Goal: Contribute content: Contribute content

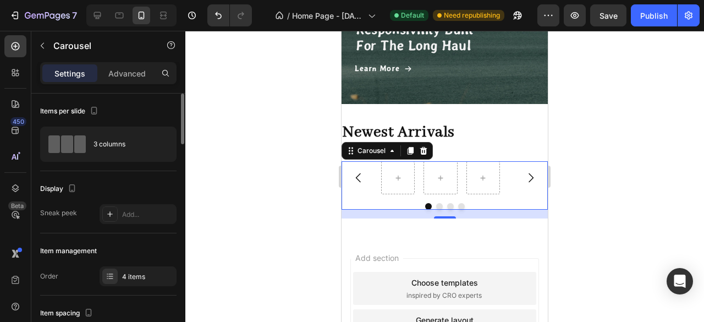
scroll to position [55, 0]
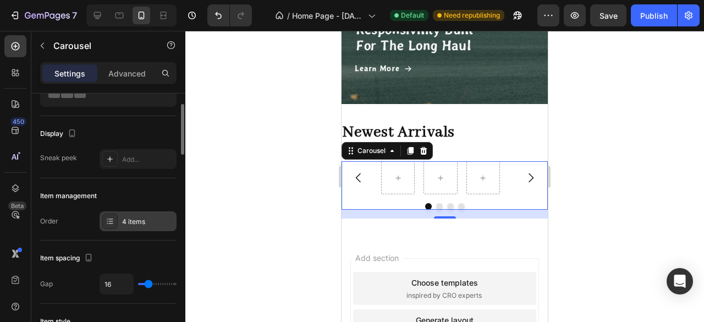
click at [144, 218] on div "4 items" at bounding box center [148, 222] width 52 height 10
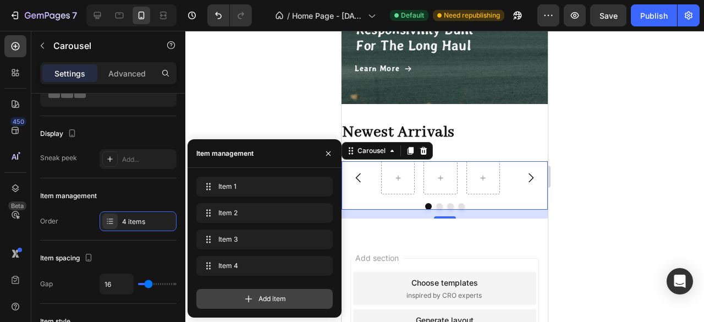
click at [249, 297] on icon at bounding box center [248, 298] width 11 height 11
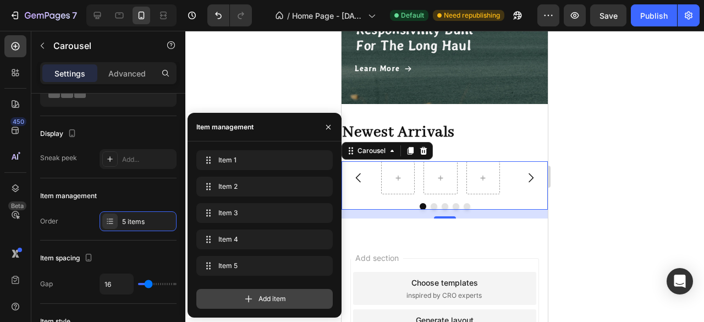
click at [251, 296] on icon at bounding box center [248, 298] width 11 height 11
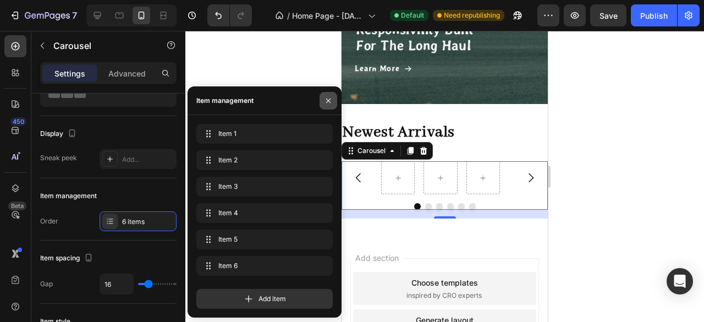
click at [331, 97] on icon "button" at bounding box center [328, 100] width 9 height 9
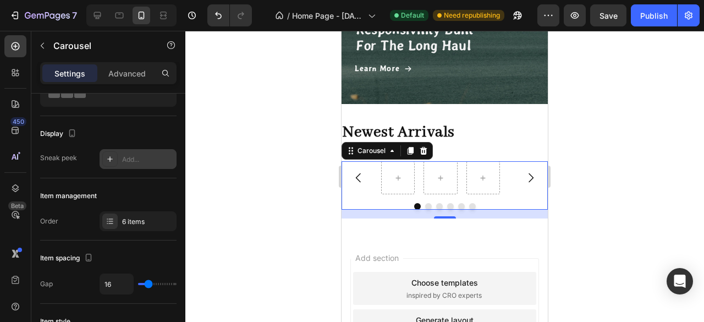
scroll to position [0, 0]
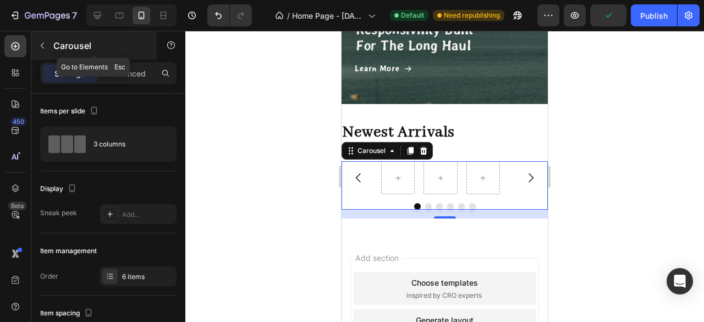
click at [42, 45] on icon "button" at bounding box center [42, 45] width 9 height 9
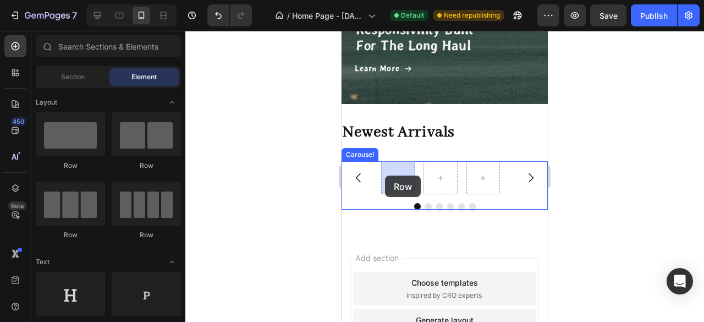
drag, startPoint x: 418, startPoint y: 166, endPoint x: 576, endPoint y: 274, distance: 191.4
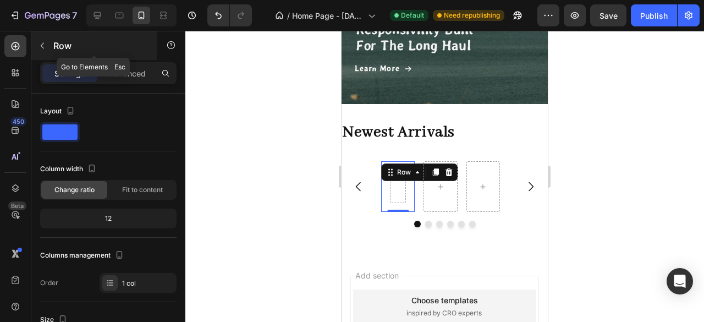
click at [42, 50] on button "button" at bounding box center [43, 46] width 18 height 18
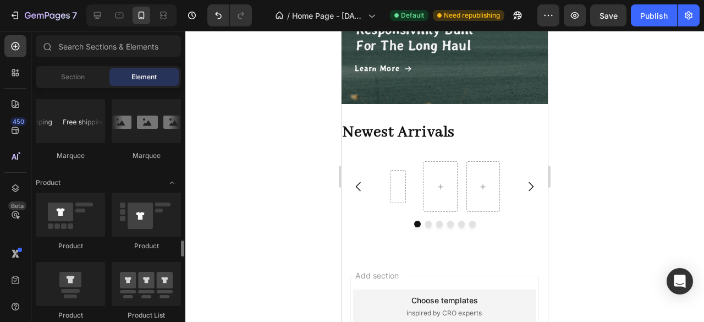
scroll to position [1376, 0]
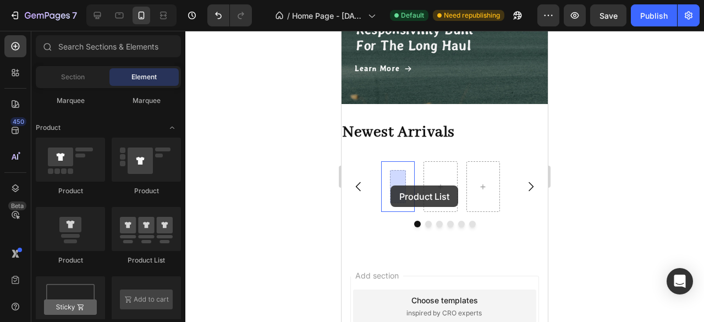
drag, startPoint x: 495, startPoint y: 265, endPoint x: 588, endPoint y: 277, distance: 94.3
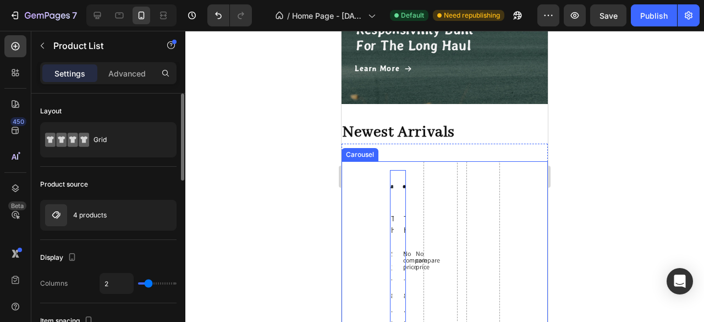
type input "1"
drag, startPoint x: 150, startPoint y: 278, endPoint x: 122, endPoint y: 276, distance: 28.2
type input "1"
click at [138, 282] on input "range" at bounding box center [157, 283] width 39 height 2
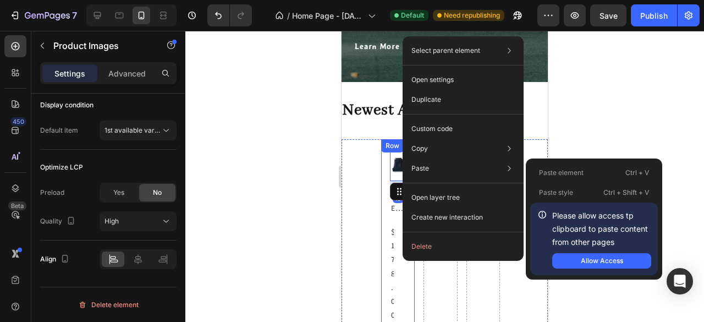
scroll to position [0, 0]
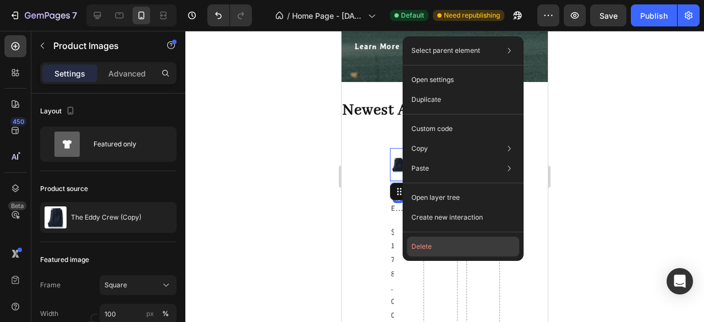
drag, startPoint x: 419, startPoint y: 250, endPoint x: 34, endPoint y: 193, distance: 389.4
click at [419, 250] on button "Delete" at bounding box center [463, 247] width 112 height 20
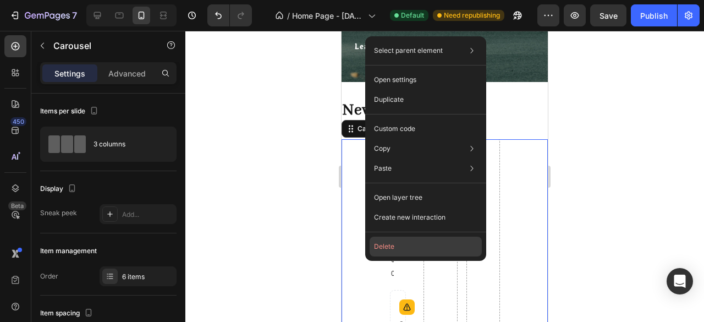
click at [391, 246] on button "Delete" at bounding box center [426, 247] width 112 height 20
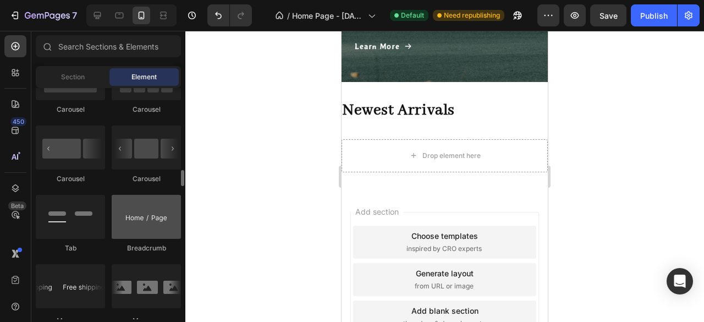
scroll to position [1046, 0]
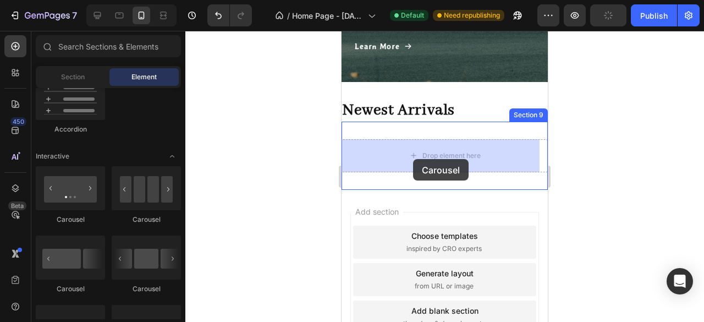
drag, startPoint x: 420, startPoint y: 229, endPoint x: 413, endPoint y: 159, distance: 70.2
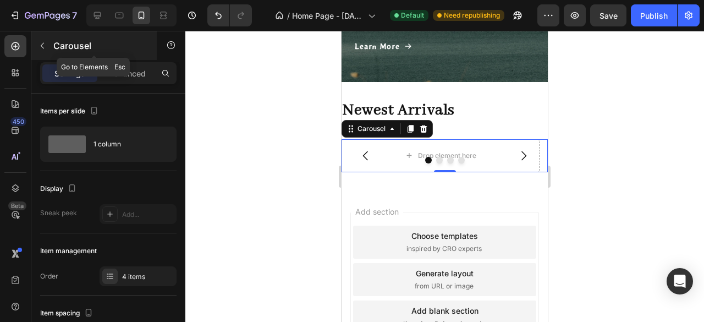
click at [46, 49] on icon "button" at bounding box center [42, 45] width 9 height 9
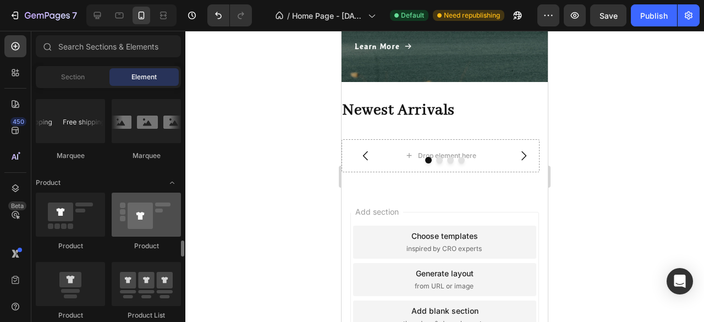
scroll to position [1376, 0]
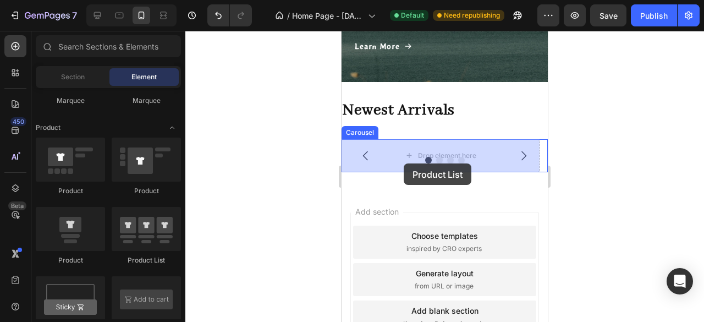
drag, startPoint x: 499, startPoint y: 266, endPoint x: 404, endPoint y: 163, distance: 139.4
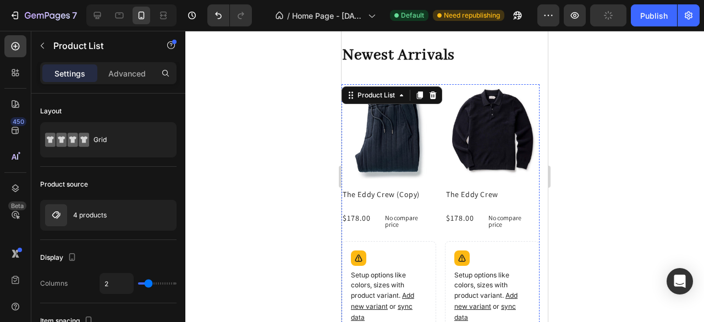
scroll to position [768, 0]
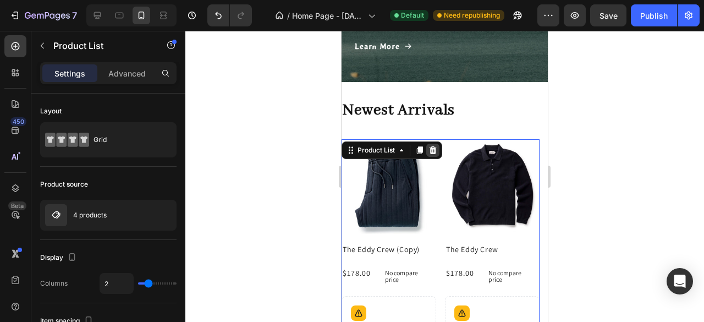
click at [435, 151] on icon at bounding box center [433, 150] width 7 height 8
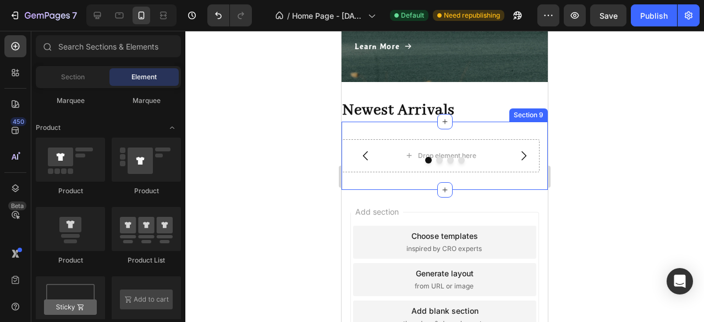
click at [395, 124] on div "Drop element here Drop element here Drop element here Drop element here Carouse…" at bounding box center [445, 156] width 206 height 68
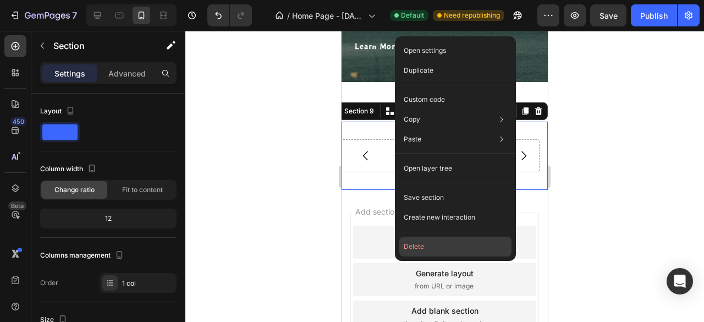
click at [411, 245] on button "Delete" at bounding box center [456, 247] width 112 height 20
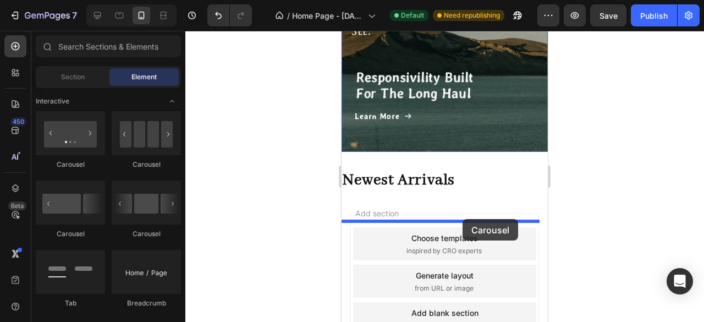
scroll to position [628, 0]
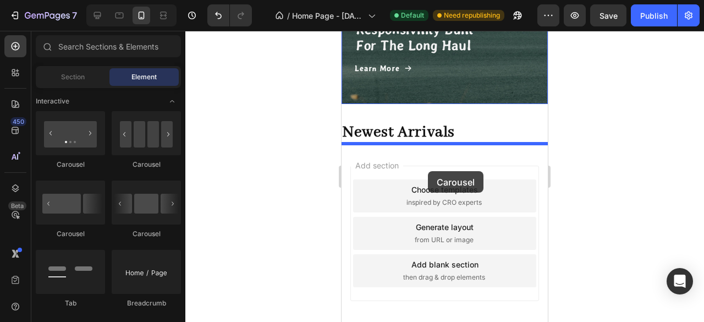
drag, startPoint x: 483, startPoint y: 172, endPoint x: 428, endPoint y: 171, distance: 54.5
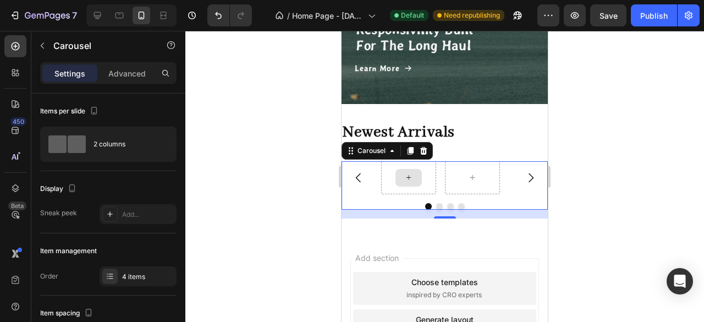
click at [408, 174] on icon at bounding box center [408, 177] width 9 height 9
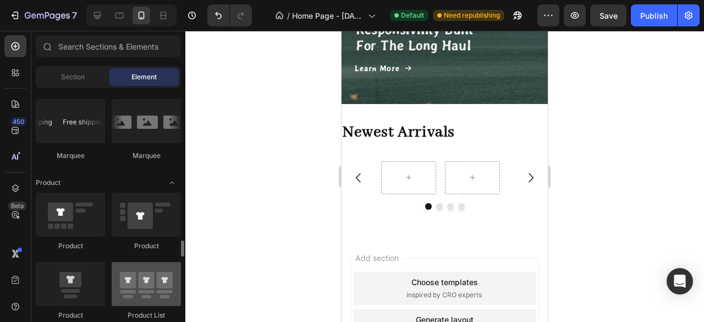
scroll to position [1376, 0]
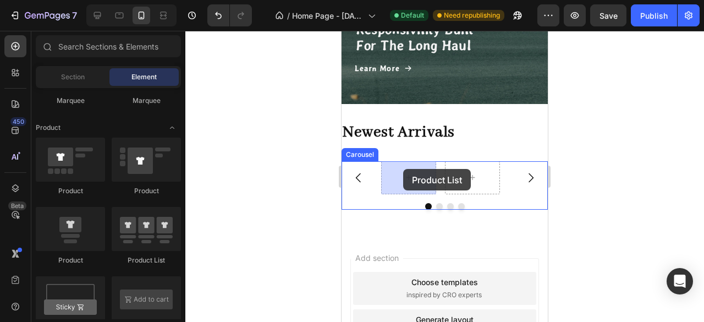
drag, startPoint x: 490, startPoint y: 260, endPoint x: 403, endPoint y: 169, distance: 126.1
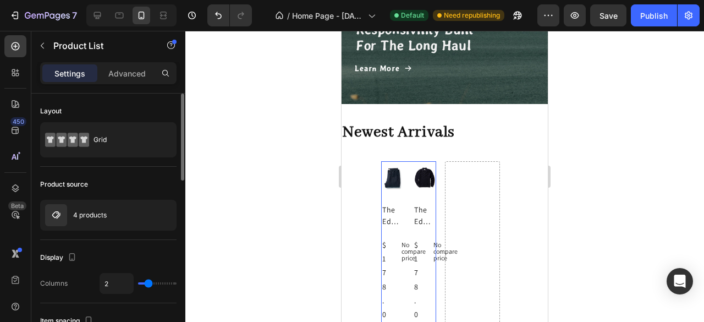
type input "1"
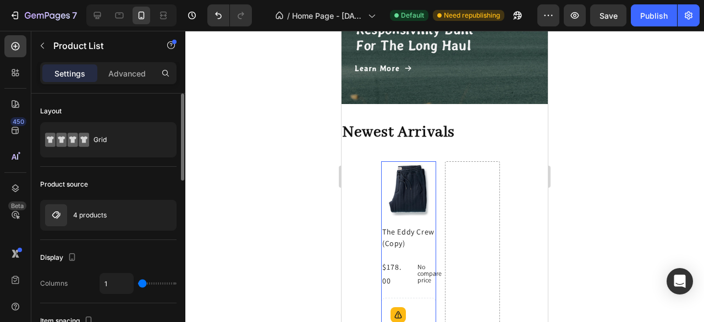
drag, startPoint x: 150, startPoint y: 283, endPoint x: 99, endPoint y: 282, distance: 50.7
type input "1"
click at [138, 282] on input "range" at bounding box center [157, 283] width 39 height 2
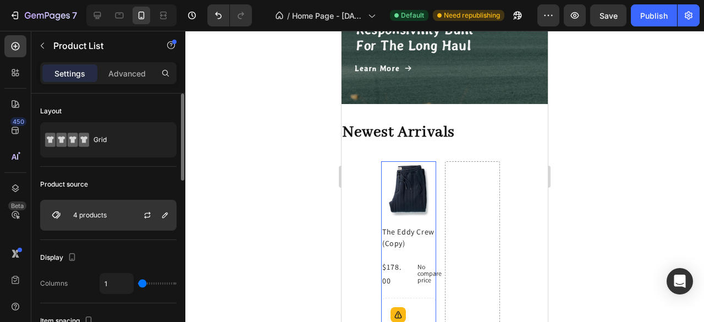
click at [124, 216] on div "4 products" at bounding box center [108, 215] width 136 height 31
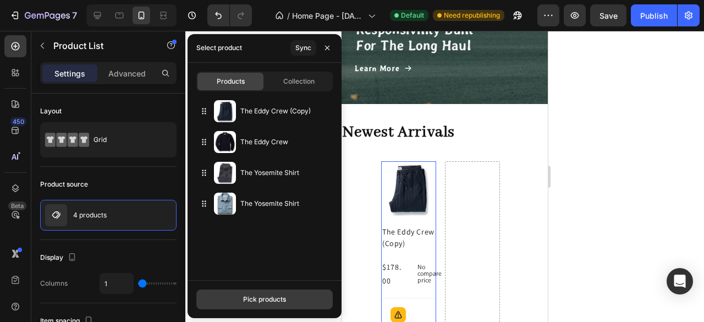
click at [253, 304] on button "Pick products" at bounding box center [264, 299] width 136 height 20
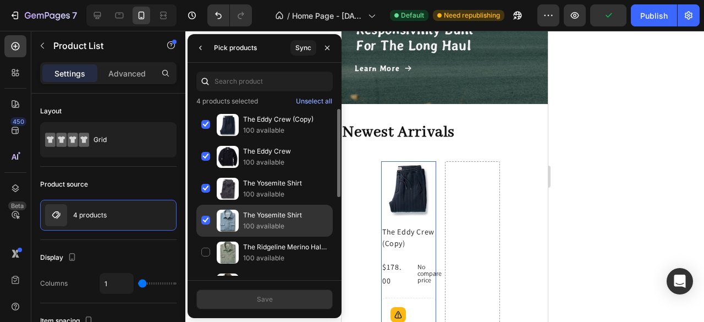
click at [204, 237] on div "The Yosemite Shirt 100 available" at bounding box center [264, 253] width 136 height 32
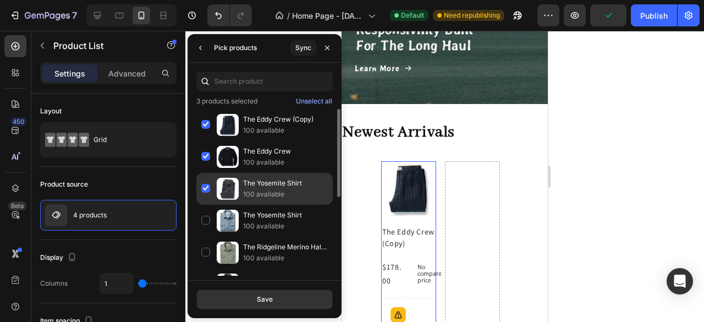
click at [204, 205] on div "The Yosemite Shirt 100 available" at bounding box center [264, 221] width 136 height 32
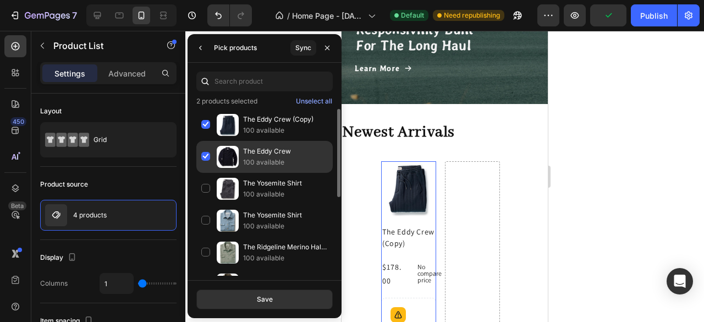
click at [205, 173] on div "The Eddy Crew 100 available" at bounding box center [264, 189] width 136 height 32
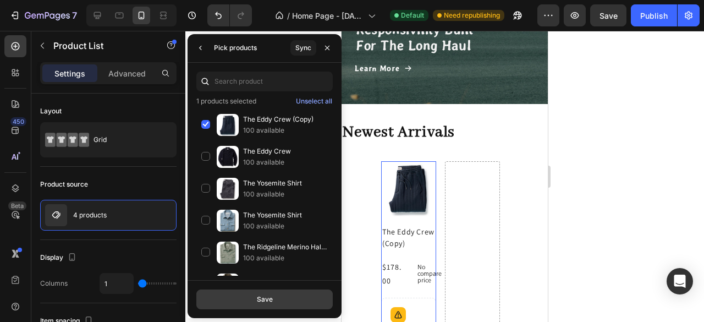
click at [262, 297] on div "Save" at bounding box center [265, 299] width 16 height 10
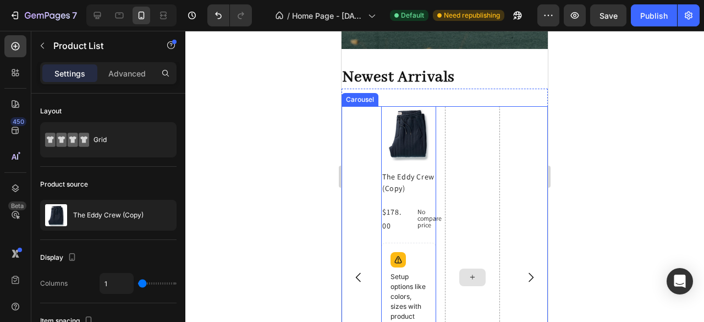
scroll to position [738, 0]
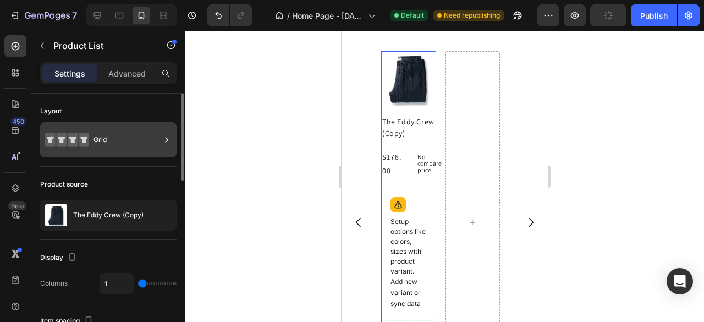
click at [138, 132] on div "Grid" at bounding box center [127, 139] width 67 height 25
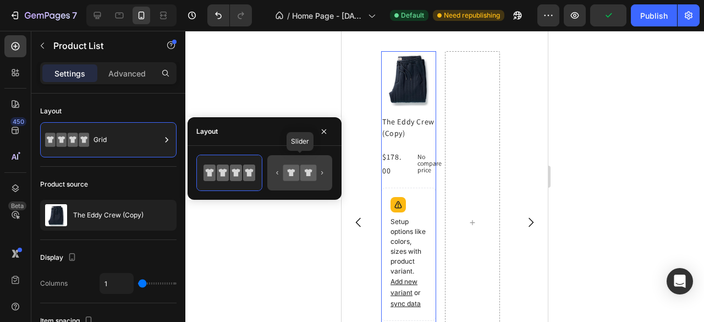
click at [299, 171] on icon at bounding box center [300, 173] width 52 height 22
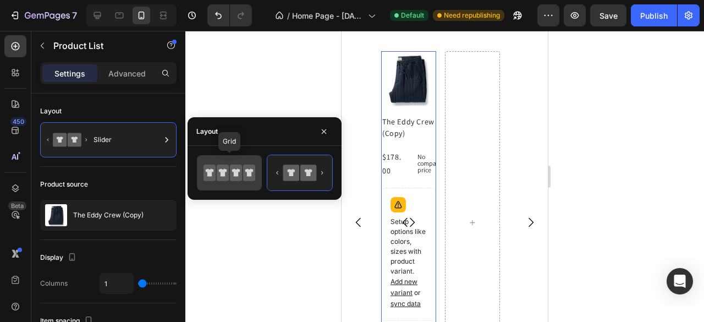
click at [239, 180] on icon at bounding box center [236, 173] width 12 height 17
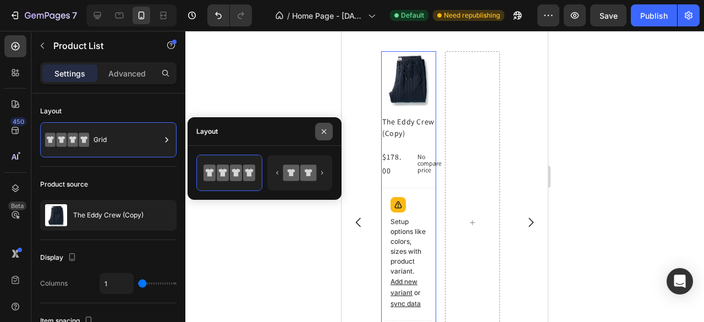
click at [320, 133] on icon "button" at bounding box center [324, 131] width 9 height 9
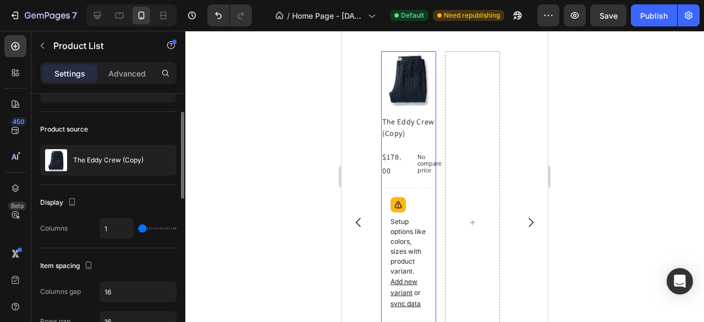
scroll to position [110, 0]
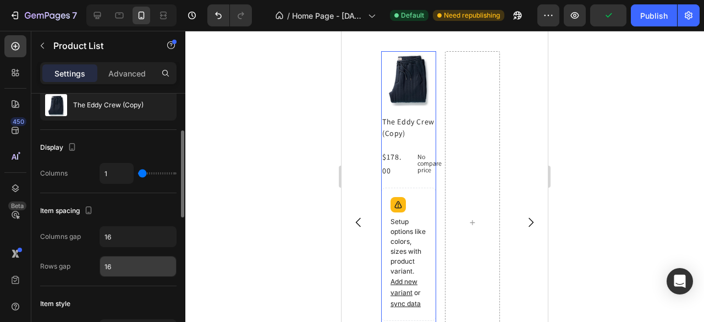
click at [127, 269] on input "16" at bounding box center [138, 266] width 76 height 20
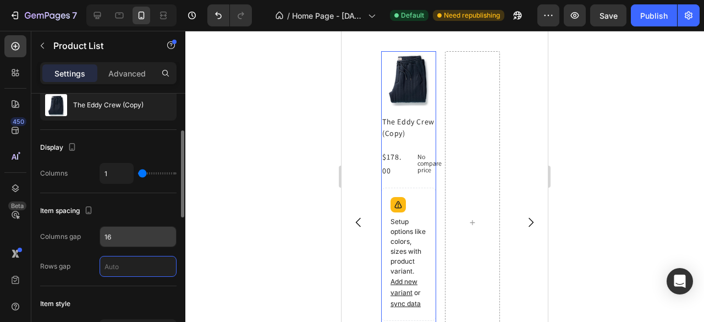
click at [117, 234] on input "16" at bounding box center [138, 237] width 76 height 20
type input "0"
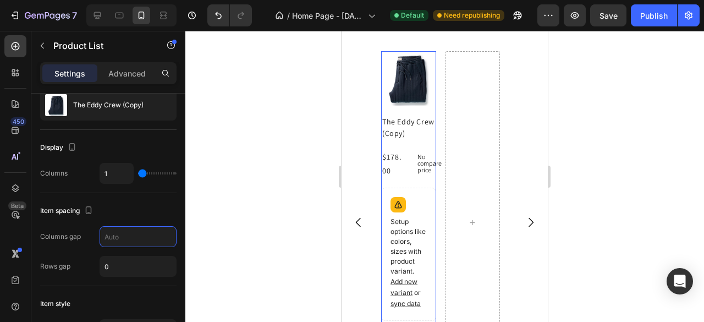
click at [222, 292] on div at bounding box center [444, 176] width 519 height 291
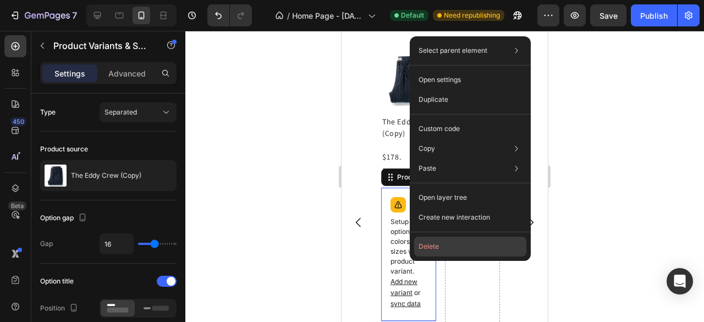
click at [417, 249] on button "Delete" at bounding box center [470, 247] width 112 height 20
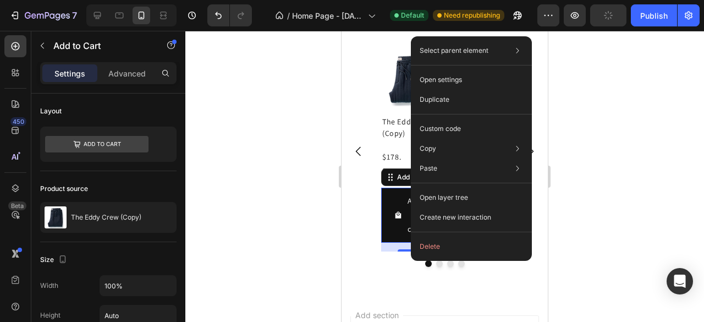
click at [415, 246] on div "Delete" at bounding box center [471, 247] width 121 height 20
click at [433, 242] on button "Delete" at bounding box center [471, 247] width 112 height 20
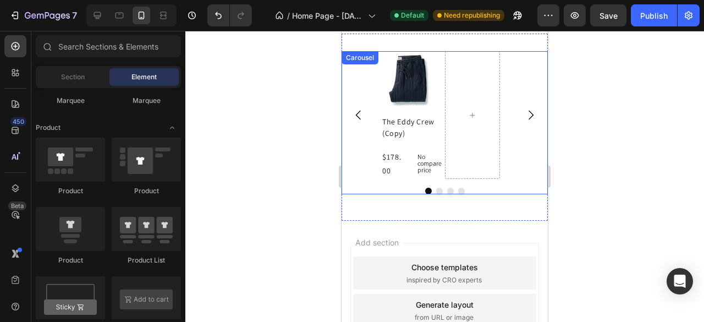
scroll to position [683, 0]
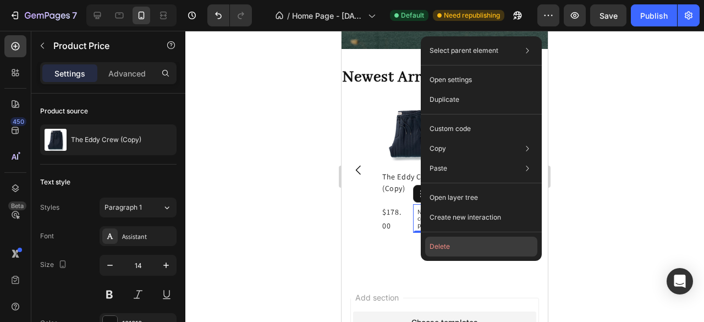
click at [433, 245] on button "Delete" at bounding box center [481, 247] width 112 height 20
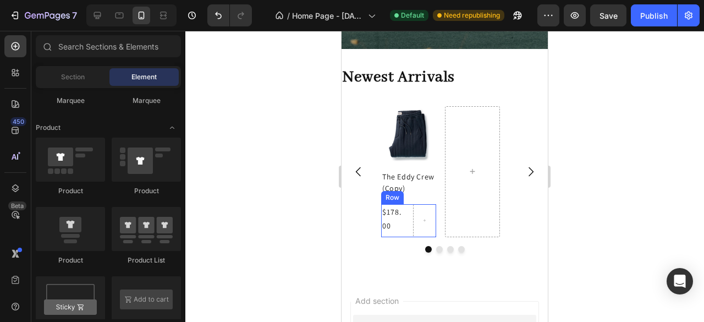
click at [404, 222] on div "$178.00 Product Price Product Price Row" at bounding box center [408, 220] width 55 height 33
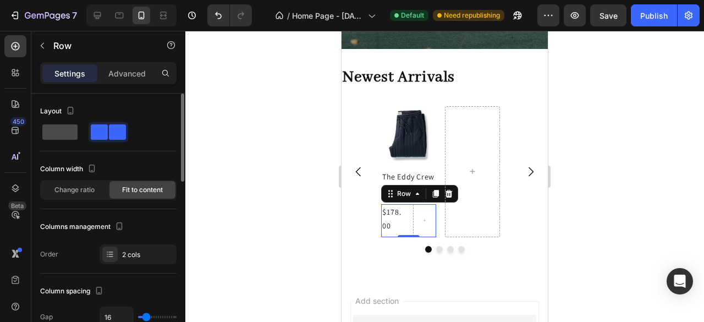
click at [54, 134] on span at bounding box center [59, 131] width 35 height 15
type input "0"
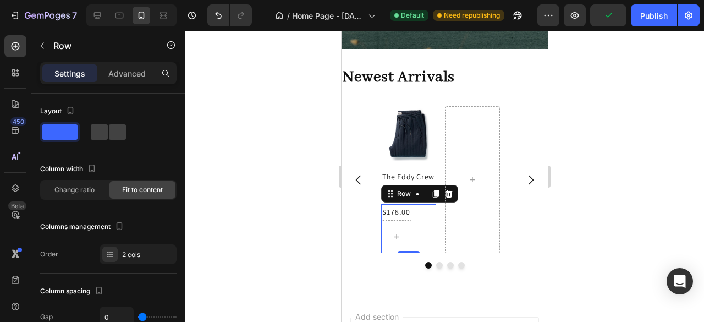
click at [297, 177] on div at bounding box center [444, 176] width 519 height 291
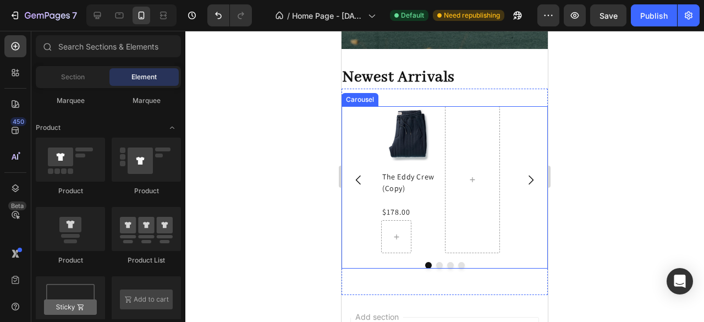
scroll to position [628, 0]
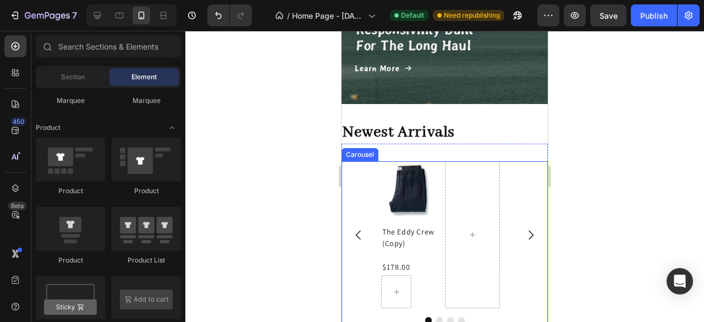
click at [365, 174] on div "Product Images The Eddy Crew (Copy) Product Title $178.00 Product Price Product…" at bounding box center [445, 234] width 206 height 147
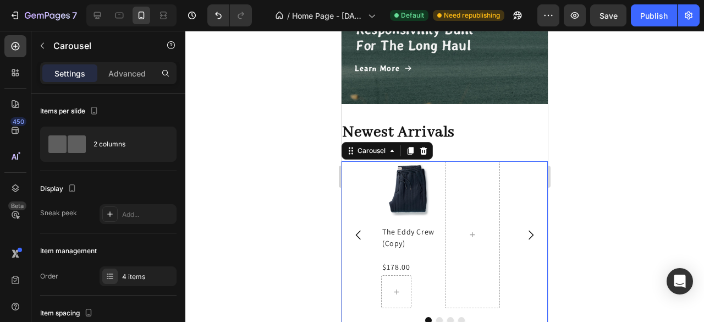
click at [364, 181] on div "Product Images The Eddy Crew (Copy) Product Title $178.00 Product Price Product…" at bounding box center [445, 234] width 206 height 147
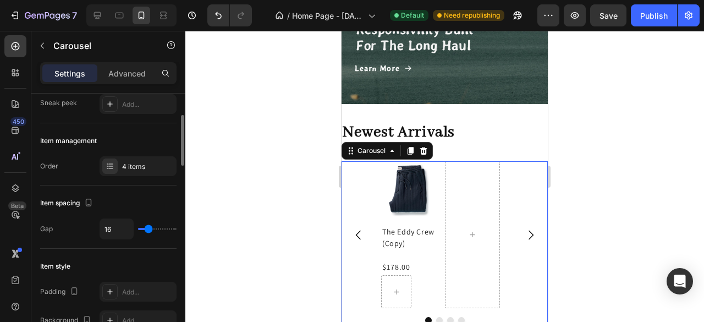
scroll to position [165, 0]
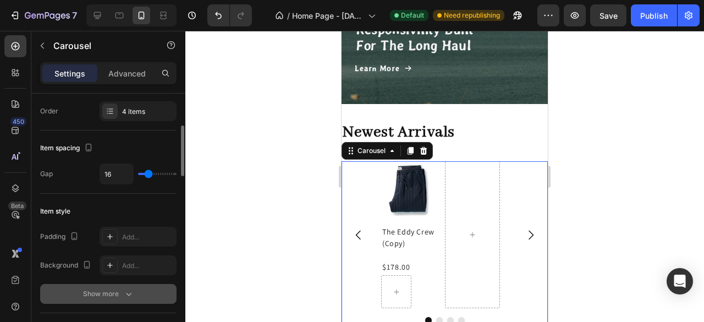
click at [133, 289] on icon "button" at bounding box center [128, 293] width 11 height 11
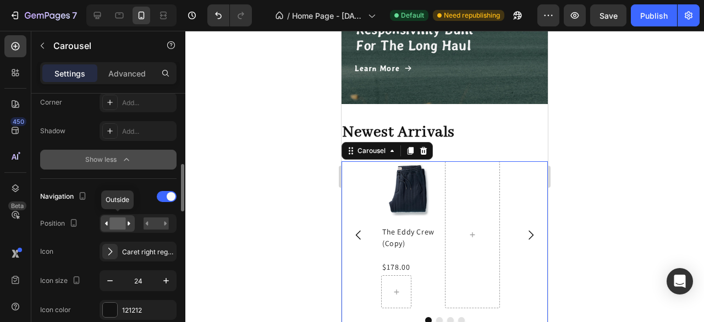
scroll to position [440, 0]
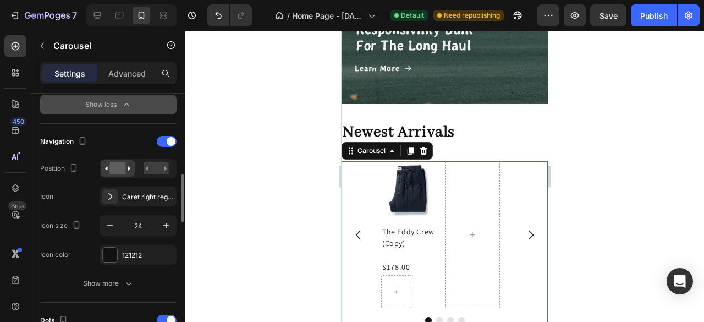
drag, startPoint x: 130, startPoint y: 282, endPoint x: 126, endPoint y: 268, distance: 14.8
click at [130, 281] on icon "button" at bounding box center [128, 283] width 11 height 11
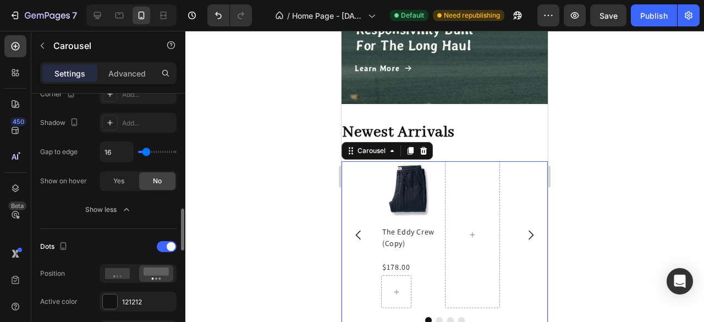
scroll to position [770, 0]
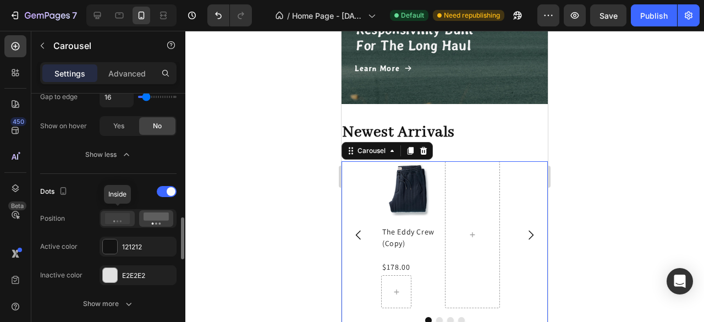
click at [123, 218] on icon at bounding box center [117, 218] width 25 height 11
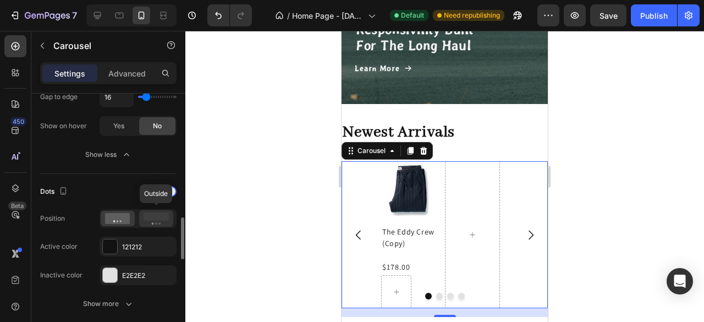
click at [161, 216] on rect at bounding box center [156, 216] width 25 height 8
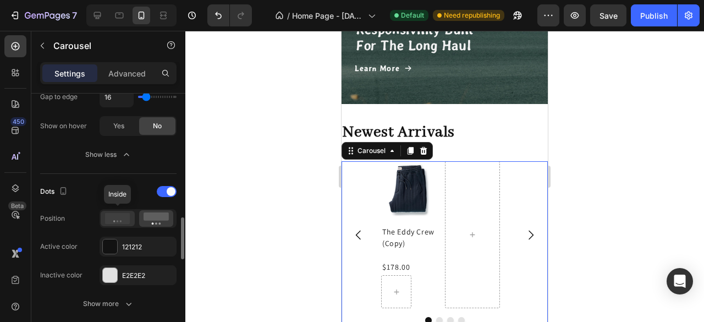
click at [118, 216] on icon at bounding box center [117, 218] width 25 height 11
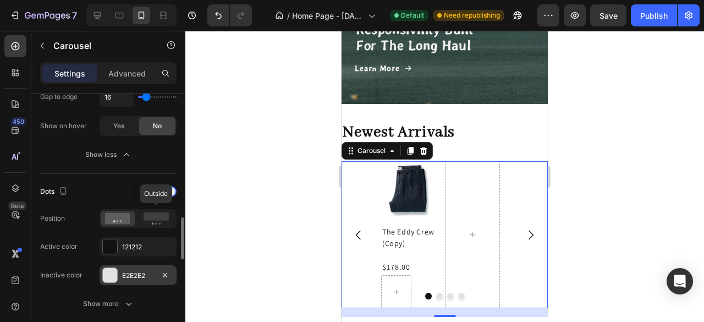
scroll to position [825, 0]
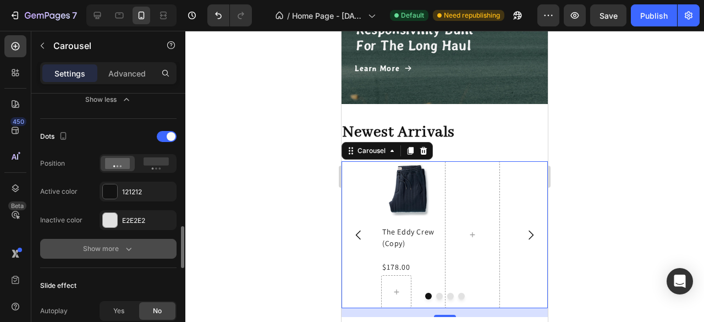
click at [130, 243] on icon "button" at bounding box center [128, 248] width 11 height 11
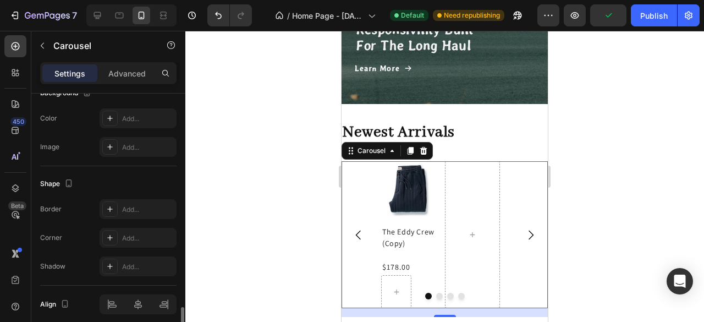
scroll to position [1416, 0]
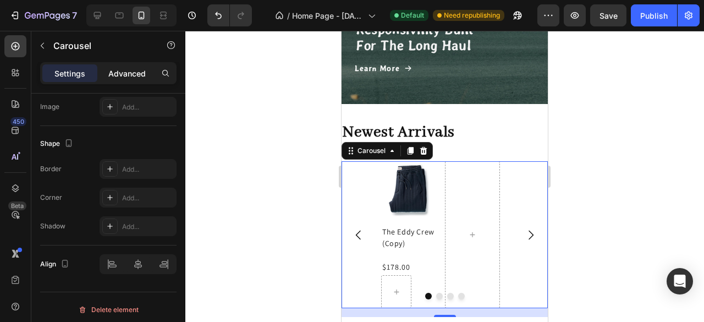
click at [129, 73] on p "Advanced" at bounding box center [126, 74] width 37 height 12
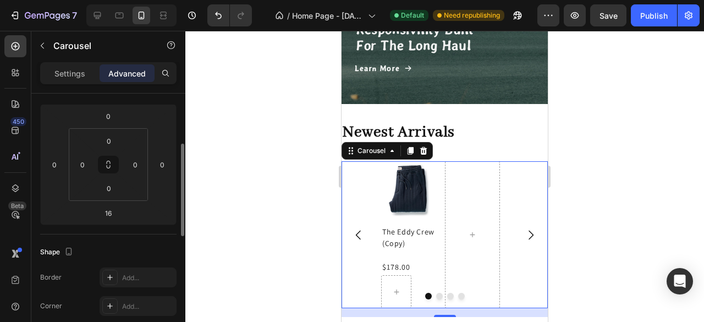
scroll to position [0, 0]
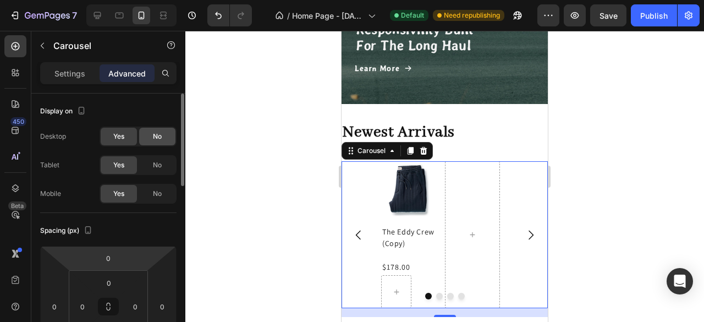
click at [158, 140] on span "No" at bounding box center [157, 137] width 9 height 10
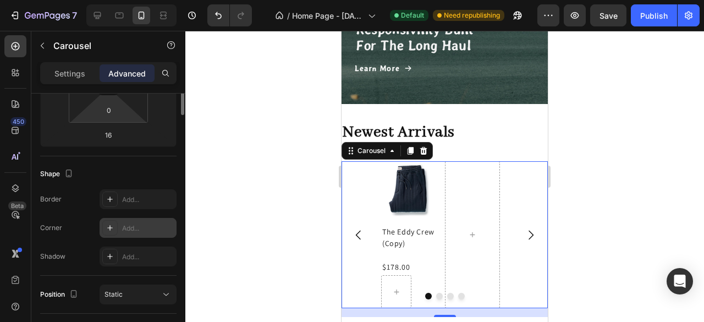
scroll to position [110, 0]
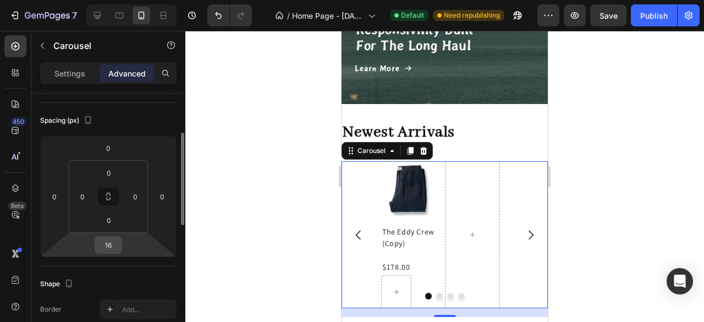
click at [114, 248] on input "16" at bounding box center [108, 245] width 22 height 17
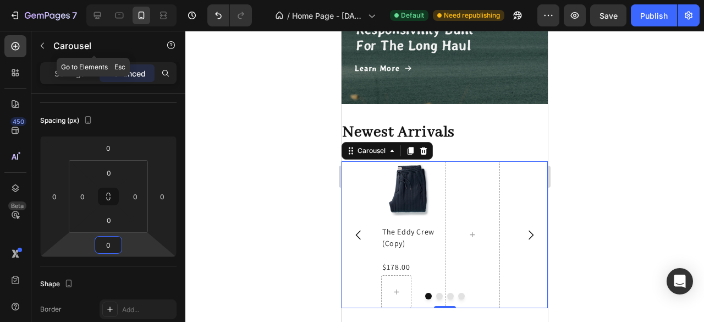
click at [41, 45] on icon "button" at bounding box center [42, 46] width 3 height 6
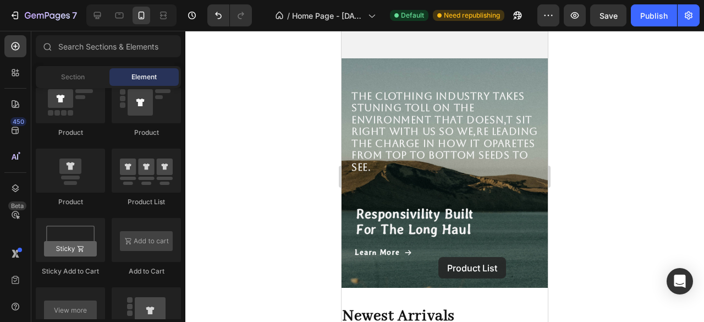
scroll to position [693, 0]
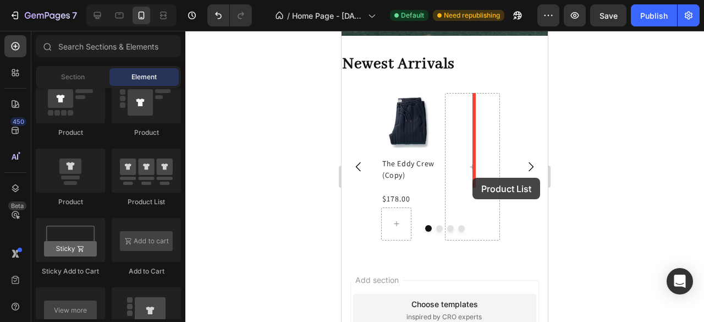
drag, startPoint x: 491, startPoint y: 216, endPoint x: 473, endPoint y: 178, distance: 42.3
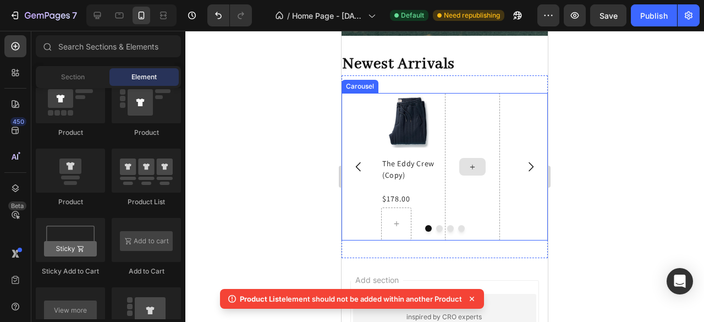
click at [473, 171] on div at bounding box center [473, 167] width 26 height 18
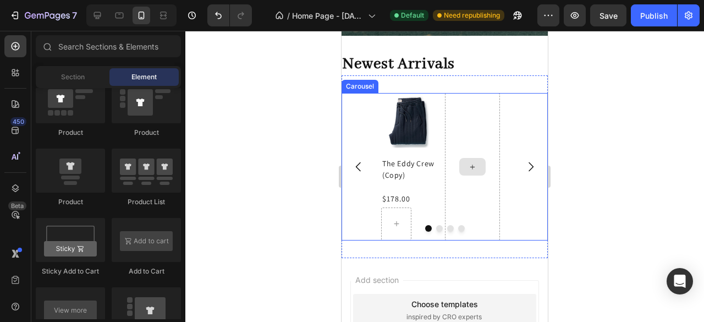
click at [473, 171] on div at bounding box center [473, 167] width 26 height 18
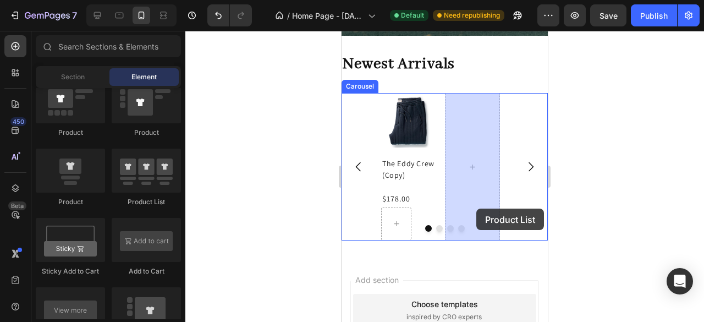
drag, startPoint x: 504, startPoint y: 215, endPoint x: 477, endPoint y: 209, distance: 27.8
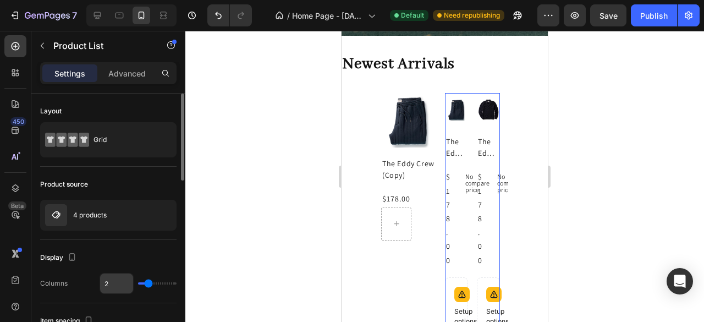
drag, startPoint x: 144, startPoint y: 286, endPoint x: 133, endPoint y: 286, distance: 11.0
click at [133, 286] on div "2" at bounding box center [138, 283] width 77 height 21
type input "1"
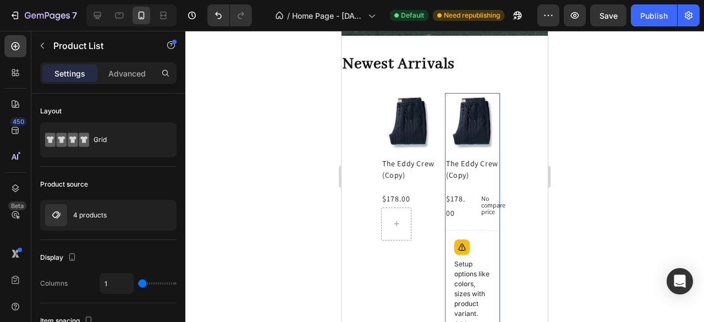
drag, startPoint x: 149, startPoint y: 284, endPoint x: 214, endPoint y: 269, distance: 66.1
type input "1"
click at [138, 282] on input "range" at bounding box center [157, 283] width 39 height 2
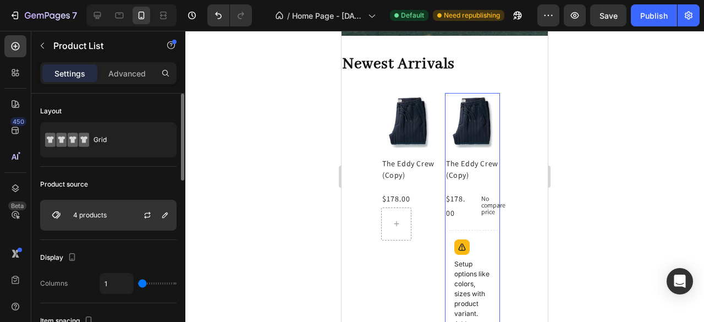
click at [130, 217] on div at bounding box center [152, 215] width 48 height 30
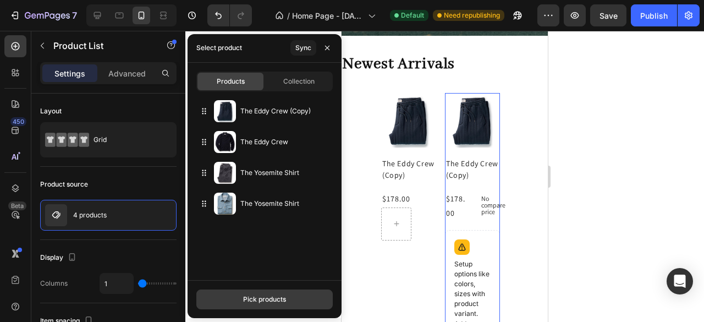
click at [267, 304] on button "Pick products" at bounding box center [264, 299] width 136 height 20
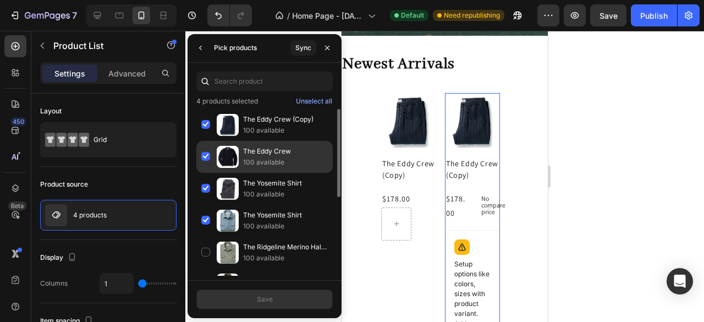
click at [204, 173] on div "The Eddy Crew 100 available" at bounding box center [264, 189] width 136 height 32
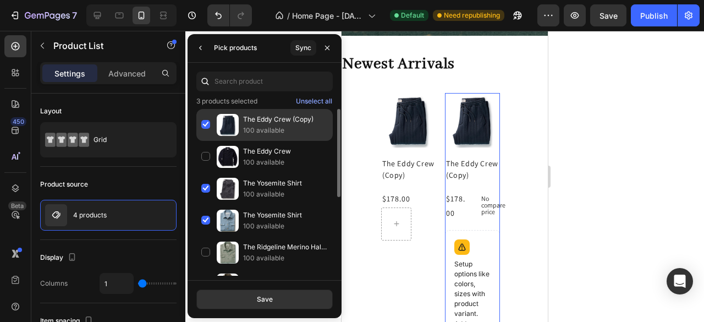
click at [205, 141] on div "The Eddy Crew (Copy) 100 available" at bounding box center [264, 157] width 136 height 32
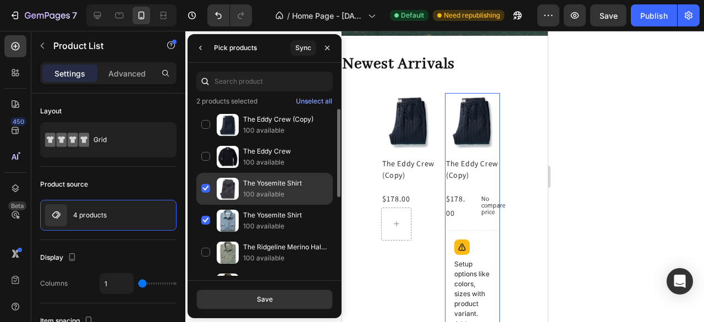
click at [204, 205] on div "The Yosemite Shirt 100 available" at bounding box center [264, 221] width 136 height 32
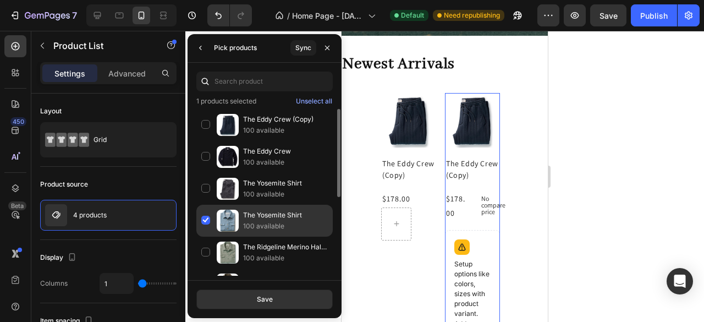
click at [205, 237] on div "The Yosemite Shirt 100 available" at bounding box center [264, 253] width 136 height 32
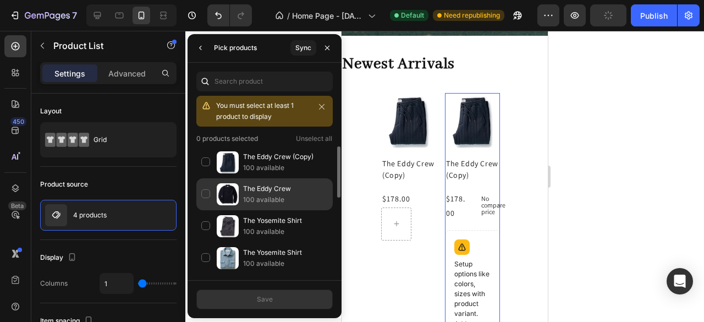
click at [204, 210] on div "The Eddy Crew 100 available" at bounding box center [264, 226] width 136 height 32
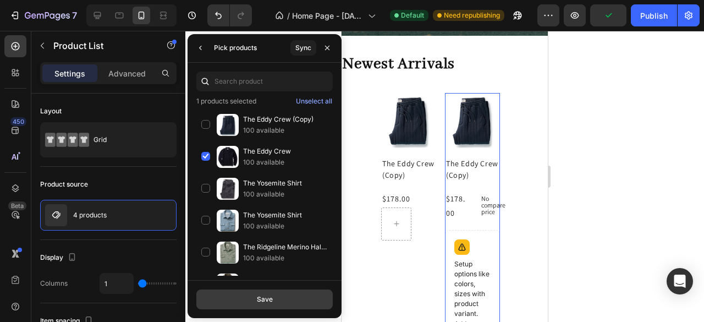
click at [269, 296] on div "Save" at bounding box center [265, 299] width 16 height 10
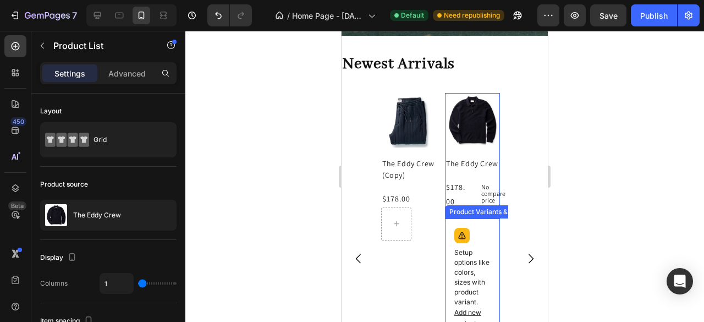
scroll to position [858, 0]
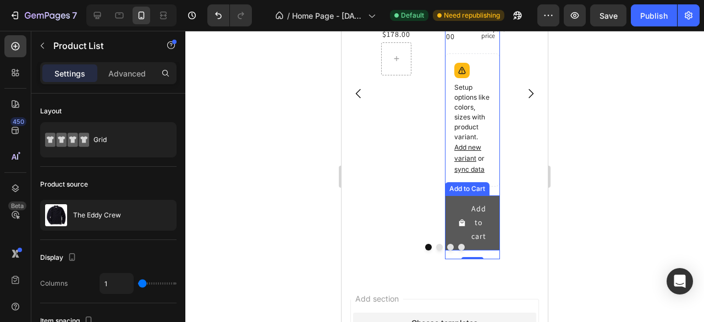
click at [451, 200] on button "Add to cart" at bounding box center [472, 222] width 55 height 55
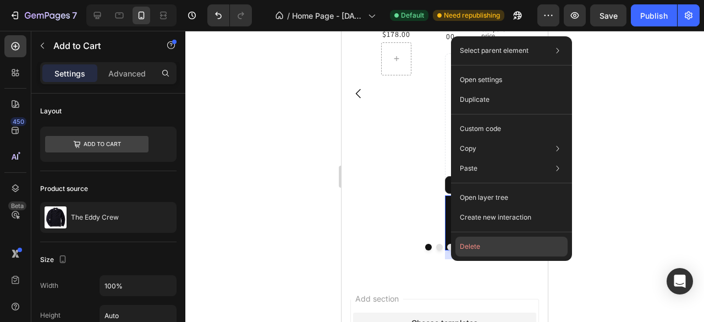
drag, startPoint x: 472, startPoint y: 246, endPoint x: 128, endPoint y: 214, distance: 345.5
click at [472, 246] on button "Delete" at bounding box center [512, 247] width 112 height 20
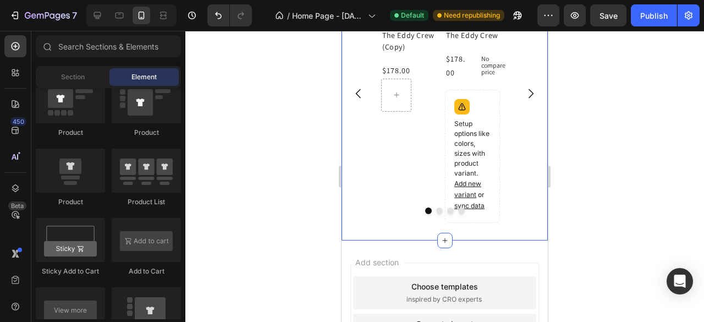
scroll to position [767, 0]
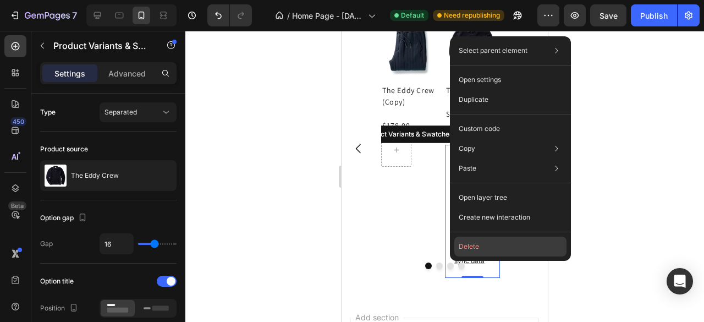
click at [467, 246] on button "Delete" at bounding box center [511, 247] width 112 height 20
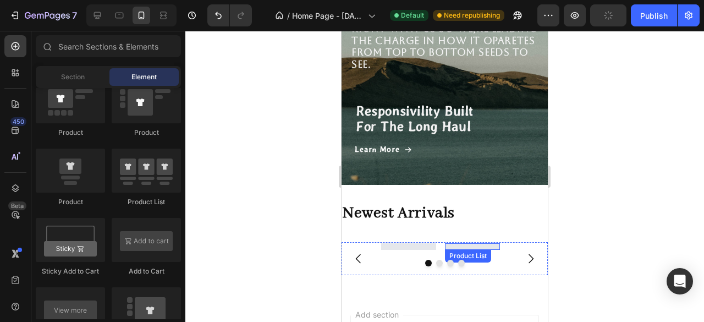
scroll to position [654, 0]
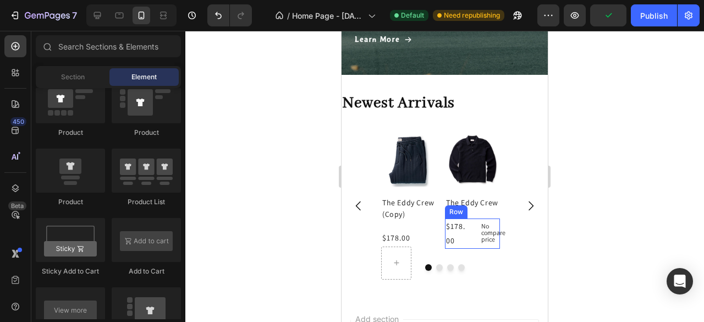
click at [475, 239] on div "$178.00 Product Price Product Price No compare price Product Price Row" at bounding box center [472, 233] width 55 height 30
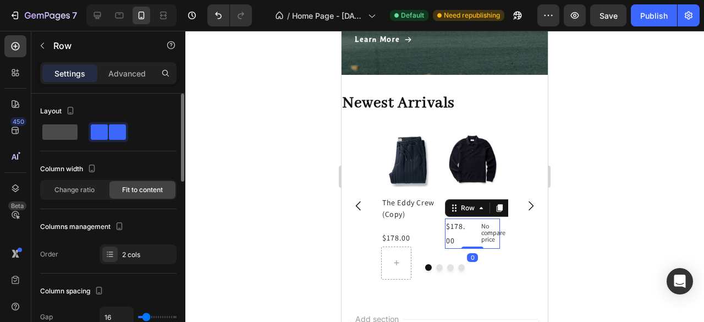
click at [66, 130] on span at bounding box center [59, 131] width 35 height 15
type input "0"
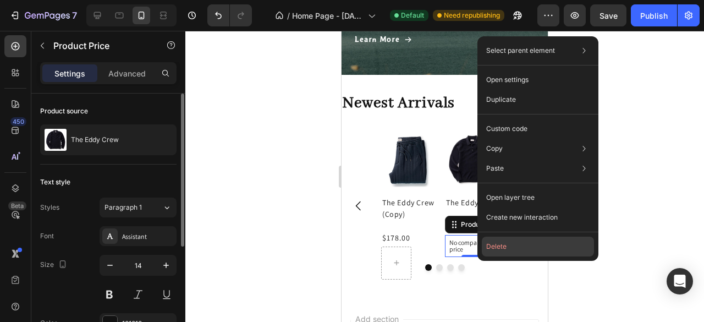
click at [505, 244] on button "Delete" at bounding box center [538, 247] width 112 height 20
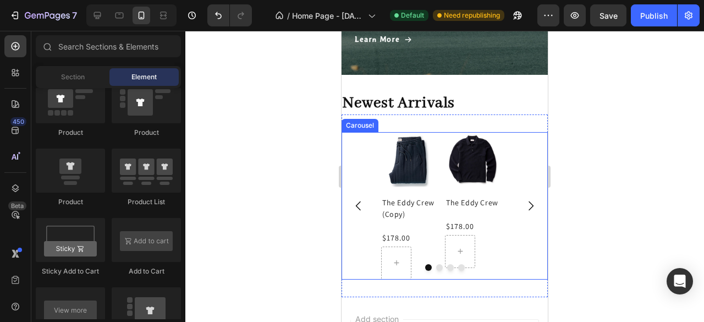
click at [369, 156] on div "Product Images The Eddy Crew (Copy) Product Title $178.00 Product Price Product…" at bounding box center [445, 205] width 206 height 147
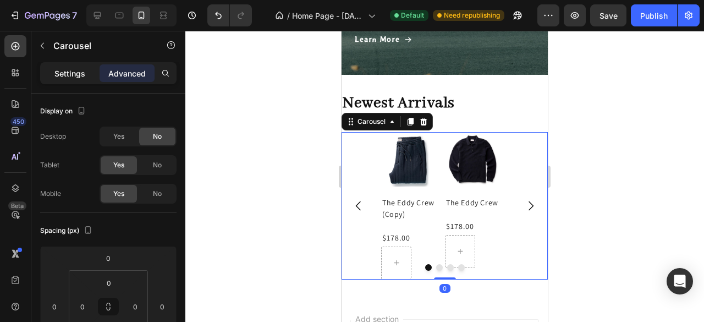
click at [63, 70] on p "Settings" at bounding box center [69, 74] width 31 height 12
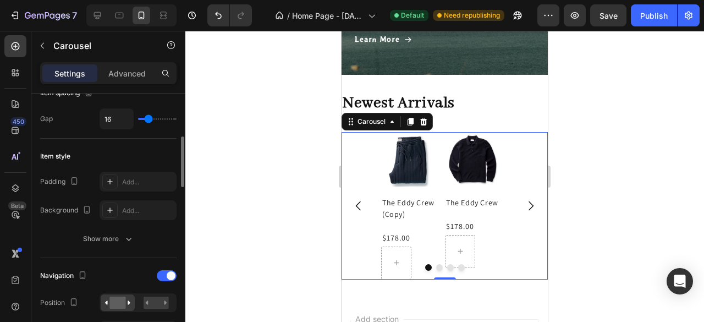
scroll to position [330, 0]
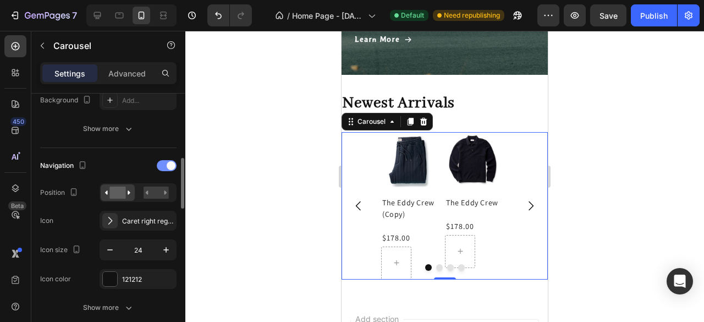
click at [164, 169] on div at bounding box center [167, 165] width 20 height 11
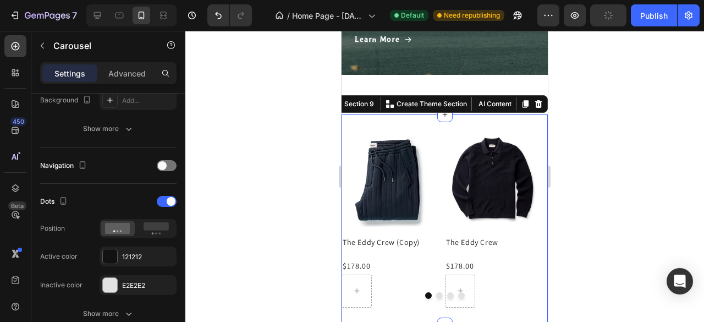
click at [457, 122] on div "Product Images The Eddy Crew (Copy) Product Title $178.00 Product Price Product…" at bounding box center [445, 219] width 206 height 210
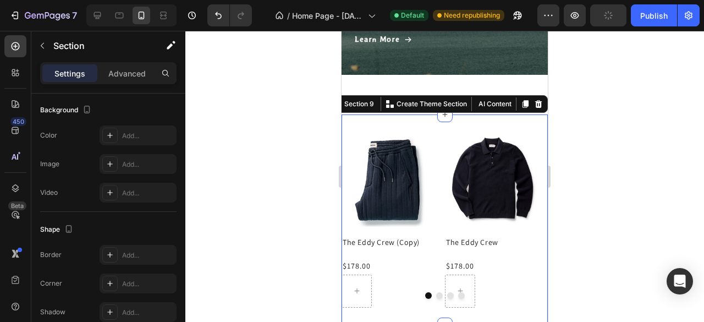
scroll to position [0, 0]
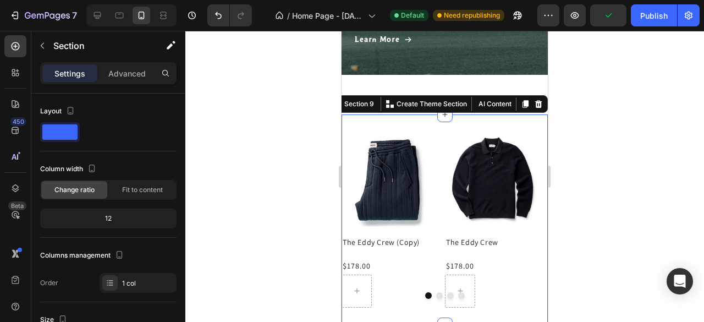
click at [351, 121] on div "Product Images The Eddy Crew (Copy) Product Title $178.00 Product Price Product…" at bounding box center [445, 219] width 206 height 210
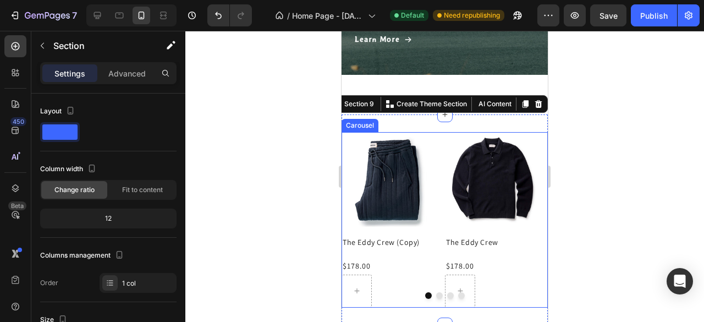
click at [436, 228] on div "Product Images The Eddy Crew (Copy) Product Title $178.00 Product Price Product…" at bounding box center [445, 219] width 206 height 175
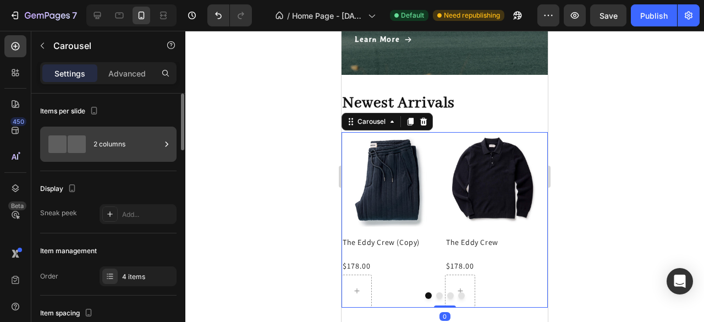
click at [157, 140] on div "2 columns" at bounding box center [127, 144] width 67 height 25
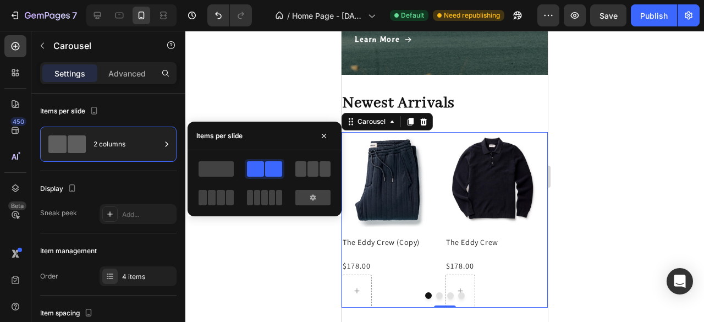
click at [308, 171] on span at bounding box center [313, 168] width 11 height 15
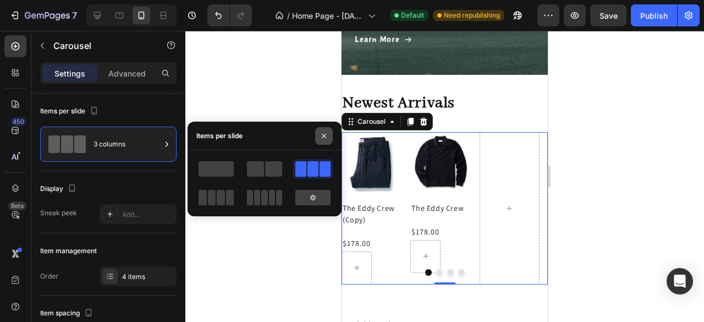
click at [323, 139] on icon "button" at bounding box center [324, 136] width 9 height 9
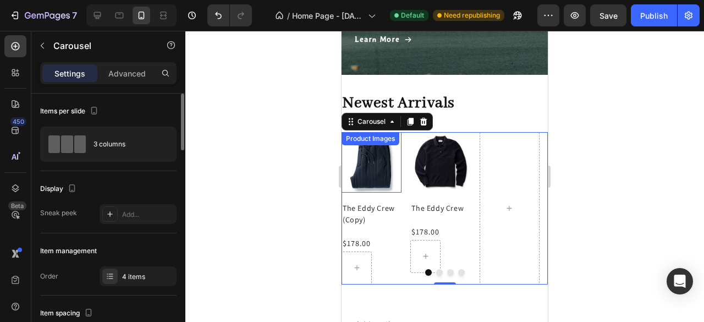
scroll to position [55, 0]
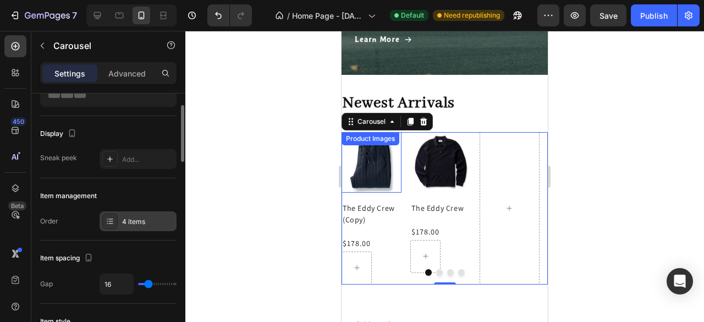
click at [140, 225] on div "4 items" at bounding box center [148, 222] width 52 height 10
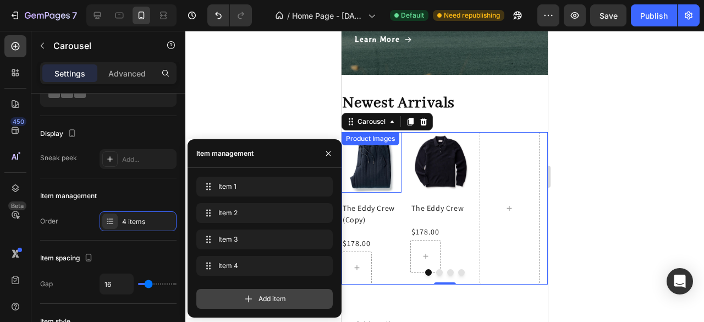
click at [248, 299] on icon at bounding box center [248, 299] width 7 height 7
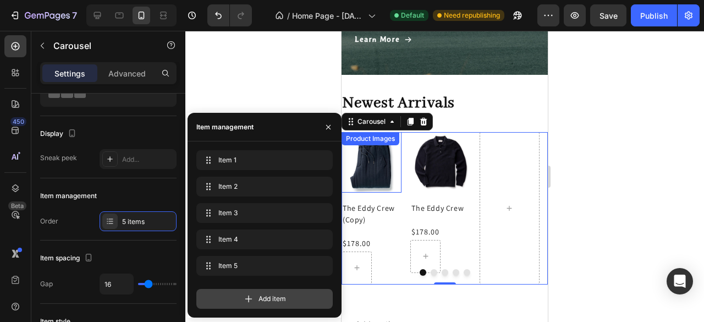
click at [247, 298] on icon at bounding box center [248, 298] width 11 height 11
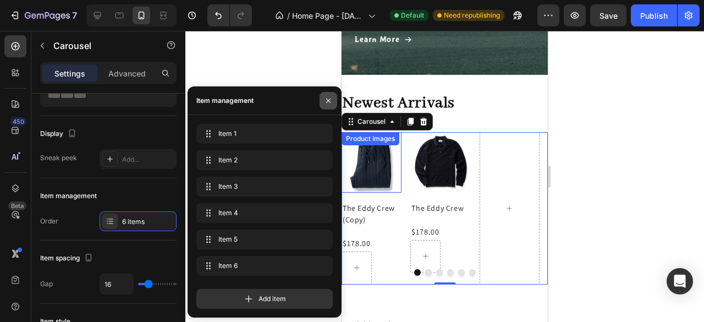
click at [330, 99] on icon "button" at bounding box center [328, 101] width 4 height 4
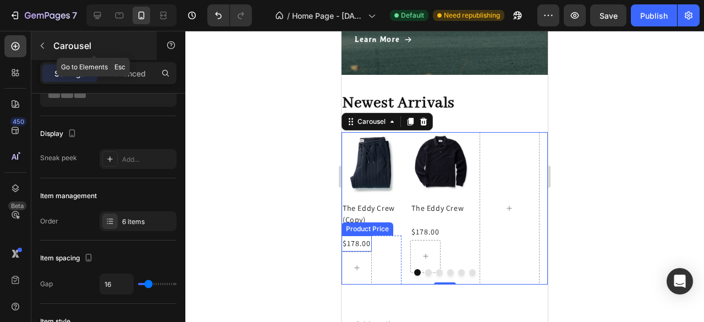
click at [40, 49] on icon "button" at bounding box center [42, 45] width 9 height 9
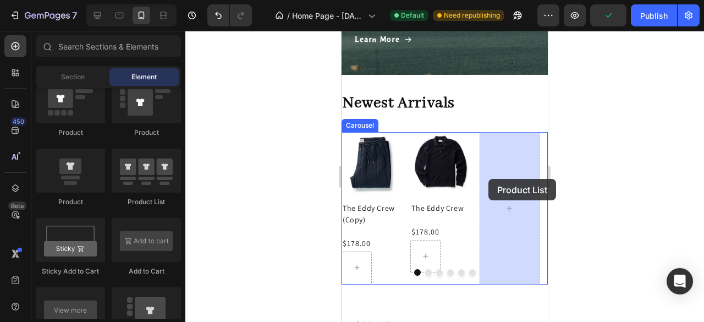
drag, startPoint x: 487, startPoint y: 209, endPoint x: 489, endPoint y: 179, distance: 29.8
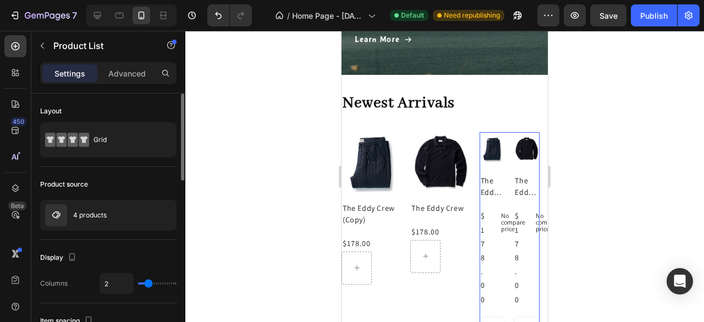
type input "1"
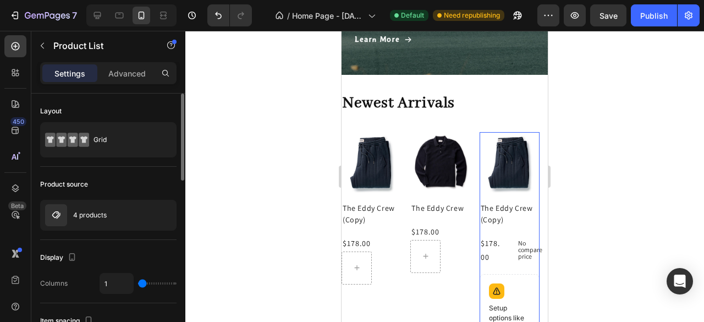
drag, startPoint x: 149, startPoint y: 283, endPoint x: 113, endPoint y: 238, distance: 57.2
type input "1"
click at [138, 282] on input "range" at bounding box center [157, 283] width 39 height 2
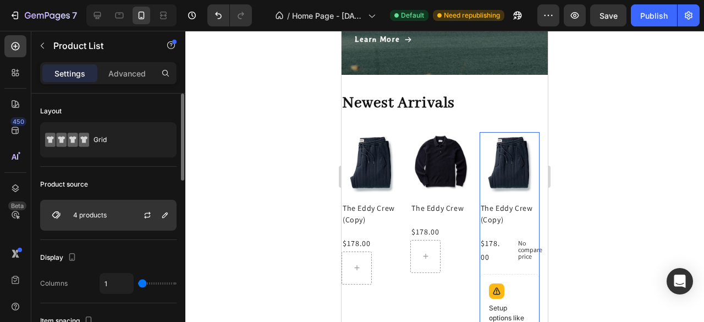
click at [125, 218] on div "4 products" at bounding box center [108, 215] width 136 height 31
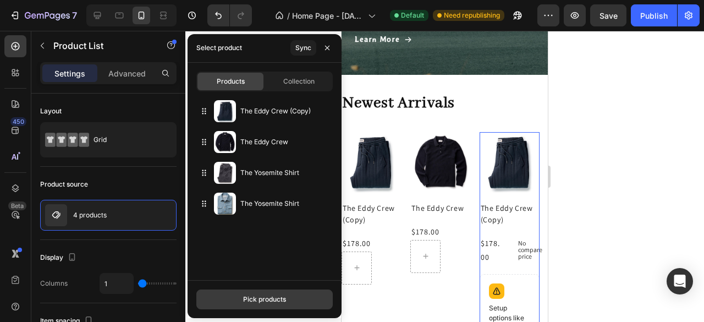
click at [268, 294] on div "Pick products" at bounding box center [264, 299] width 43 height 10
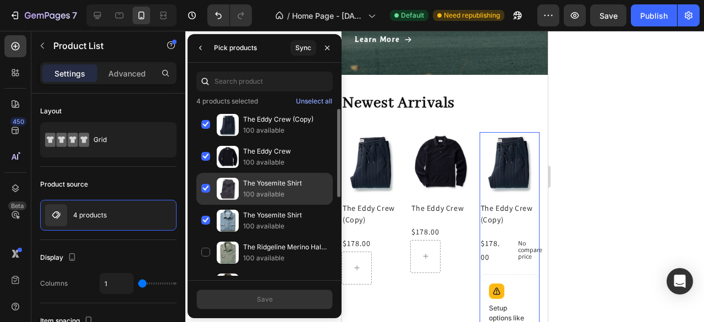
click at [206, 205] on div "The Yosemite Shirt 100 available" at bounding box center [264, 221] width 136 height 32
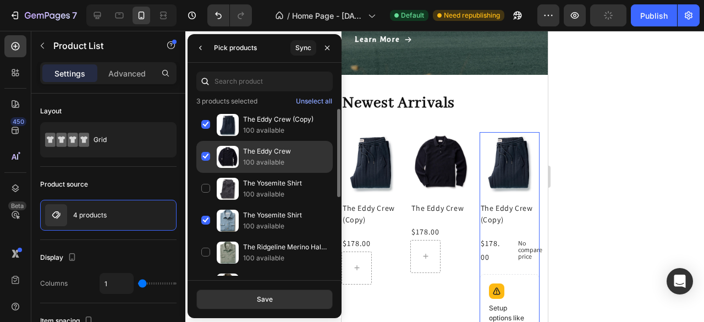
click at [204, 173] on div "The Eddy Crew 100 available" at bounding box center [264, 189] width 136 height 32
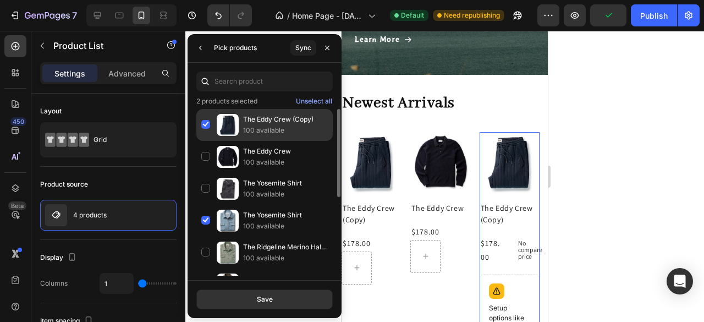
drag, startPoint x: 205, startPoint y: 126, endPoint x: 210, endPoint y: 130, distance: 6.2
click at [206, 141] on div "The Eddy Crew (Copy) 100 available" at bounding box center [264, 157] width 136 height 32
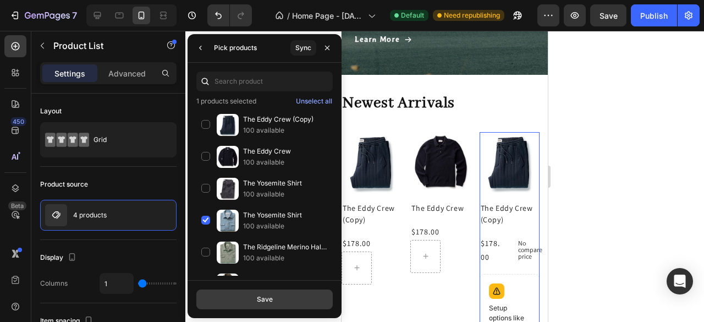
click at [256, 297] on button "Save" at bounding box center [264, 299] width 136 height 20
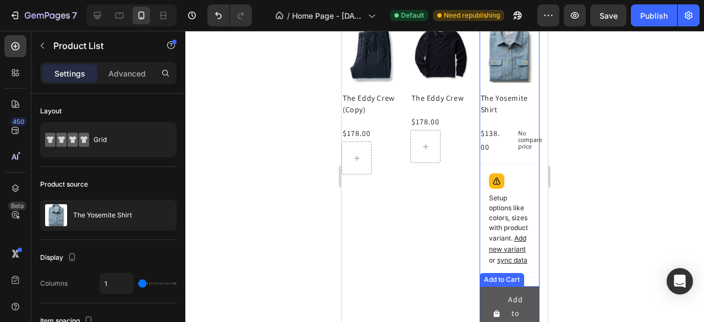
scroll to position [874, 0]
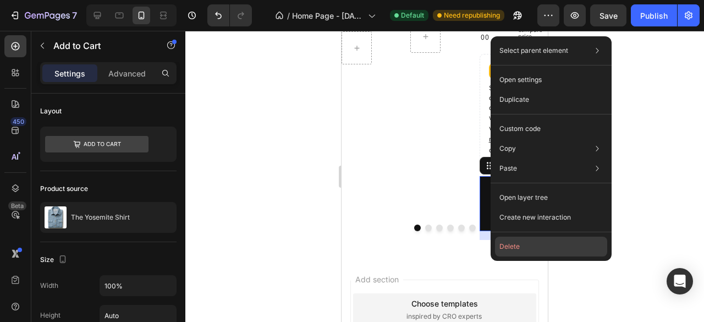
drag, startPoint x: 511, startPoint y: 244, endPoint x: 163, endPoint y: 204, distance: 349.5
click at [511, 244] on button "Delete" at bounding box center [551, 247] width 112 height 20
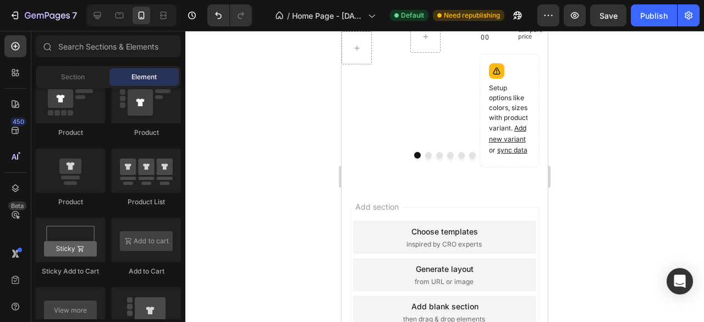
scroll to position [764, 0]
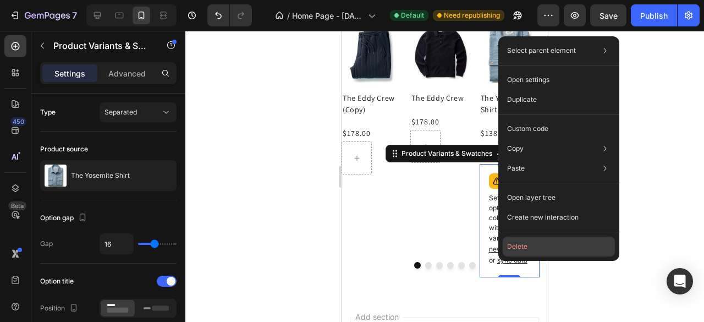
click at [513, 245] on button "Delete" at bounding box center [559, 247] width 112 height 20
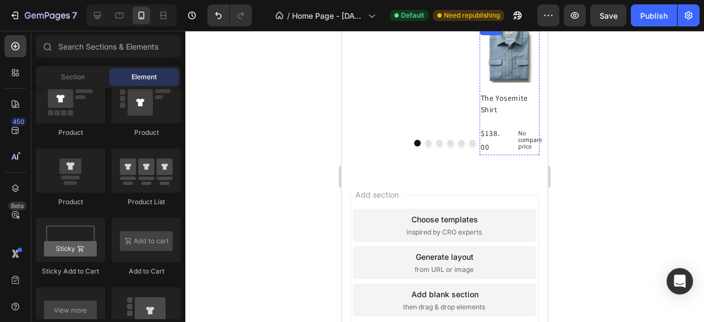
scroll to position [654, 0]
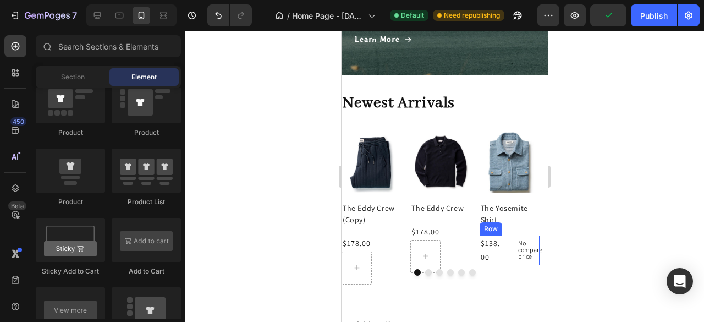
click at [510, 254] on div "$138.00 Product Price Product Price No compare price Product Price Row" at bounding box center [510, 251] width 60 height 30
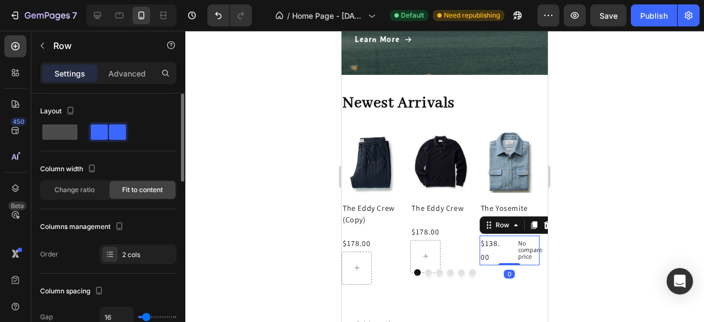
click at [53, 129] on span at bounding box center [59, 131] width 35 height 15
type input "0"
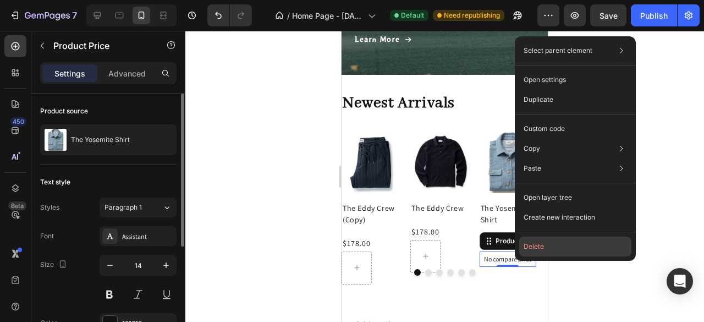
click at [535, 248] on button "Delete" at bounding box center [575, 247] width 112 height 20
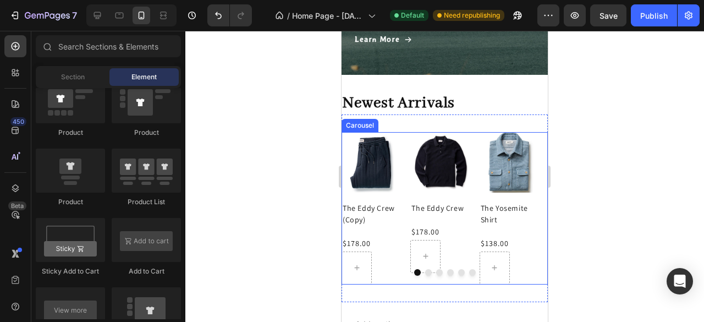
click at [425, 274] on button "Dot" at bounding box center [428, 272] width 7 height 7
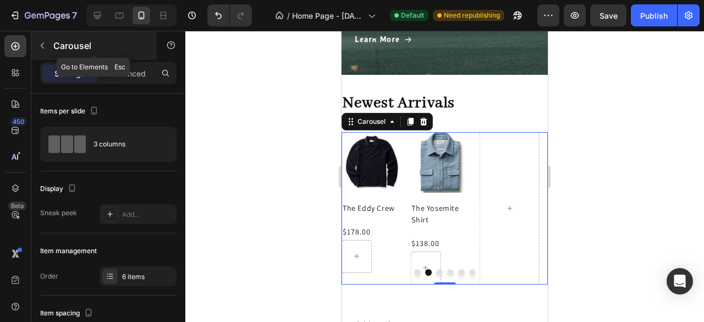
click at [40, 49] on icon "button" at bounding box center [42, 45] width 9 height 9
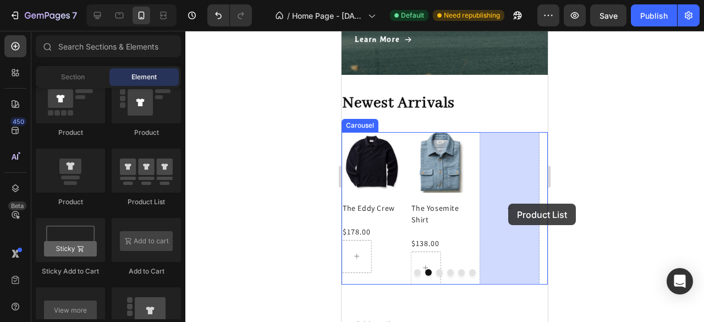
drag, startPoint x: 595, startPoint y: 220, endPoint x: 508, endPoint y: 204, distance: 88.4
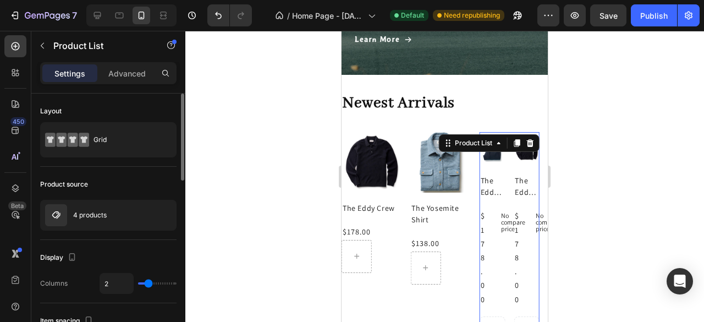
type input "1"
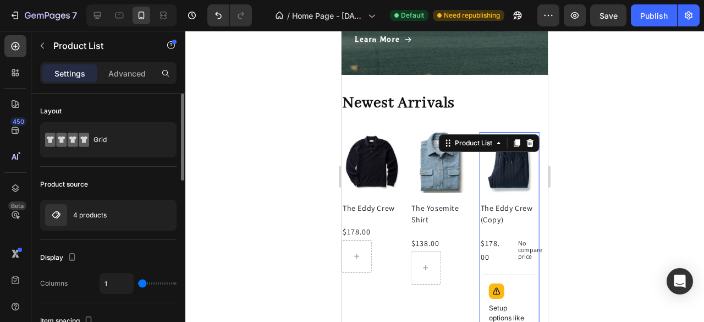
type input "1"
click at [138, 282] on input "range" at bounding box center [157, 283] width 39 height 2
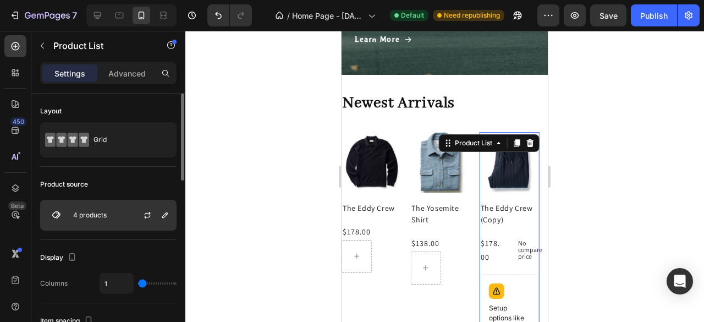
click at [94, 218] on div "4 products" at bounding box center [108, 215] width 136 height 31
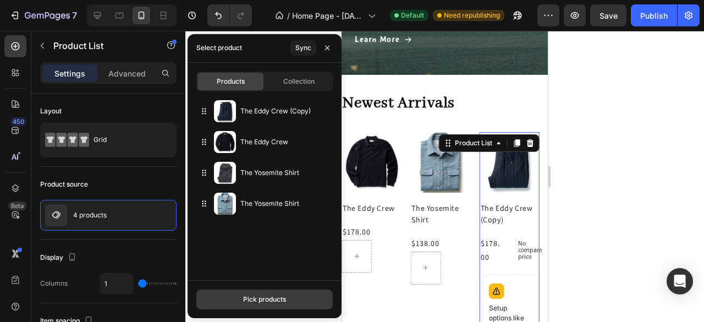
click at [262, 298] on div "Pick products" at bounding box center [264, 299] width 43 height 10
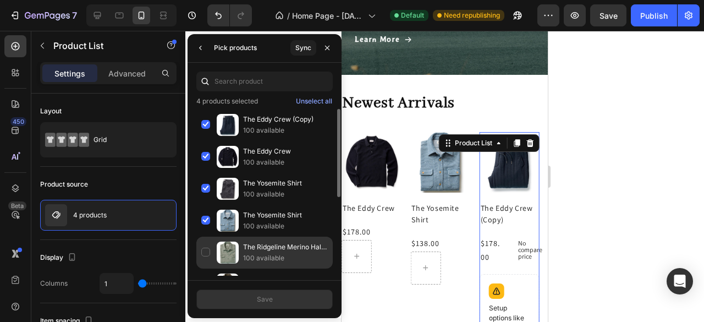
click at [207, 269] on div "The Ridgeline Merino Half Zip in Field Olive 100 available" at bounding box center [264, 285] width 136 height 32
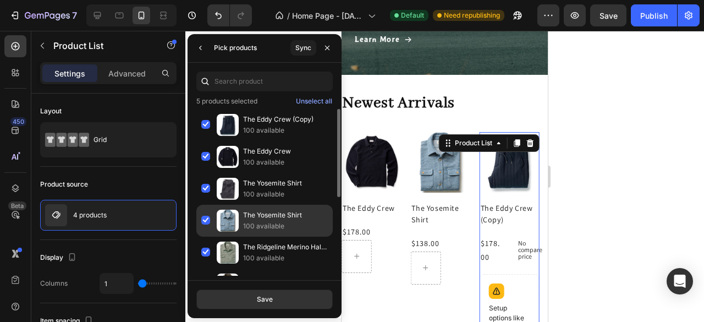
click at [204, 237] on div "The Yosemite Shirt 100 available" at bounding box center [264, 253] width 136 height 32
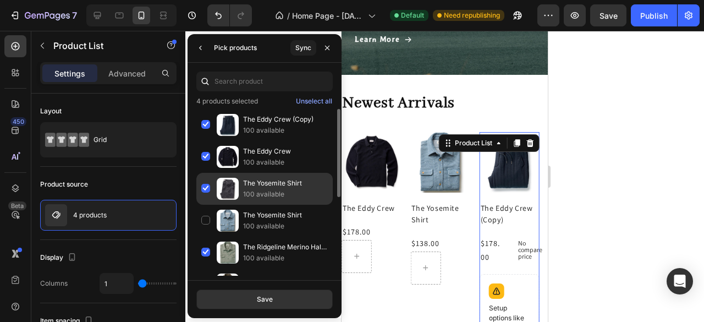
click at [206, 205] on div "The Yosemite Shirt 100 available" at bounding box center [264, 221] width 136 height 32
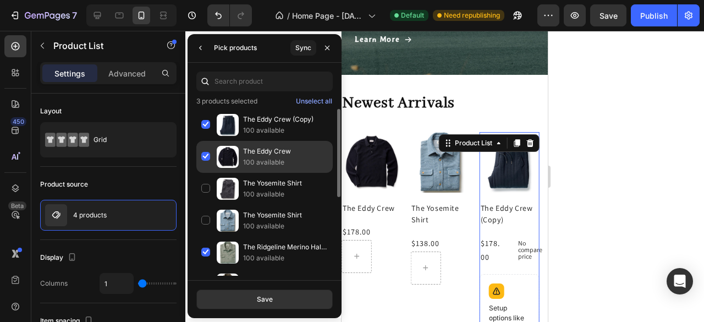
click at [205, 173] on div "The Eddy Crew 100 available" at bounding box center [264, 189] width 136 height 32
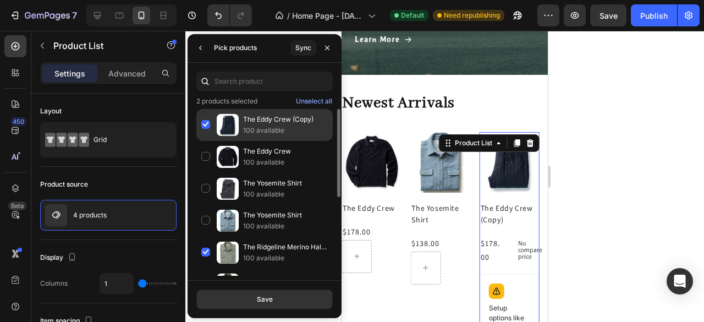
click at [205, 141] on div "The Eddy Crew (Copy) 100 available" at bounding box center [264, 157] width 136 height 32
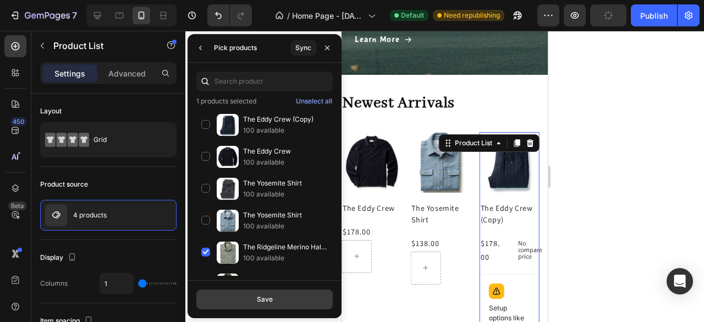
click at [264, 300] on div "Save" at bounding box center [265, 299] width 16 height 10
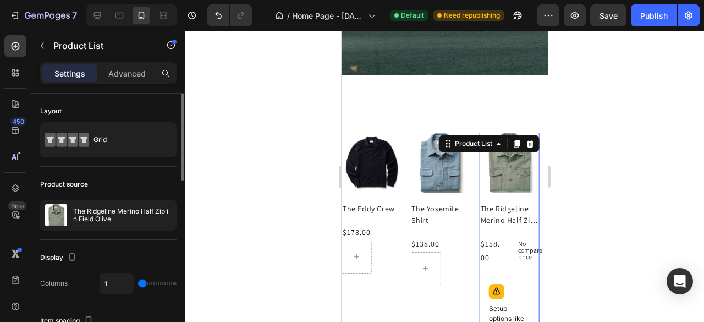
scroll to position [819, 0]
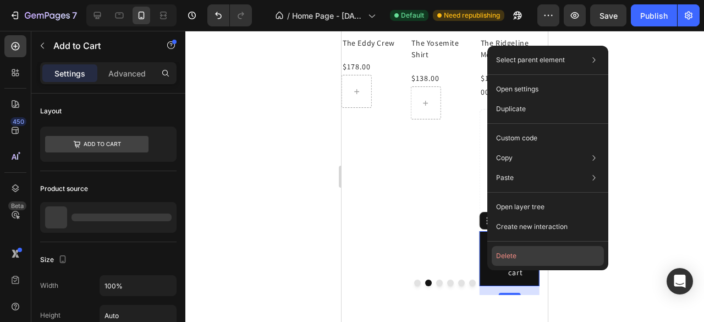
click at [500, 250] on button "Delete" at bounding box center [548, 256] width 112 height 20
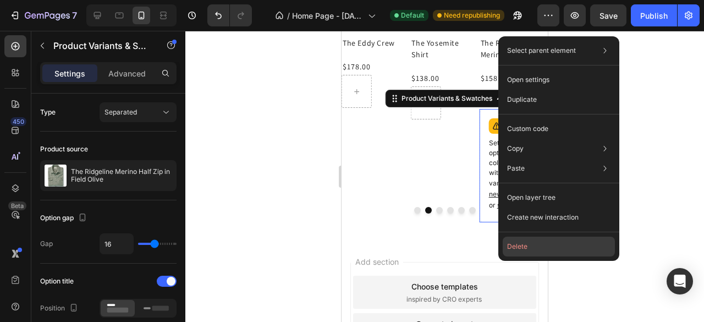
drag, startPoint x: 516, startPoint y: 243, endPoint x: 162, endPoint y: 213, distance: 355.1
click at [516, 243] on button "Delete" at bounding box center [559, 247] width 112 height 20
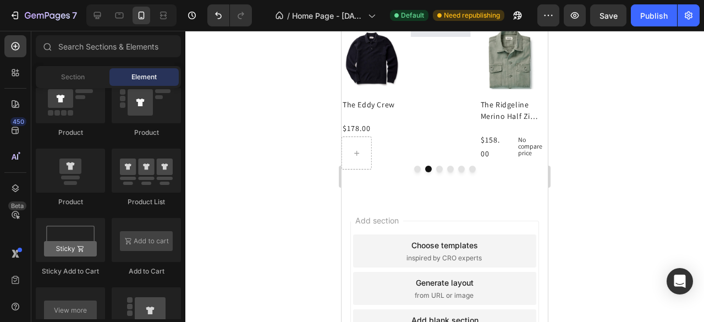
scroll to position [702, 0]
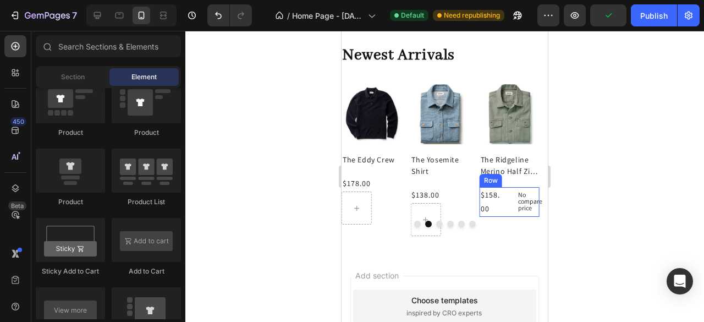
click at [508, 209] on div "$158.00 Product Price Product Price No compare price Product Price Row" at bounding box center [510, 202] width 60 height 30
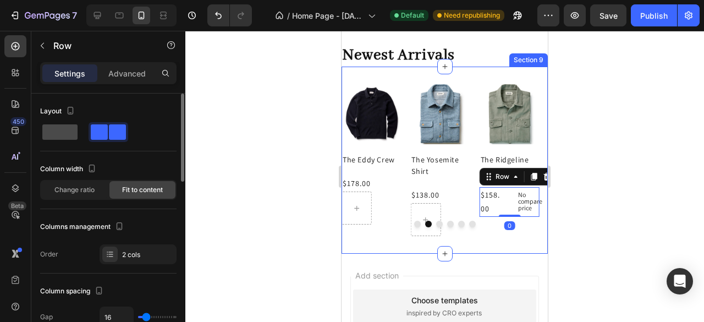
click at [89, 123] on div at bounding box center [109, 132] width 40 height 20
type input "0"
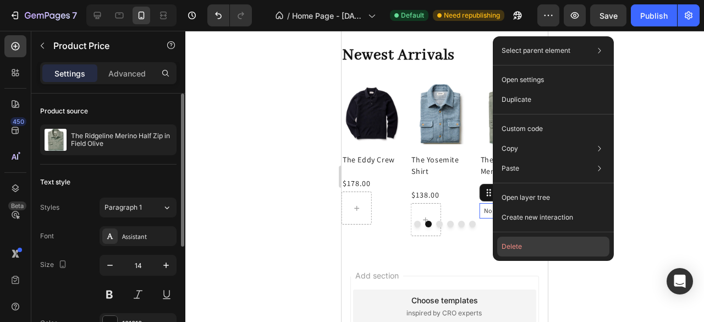
click at [516, 244] on button "Delete" at bounding box center [553, 247] width 112 height 20
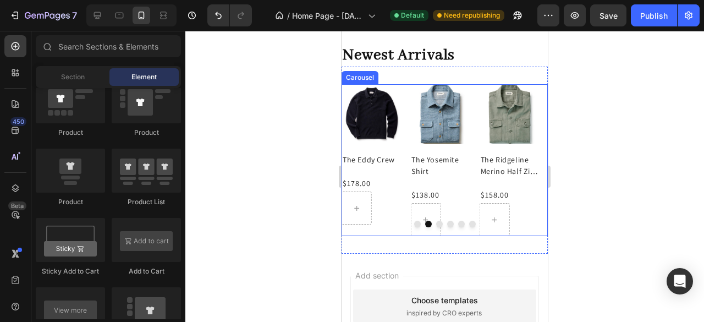
click at [436, 223] on button "Dot" at bounding box center [439, 224] width 7 height 7
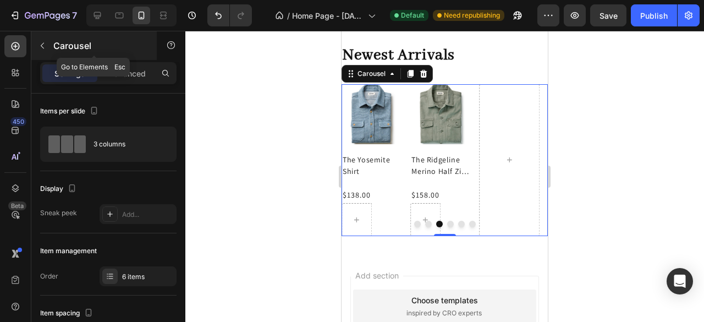
click at [43, 48] on icon "button" at bounding box center [42, 46] width 3 height 6
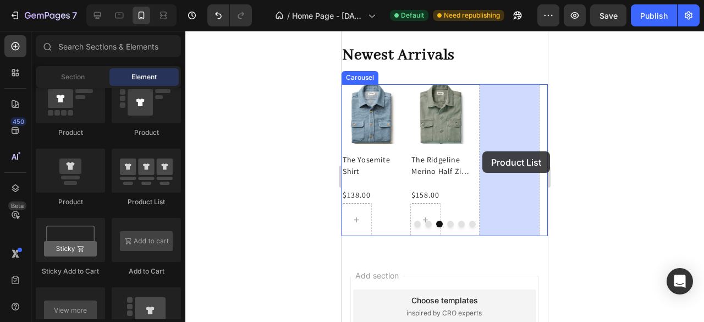
drag, startPoint x: 490, startPoint y: 214, endPoint x: 483, endPoint y: 151, distance: 63.1
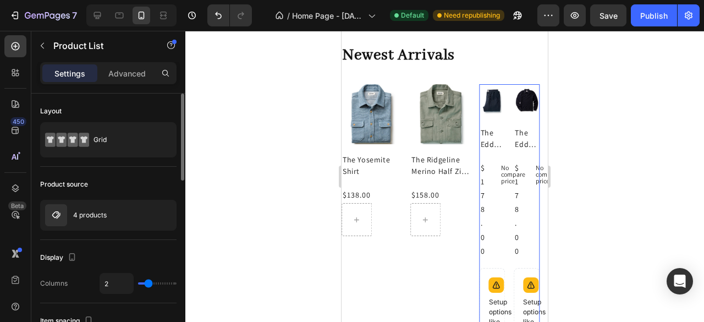
type input "1"
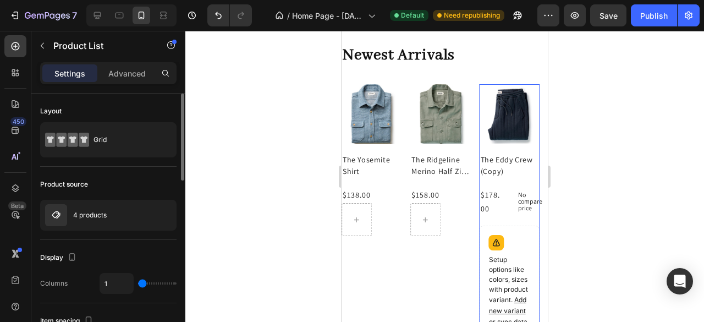
drag, startPoint x: 119, startPoint y: 282, endPoint x: 101, endPoint y: 246, distance: 40.4
type input "1"
click at [138, 282] on input "range" at bounding box center [157, 283] width 39 height 2
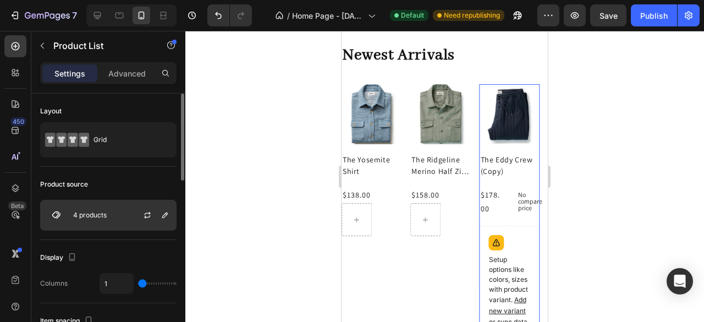
click at [98, 223] on div "4 products" at bounding box center [108, 215] width 136 height 31
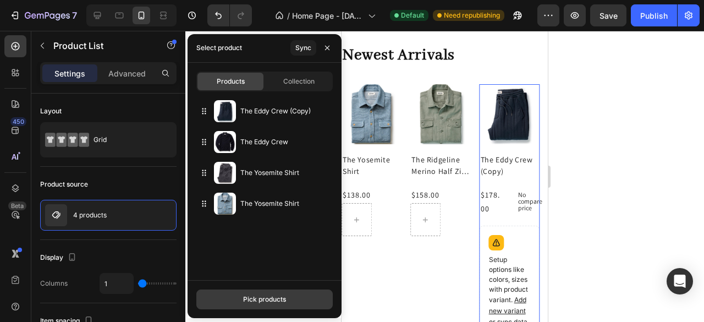
click at [266, 297] on div "Pick products" at bounding box center [264, 299] width 43 height 10
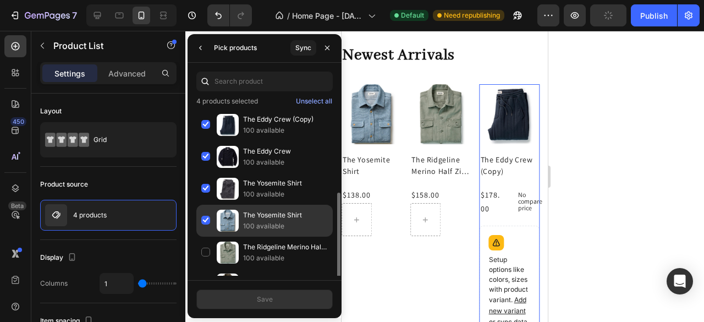
scroll to position [55, 0]
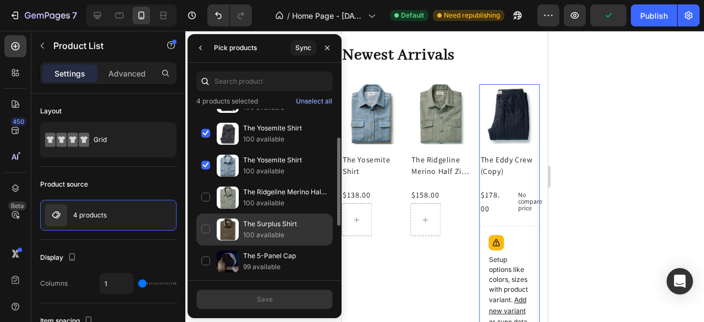
click at [208, 245] on div "The Surplus Shirt 100 available" at bounding box center [264, 261] width 136 height 32
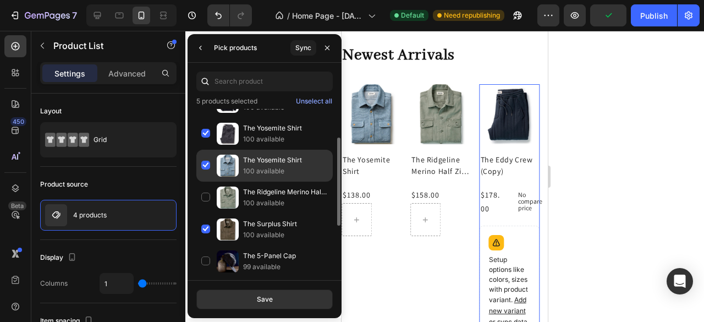
click at [205, 182] on div "The Yosemite Shirt 100 available" at bounding box center [264, 198] width 136 height 32
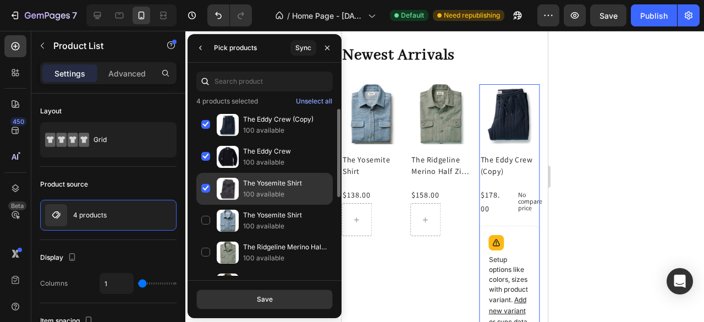
click at [207, 205] on div "The Yosemite Shirt 100 available" at bounding box center [264, 221] width 136 height 32
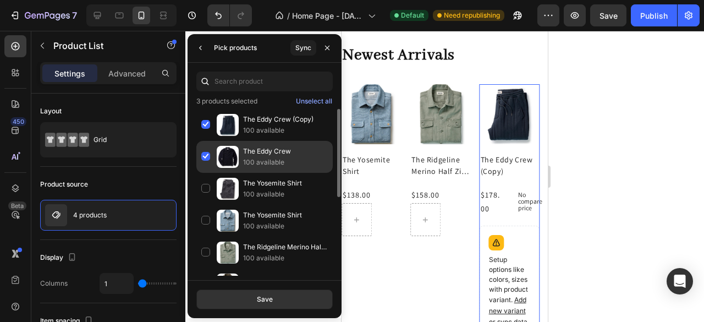
click at [206, 173] on div "The Eddy Crew 100 available" at bounding box center [264, 189] width 136 height 32
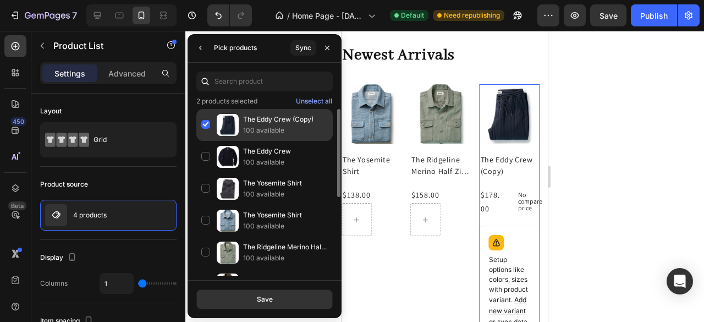
click at [206, 141] on div "The Eddy Crew (Copy) 100 available" at bounding box center [264, 157] width 136 height 32
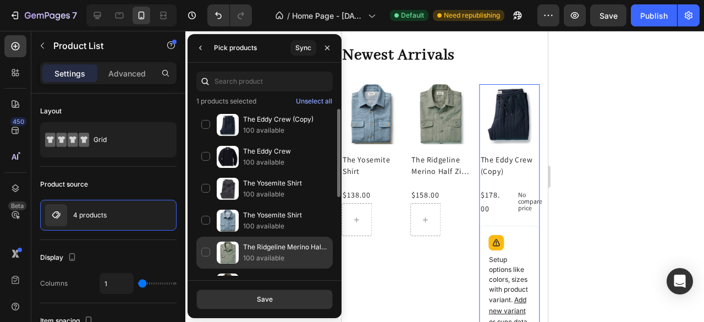
scroll to position [110, 0]
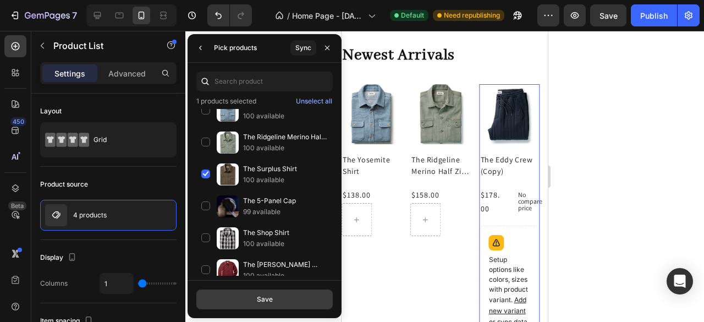
click at [264, 298] on div "Save" at bounding box center [265, 299] width 16 height 10
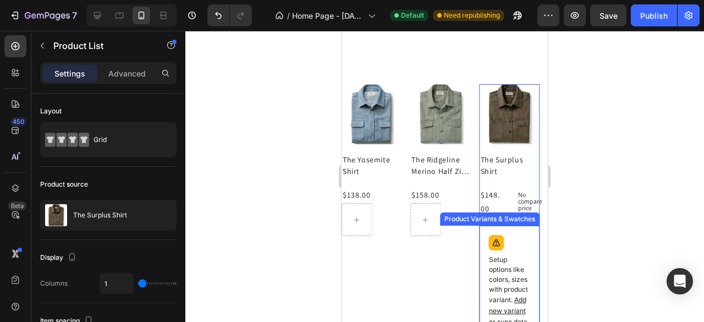
scroll to position [867, 0]
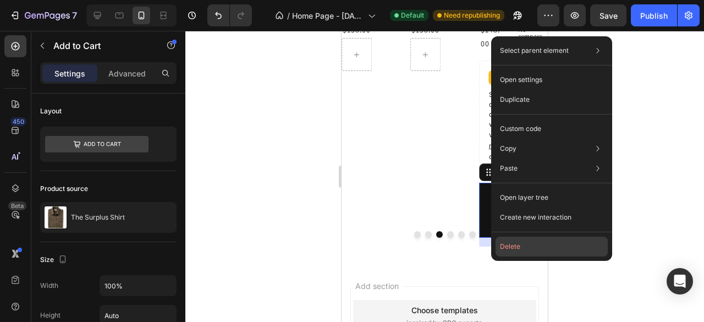
drag, startPoint x: 508, startPoint y: 247, endPoint x: 154, endPoint y: 187, distance: 360.1
click at [508, 247] on button "Delete" at bounding box center [552, 247] width 112 height 20
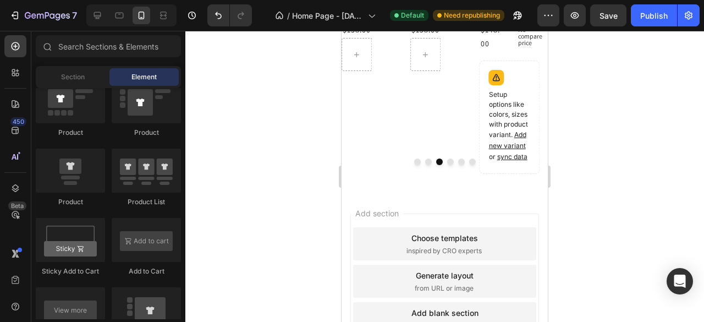
scroll to position [757, 0]
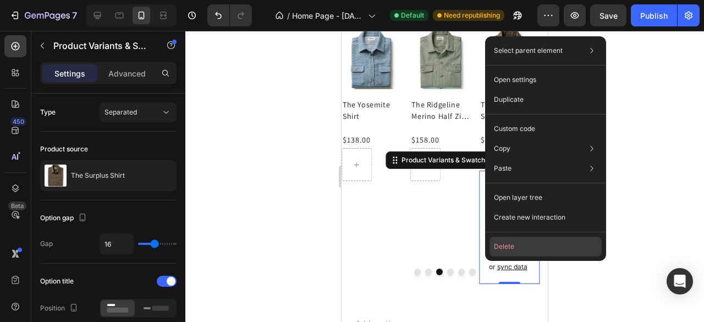
click at [499, 249] on button "Delete" at bounding box center [546, 247] width 112 height 20
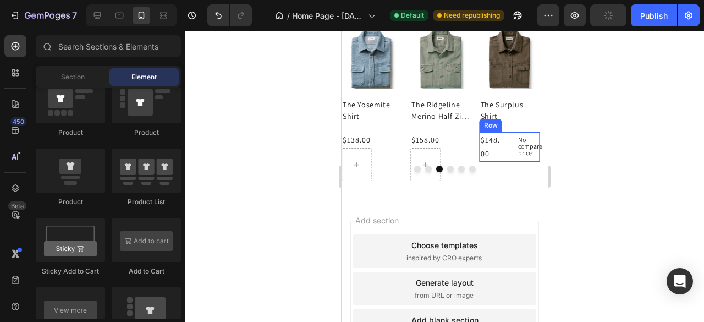
scroll to position [702, 0]
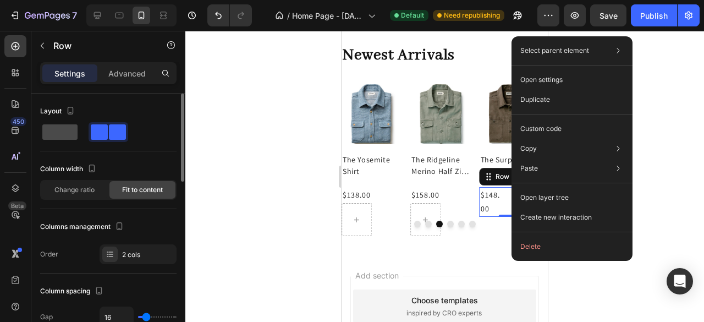
click at [67, 135] on span at bounding box center [59, 131] width 35 height 15
type input "0"
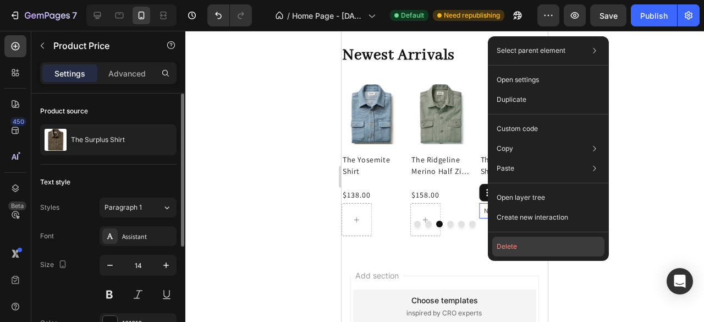
click at [508, 244] on button "Delete" at bounding box center [549, 247] width 112 height 20
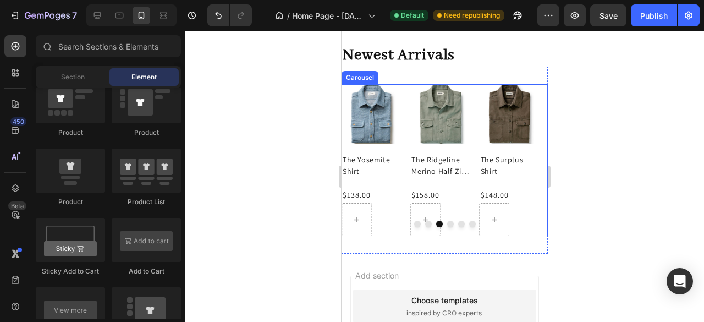
click at [449, 226] on div at bounding box center [445, 224] width 206 height 7
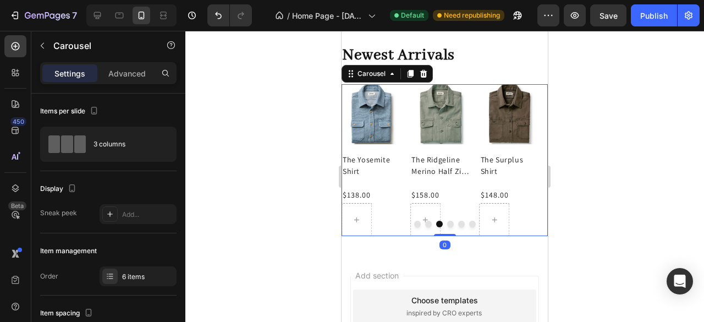
click at [447, 226] on button "Dot" at bounding box center [450, 224] width 7 height 7
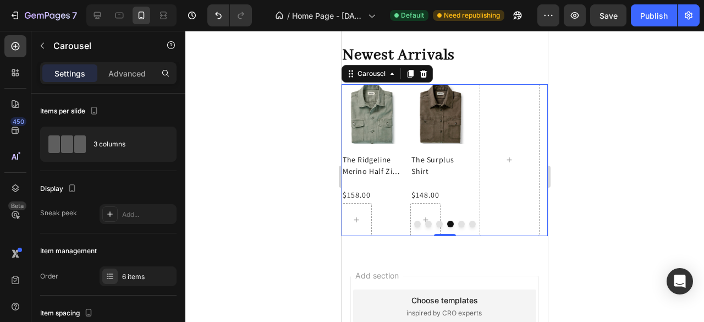
click at [447, 226] on button "Dot" at bounding box center [450, 224] width 7 height 7
click at [458, 224] on button "Dot" at bounding box center [461, 224] width 7 height 7
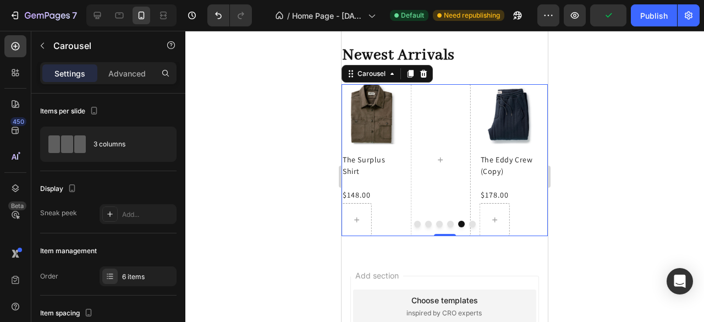
click at [447, 223] on button "Dot" at bounding box center [450, 224] width 7 height 7
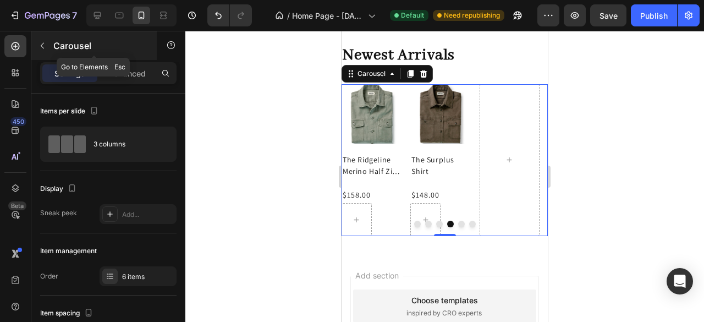
click at [38, 46] on icon "button" at bounding box center [42, 45] width 9 height 9
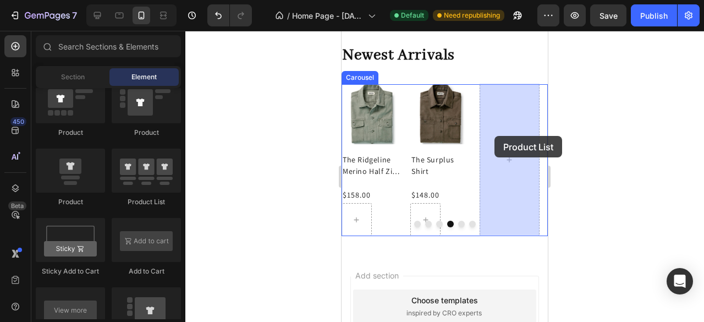
drag, startPoint x: 608, startPoint y: 182, endPoint x: 495, endPoint y: 136, distance: 122.2
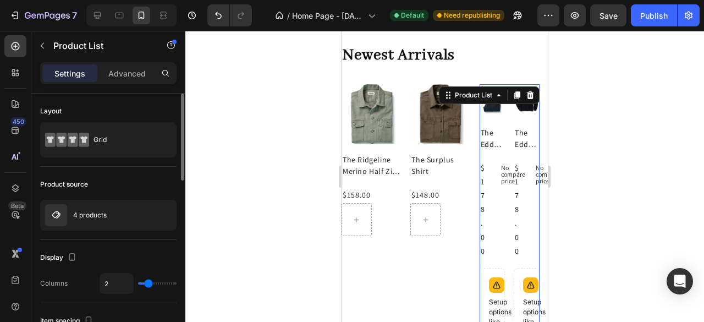
type input "1"
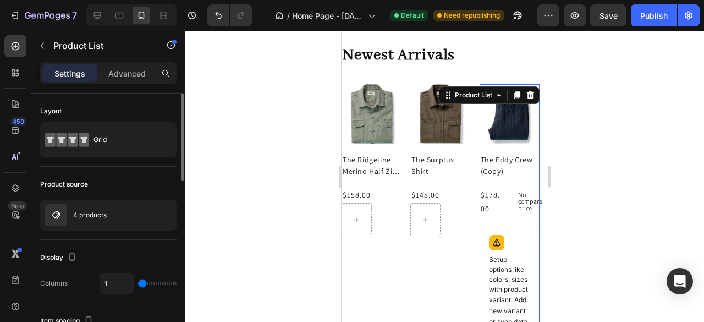
drag, startPoint x: 145, startPoint y: 281, endPoint x: 120, endPoint y: 261, distance: 32.1
type input "1"
click at [138, 283] on input "range" at bounding box center [157, 283] width 39 height 2
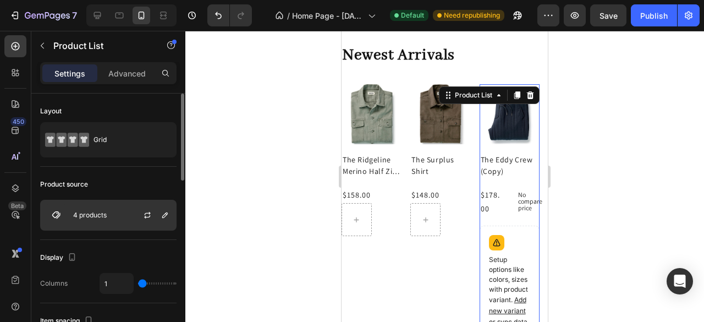
click at [106, 211] on div "4 products" at bounding box center [108, 215] width 136 height 31
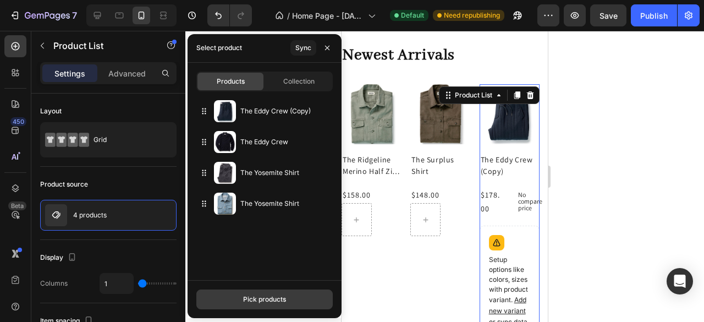
click at [258, 302] on div "Pick products" at bounding box center [264, 299] width 43 height 10
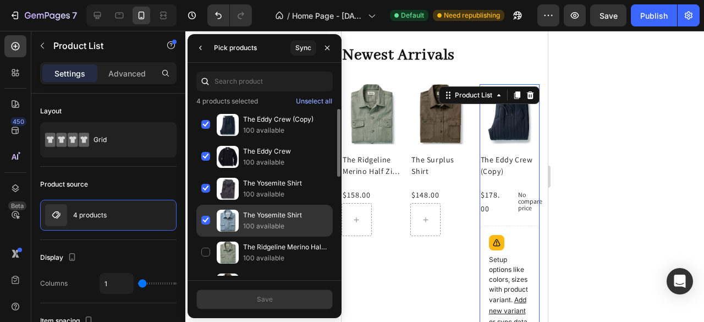
click at [208, 237] on div "The Yosemite Shirt 100 available" at bounding box center [264, 253] width 136 height 32
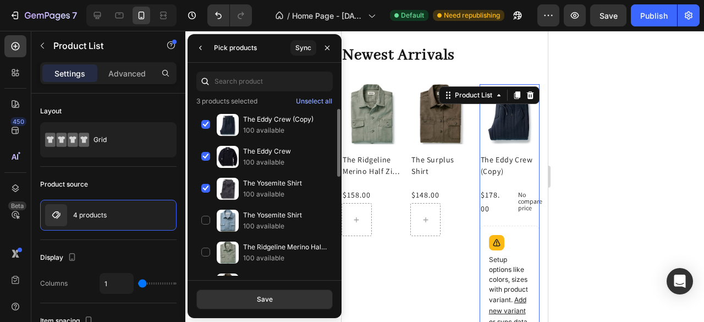
scroll to position [165, 0]
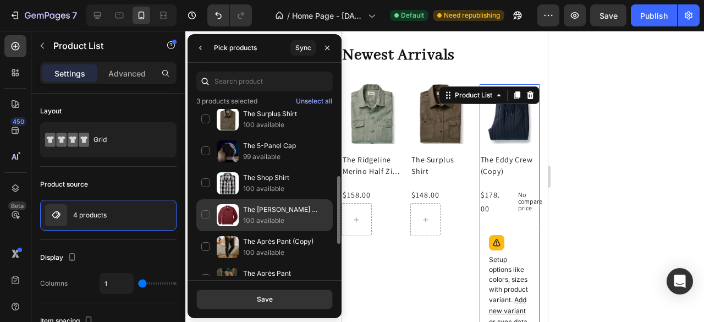
click at [207, 199] on div "The Shop Shirt 100 available" at bounding box center [264, 215] width 136 height 32
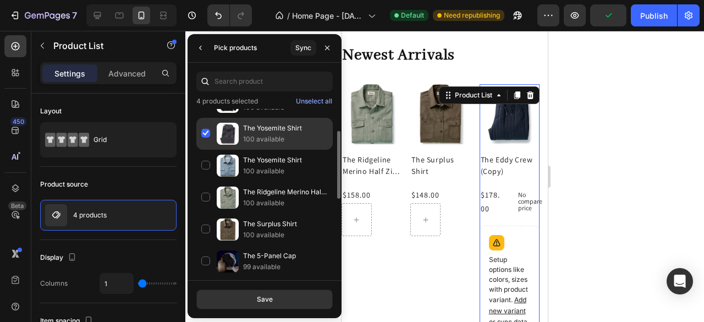
scroll to position [0, 0]
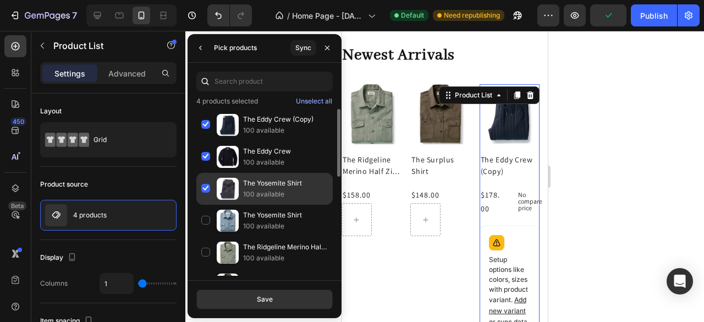
click at [202, 205] on div "The Yosemite Shirt 100 available" at bounding box center [264, 221] width 136 height 32
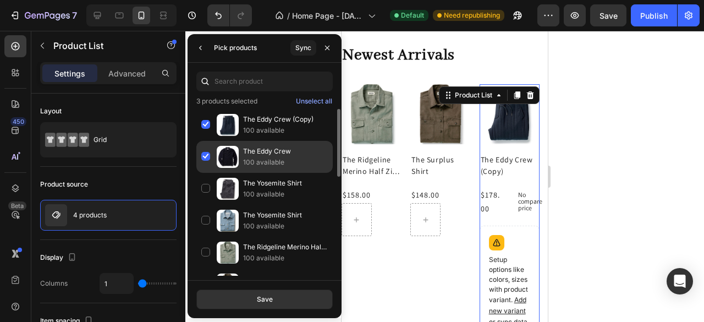
click at [204, 173] on div "The Eddy Crew 100 available" at bounding box center [264, 189] width 136 height 32
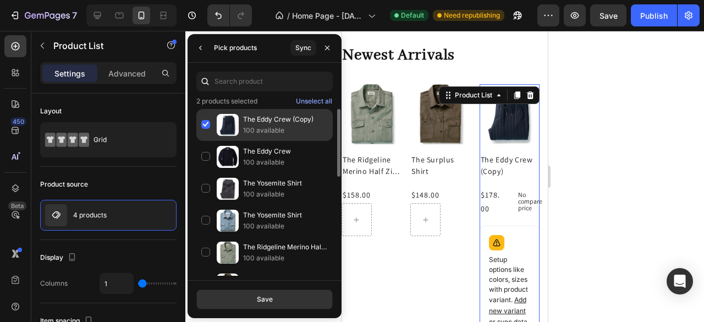
click at [205, 141] on div "The Eddy Crew (Copy) 100 available" at bounding box center [264, 157] width 136 height 32
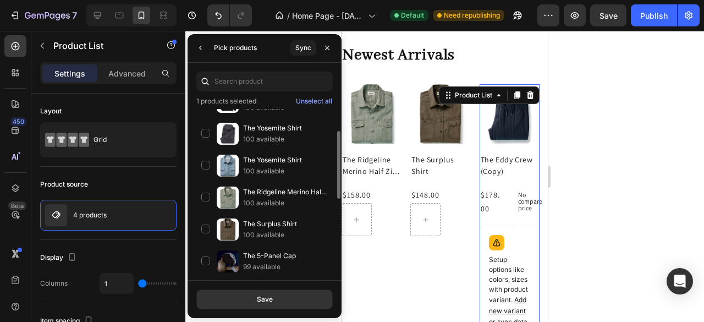
scroll to position [110, 0]
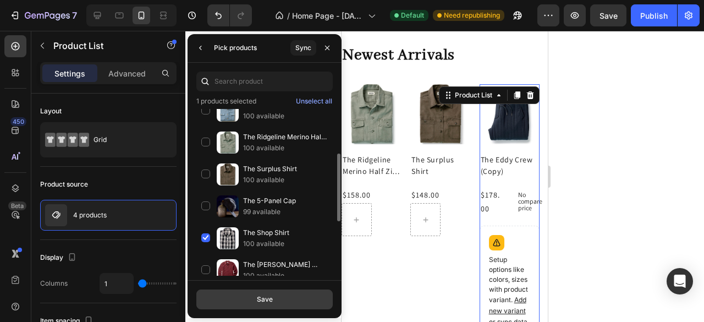
click at [263, 300] on div "Save" at bounding box center [265, 299] width 16 height 10
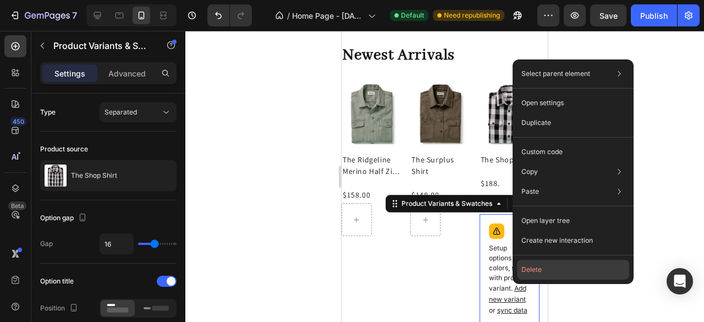
click at [534, 269] on button "Delete" at bounding box center [573, 270] width 112 height 20
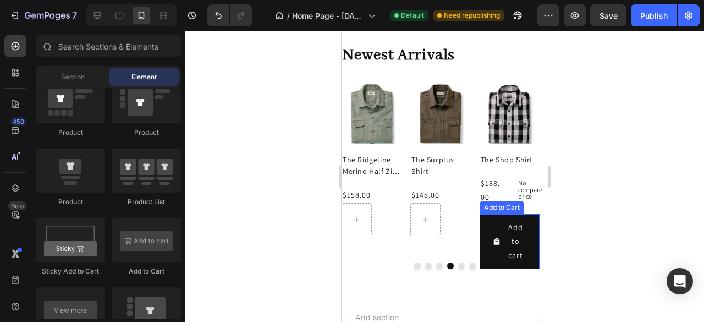
drag, startPoint x: 487, startPoint y: 260, endPoint x: 505, endPoint y: 264, distance: 18.6
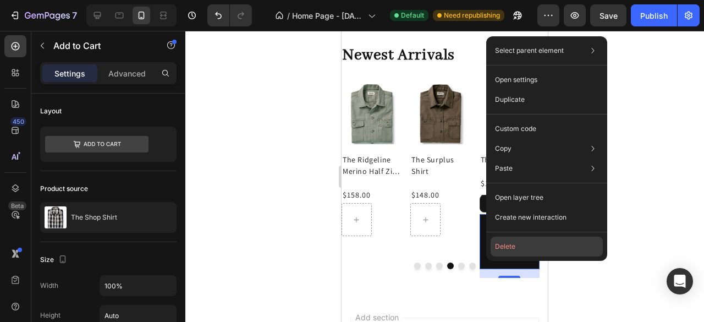
click at [515, 247] on button "Delete" at bounding box center [547, 247] width 112 height 20
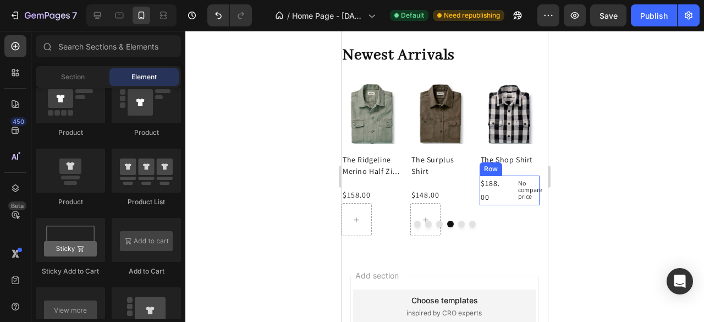
click at [506, 192] on div "$188.00 Product Price Product Price No compare price Product Price Row" at bounding box center [510, 191] width 60 height 30
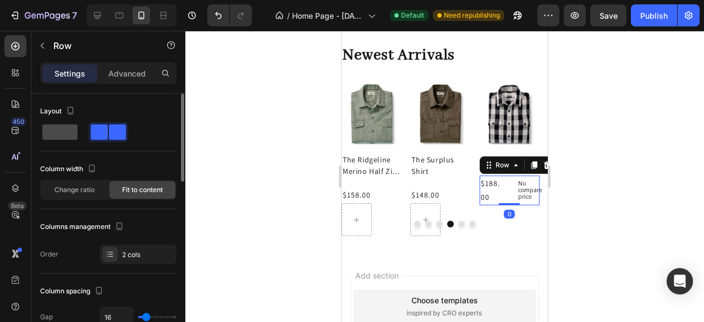
click at [89, 133] on div at bounding box center [109, 132] width 40 height 20
type input "0"
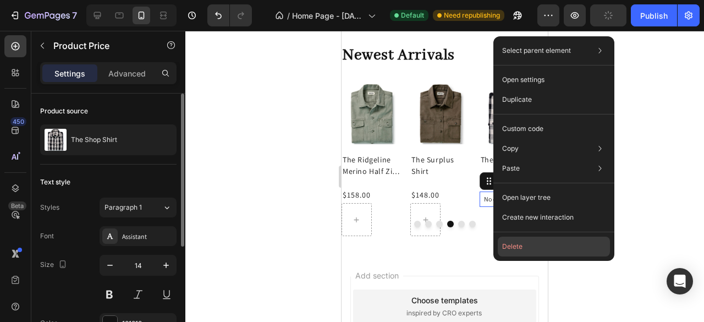
drag, startPoint x: 508, startPoint y: 242, endPoint x: 166, endPoint y: 214, distance: 343.9
click at [508, 242] on button "Delete" at bounding box center [554, 247] width 112 height 20
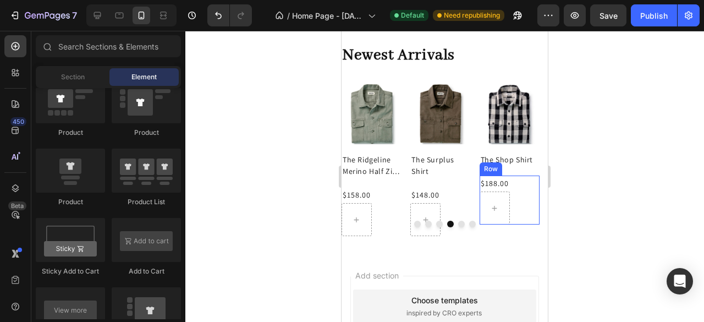
click at [521, 207] on div "$188.00 Product Price Product Price Row" at bounding box center [510, 200] width 60 height 49
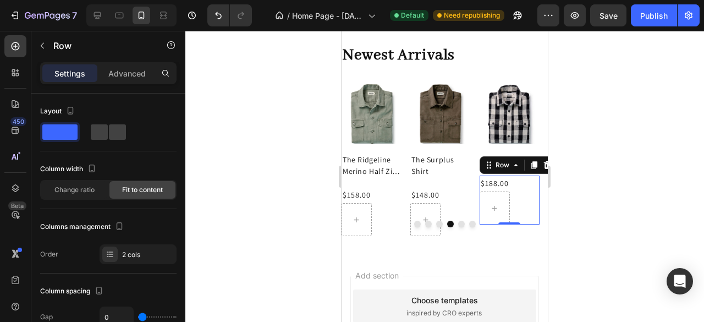
click at [229, 216] on div at bounding box center [444, 176] width 519 height 291
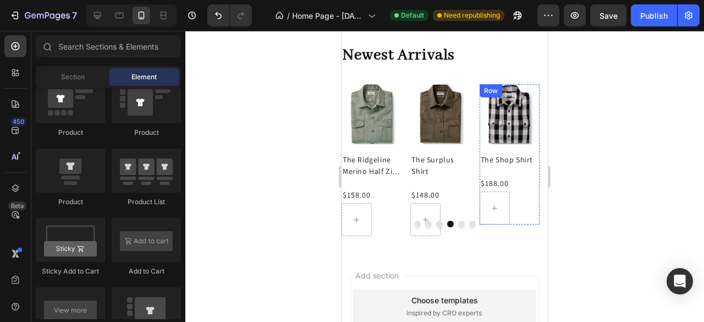
click at [534, 145] on div "Product Images The Shop Shirt Product Title $188.00 Product Price Product Price…" at bounding box center [510, 154] width 60 height 141
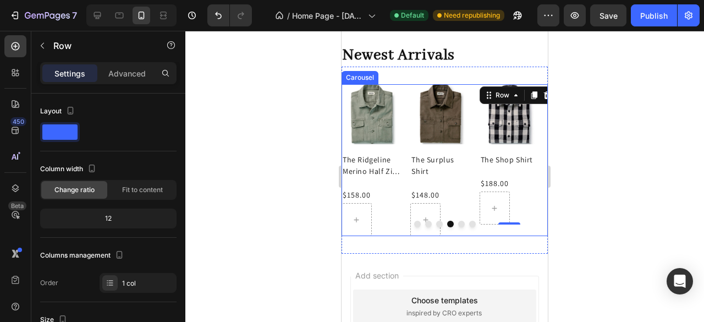
click at [407, 165] on div "Product Images The Eddy Crew (Copy) Product Title $178.00 Product Price Product…" at bounding box center [445, 160] width 206 height 152
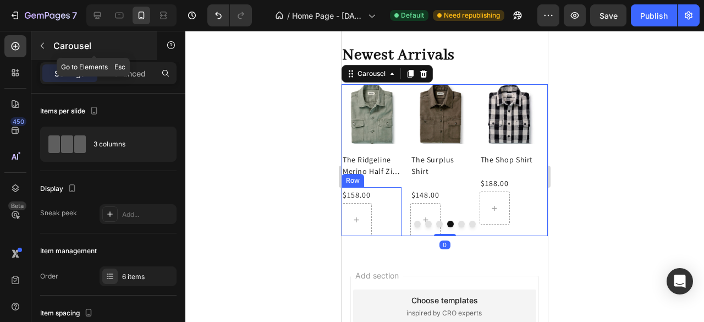
click at [45, 48] on icon "button" at bounding box center [42, 45] width 9 height 9
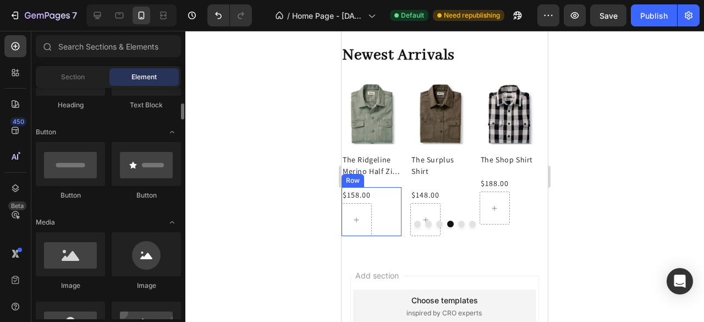
scroll to position [0, 0]
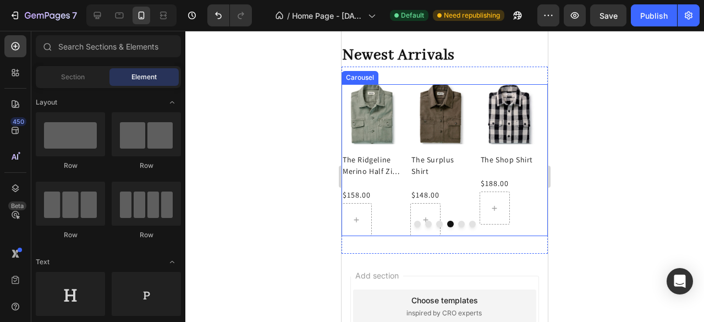
click at [403, 176] on div "Product Images The Eddy Crew (Copy) Product Title $178.00 Product Price Product…" at bounding box center [445, 160] width 206 height 152
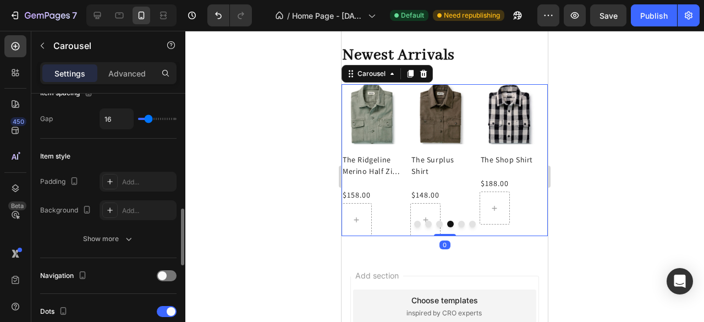
scroll to position [330, 0]
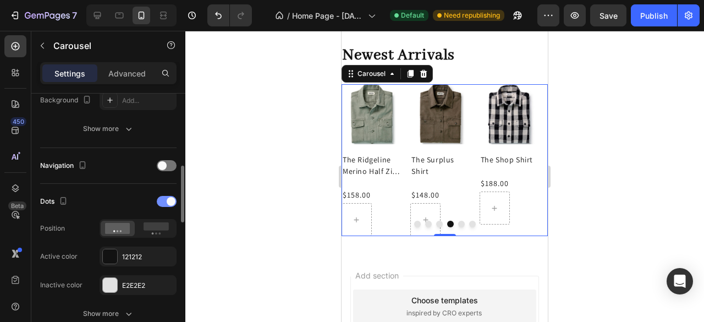
click at [167, 200] on span at bounding box center [171, 201] width 9 height 9
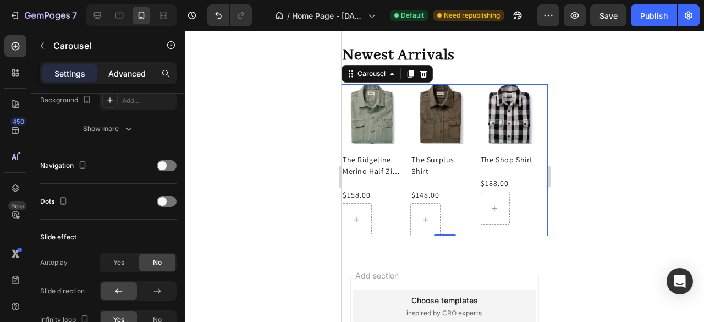
click at [138, 68] on p "Advanced" at bounding box center [126, 74] width 37 height 12
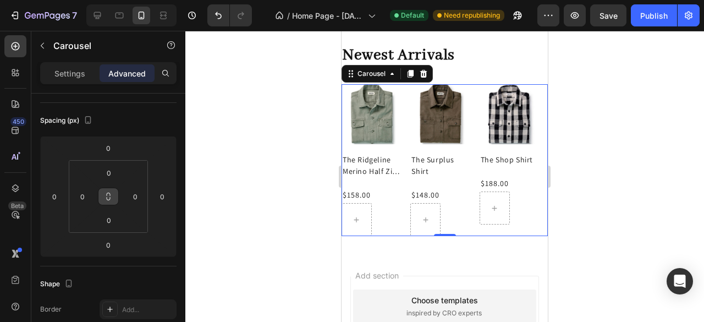
scroll to position [55, 0]
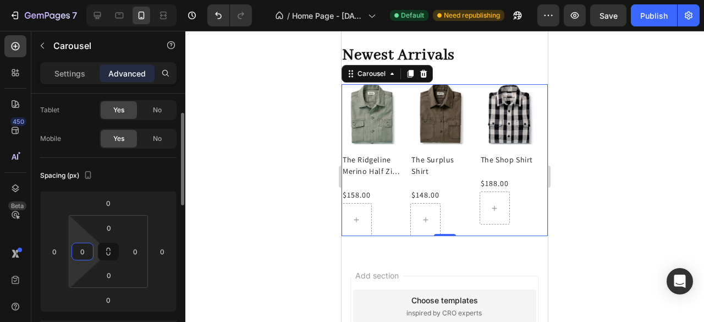
click at [83, 255] on input "0" at bounding box center [82, 251] width 17 height 17
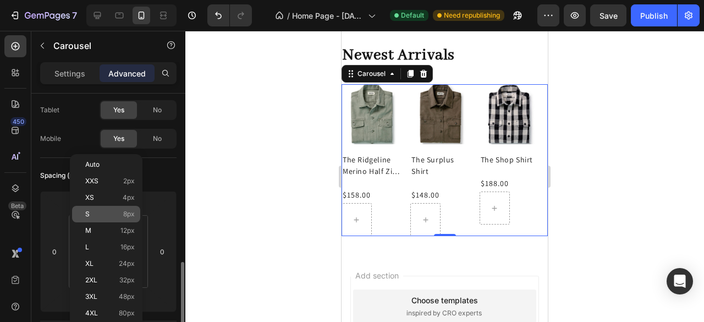
scroll to position [165, 0]
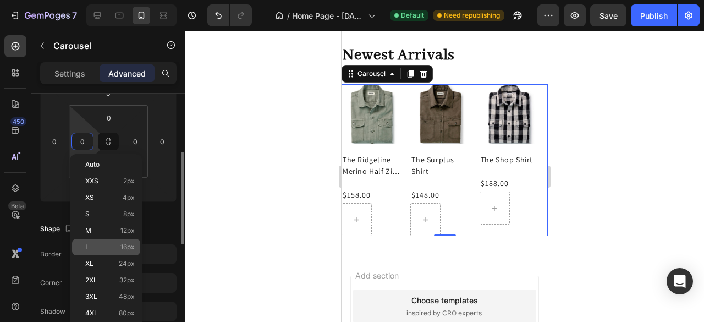
click at [131, 250] on span "16px" at bounding box center [128, 247] width 14 height 8
type input "16"
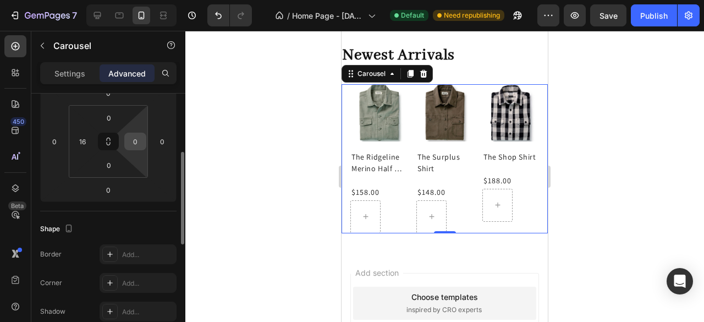
click at [139, 144] on input "0" at bounding box center [135, 141] width 17 height 17
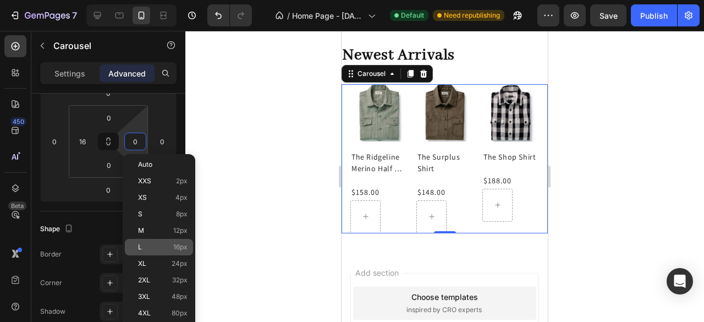
click at [169, 248] on p "L 16px" at bounding box center [163, 247] width 50 height 8
type input "16"
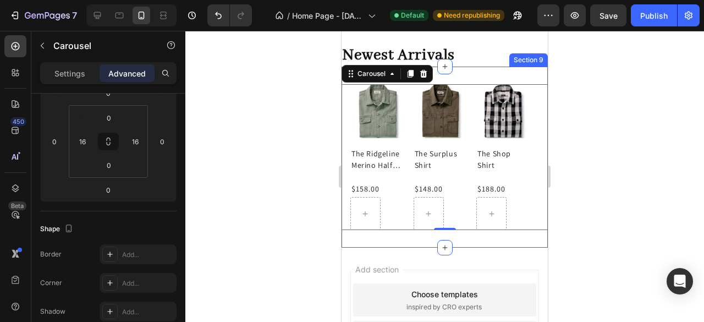
click at [466, 70] on div "Product Images The Eddy Crew (Copy) Product Title $178.00 Product Price Product…" at bounding box center [445, 158] width 206 height 182
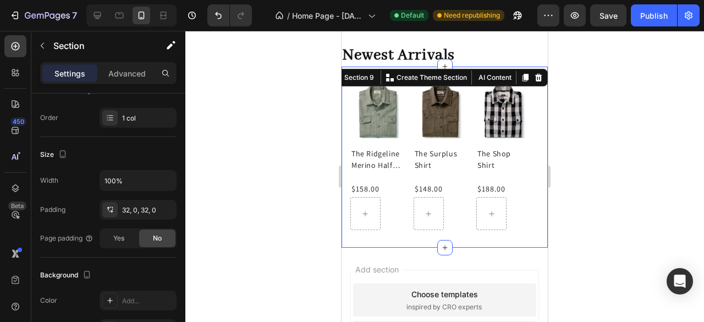
scroll to position [0, 0]
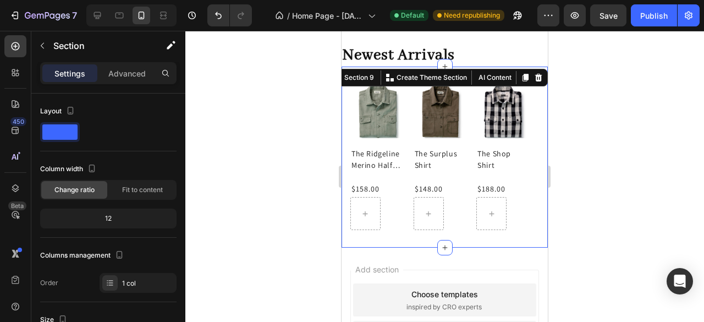
click at [450, 236] on div "Product Images The Eddy Crew (Copy) Product Title $178.00 Product Price Product…" at bounding box center [445, 158] width 206 height 182
click at [452, 236] on div "Product Images The Eddy Crew (Copy) Product Title $178.00 Product Price Product…" at bounding box center [445, 158] width 206 height 182
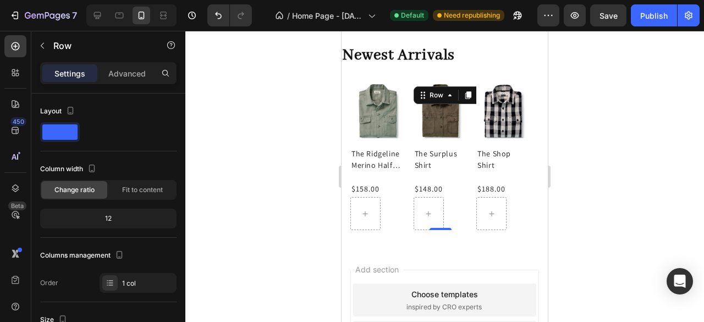
click at [459, 173] on div "Product Images The Surplus Shirt Product Title $148.00 Product Price Product Pr…" at bounding box center [441, 157] width 54 height 146
click at [464, 182] on div "$148.00 Product Price Product Price Row" at bounding box center [441, 205] width 54 height 49
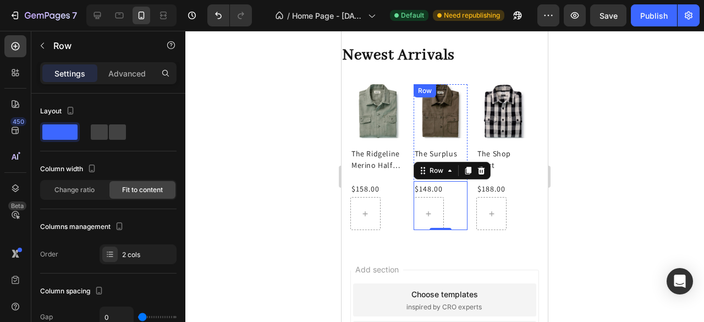
click at [464, 146] on div "Product Images The Surplus Shirt Product Title $148.00 Product Price Product Pr…" at bounding box center [441, 157] width 54 height 146
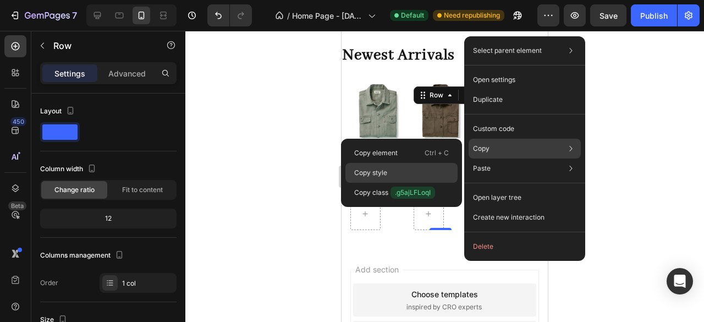
click at [382, 174] on p "Copy style" at bounding box center [370, 173] width 33 height 10
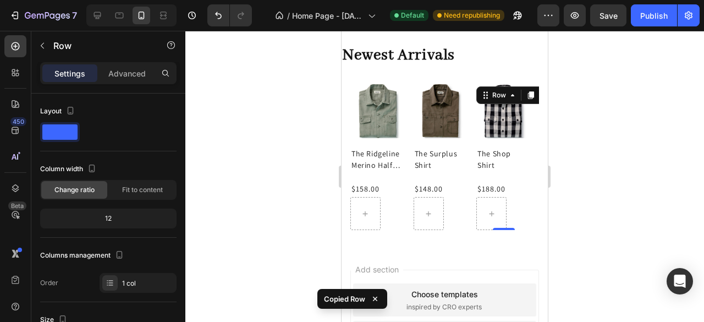
click at [482, 163] on div "Product Images The Shop Shirt Product Title $188.00 Product Price Product Price…" at bounding box center [504, 157] width 54 height 146
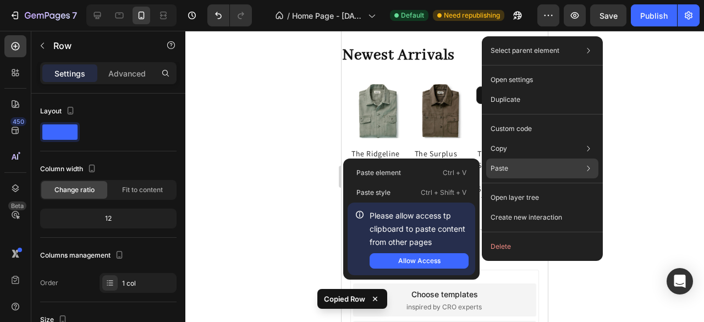
click at [500, 167] on p "Paste" at bounding box center [500, 168] width 18 height 10
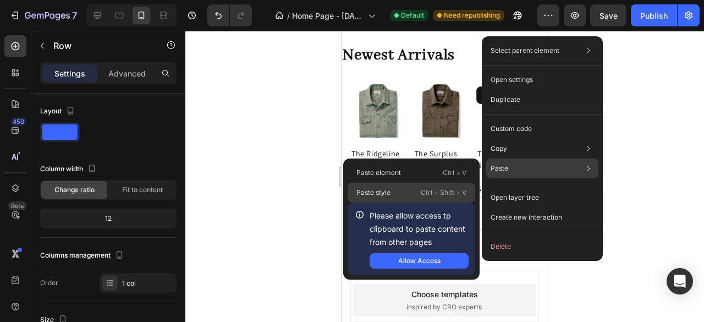
click at [404, 194] on div "Paste style Ctrl + Shift + V" at bounding box center [412, 193] width 128 height 20
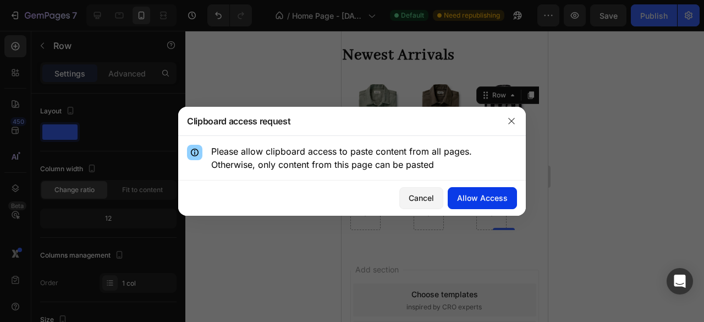
click at [489, 194] on div "Allow Access" at bounding box center [482, 198] width 51 height 12
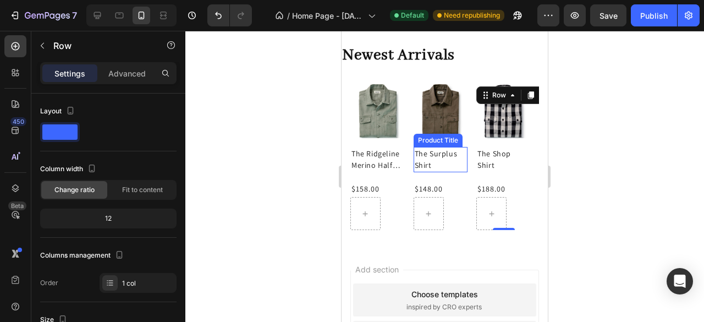
click at [451, 161] on h2 "The Surplus Shirt" at bounding box center [441, 159] width 54 height 25
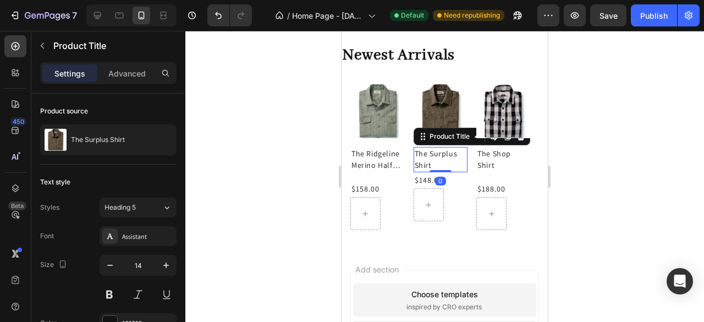
drag, startPoint x: 445, startPoint y: 179, endPoint x: 444, endPoint y: 165, distance: 14.4
click at [444, 165] on div "The Surplus Shirt Product Title Edit content in Shopify 0" at bounding box center [441, 159] width 54 height 25
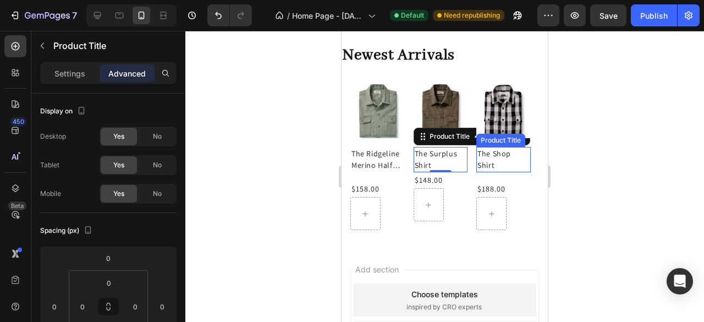
click at [514, 155] on h2 "The Shop Shirt" at bounding box center [504, 159] width 54 height 25
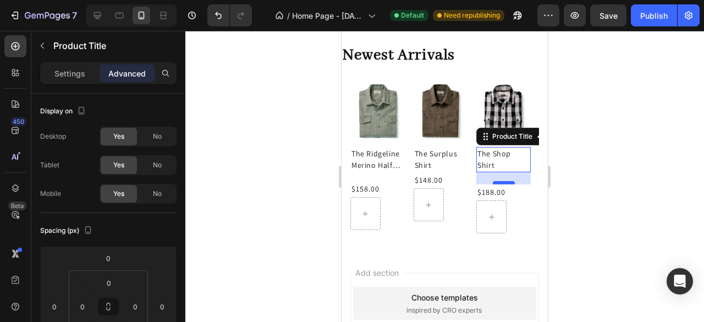
click at [505, 181] on div at bounding box center [504, 182] width 22 height 3
type input "22"
click at [283, 177] on div at bounding box center [444, 176] width 519 height 291
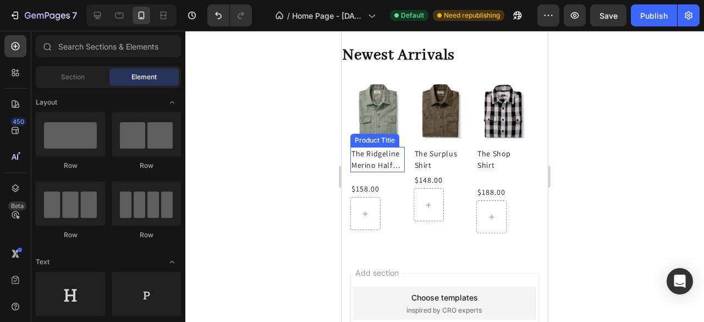
click at [399, 157] on h2 "The Ridgeline Merino Half Zip in Field Olive" at bounding box center [378, 159] width 54 height 25
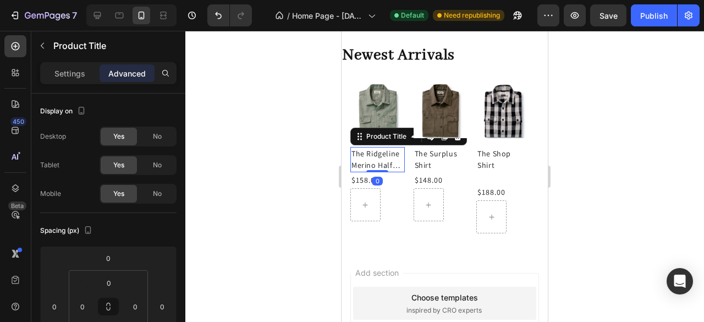
drag, startPoint x: 383, startPoint y: 179, endPoint x: 390, endPoint y: 169, distance: 12.2
click at [390, 169] on div "The Ridgeline Merino Half Zip in Field Olive Product Title Edit content in Shop…" at bounding box center [378, 159] width 54 height 25
type input "0"
click at [74, 76] on p "Settings" at bounding box center [69, 74] width 31 height 12
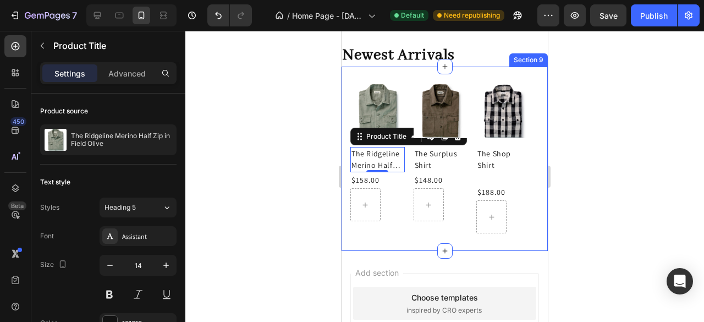
click at [405, 74] on div "Product Images The Eddy Crew (Copy) Product Title $178.00 Product Price Product…" at bounding box center [445, 159] width 206 height 185
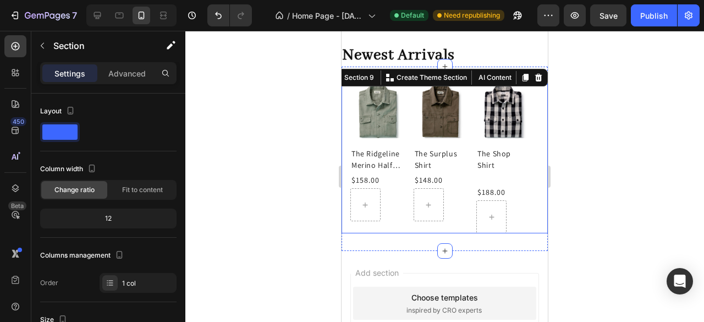
click at [407, 117] on div "Product Images The Eddy Crew (Copy) Product Title $178.00 Product Price Product…" at bounding box center [445, 159] width 189 height 150
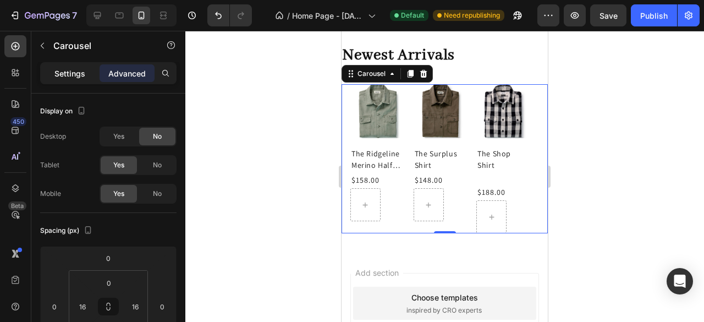
click at [71, 70] on p "Settings" at bounding box center [69, 74] width 31 height 12
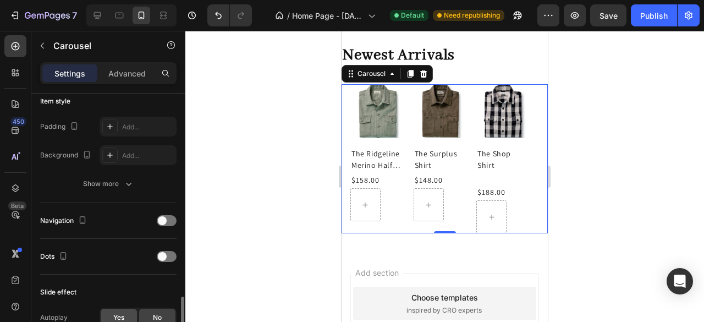
scroll to position [385, 0]
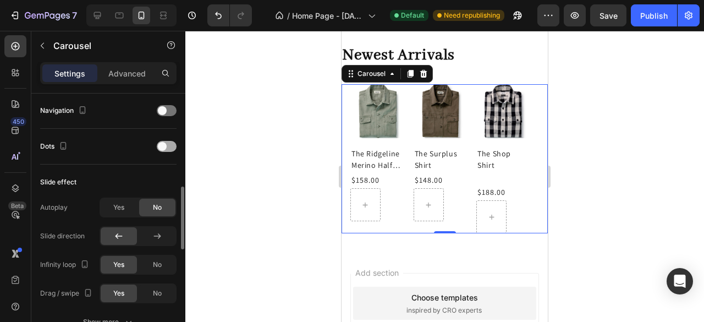
click at [169, 144] on div at bounding box center [167, 146] width 20 height 11
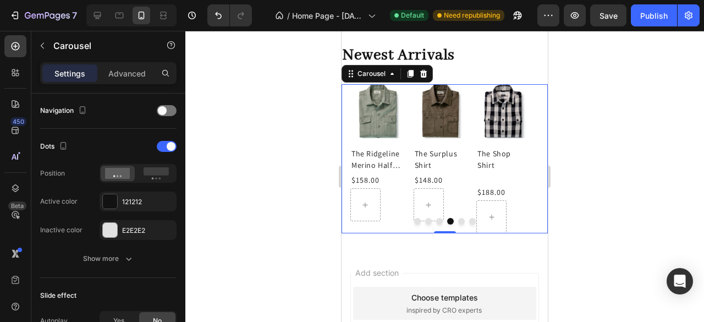
click at [436, 218] on button "Dot" at bounding box center [439, 221] width 7 height 7
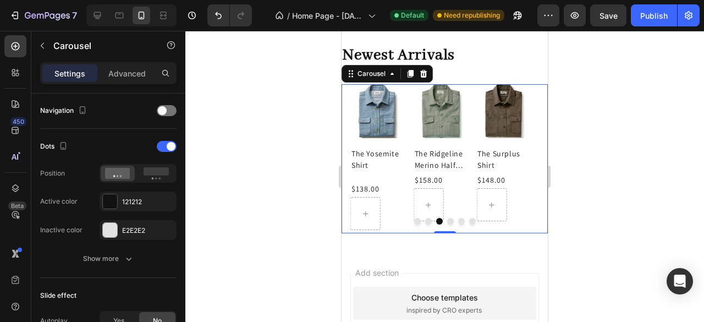
click at [425, 218] on button "Dot" at bounding box center [428, 221] width 7 height 7
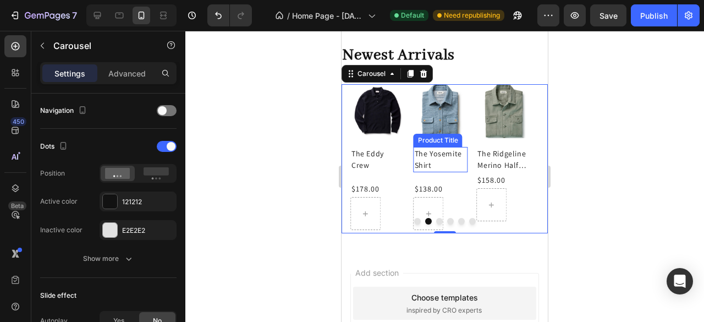
click at [459, 165] on h2 "The Yosemite Shirt" at bounding box center [441, 159] width 54 height 25
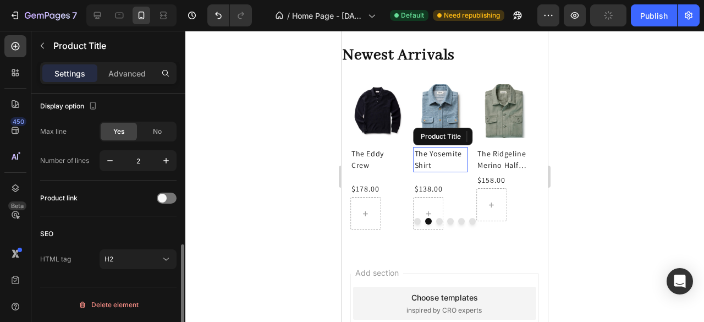
scroll to position [0, 0]
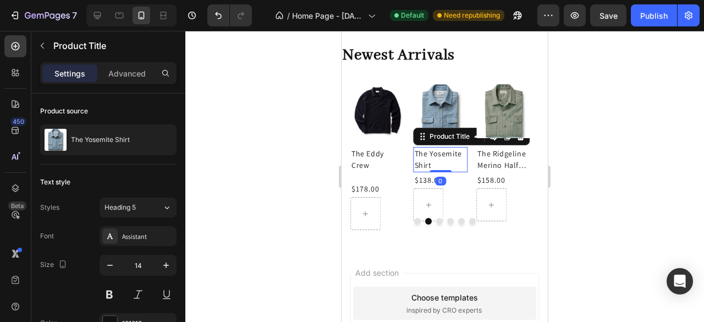
drag, startPoint x: 442, startPoint y: 179, endPoint x: 445, endPoint y: 168, distance: 11.2
click at [445, 168] on div "The Yosemite Shirt Product Title Edit content in Shopify 0" at bounding box center [441, 159] width 54 height 25
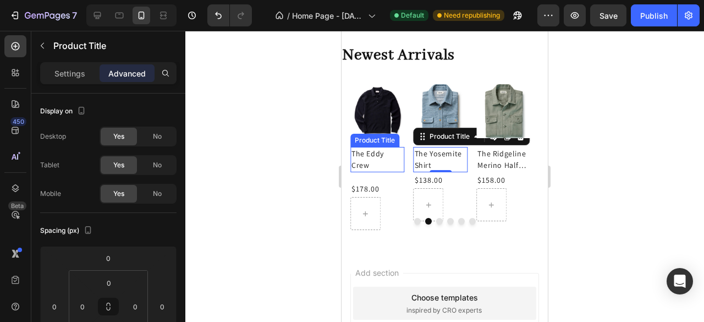
click at [390, 155] on h2 "The Eddy Crew" at bounding box center [378, 159] width 54 height 25
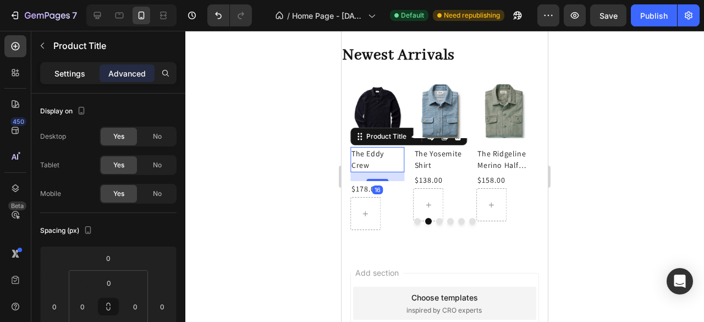
click at [87, 69] on div "Settings" at bounding box center [69, 73] width 55 height 18
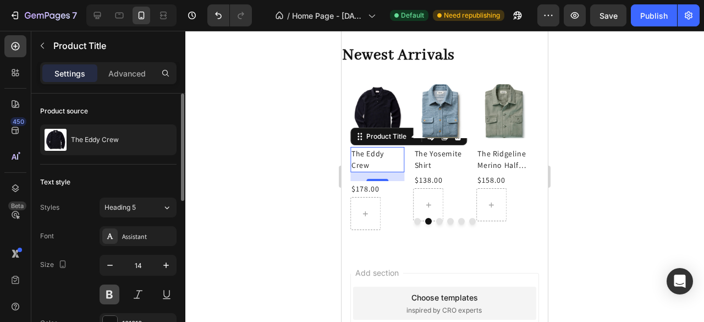
click at [111, 294] on button at bounding box center [110, 295] width 20 height 20
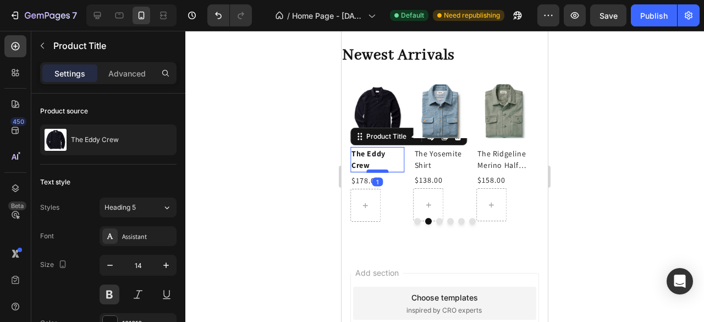
drag, startPoint x: 379, startPoint y: 178, endPoint x: 383, endPoint y: 170, distance: 9.1
click at [383, 170] on div at bounding box center [378, 170] width 22 height 3
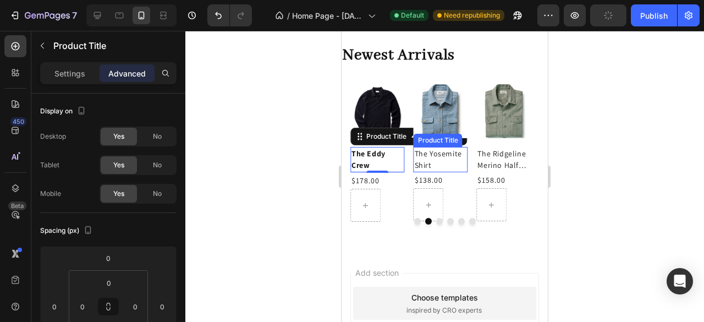
click at [457, 159] on h2 "The Yosemite Shirt" at bounding box center [441, 159] width 54 height 25
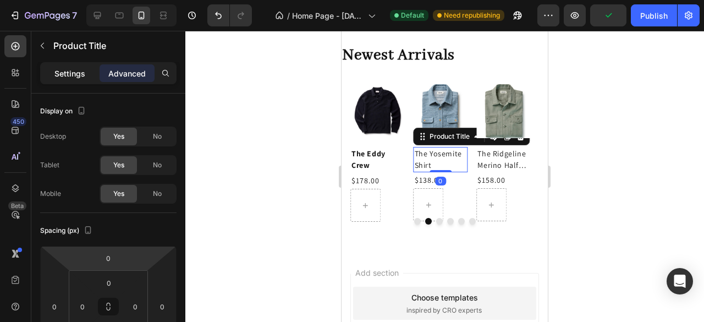
click at [70, 68] on p "Settings" at bounding box center [69, 74] width 31 height 12
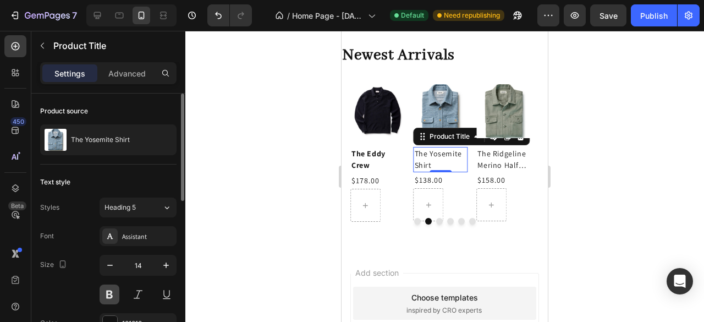
click at [112, 293] on button at bounding box center [110, 295] width 20 height 20
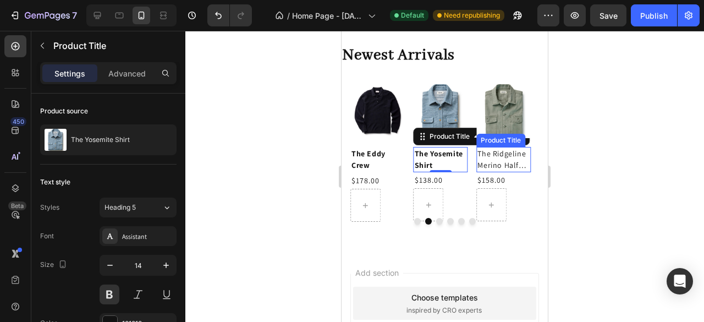
click at [527, 156] on h2 "The Ridgeline Merino Half Zip in Field Olive" at bounding box center [504, 159] width 54 height 25
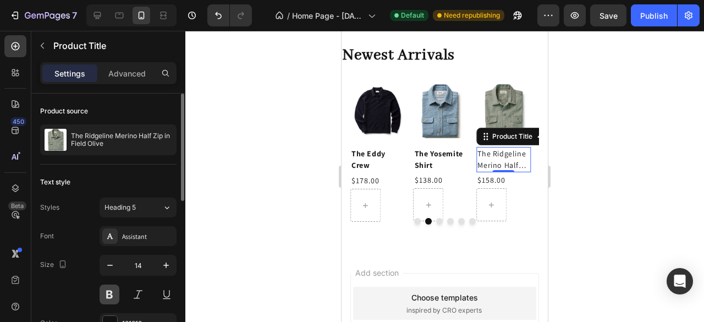
click at [110, 298] on button at bounding box center [110, 295] width 20 height 20
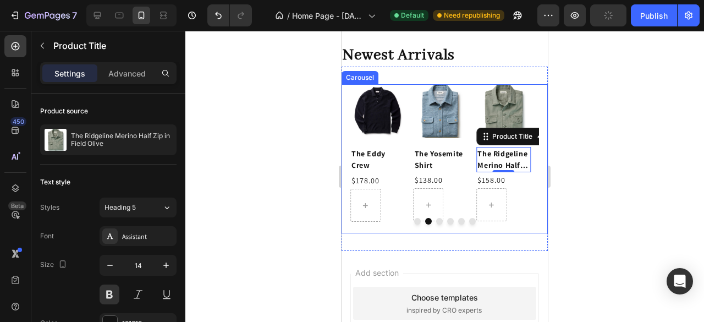
click at [436, 219] on button "Dot" at bounding box center [439, 221] width 7 height 7
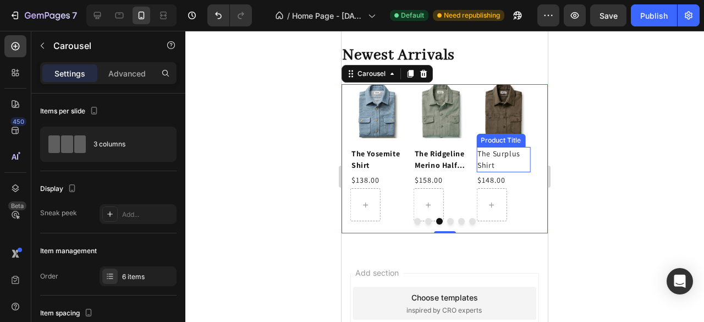
click at [523, 159] on h2 "The Surplus Shirt" at bounding box center [504, 159] width 54 height 25
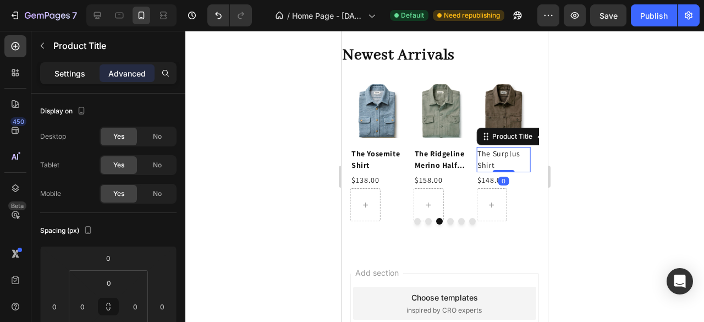
click at [73, 75] on p "Settings" at bounding box center [69, 74] width 31 height 12
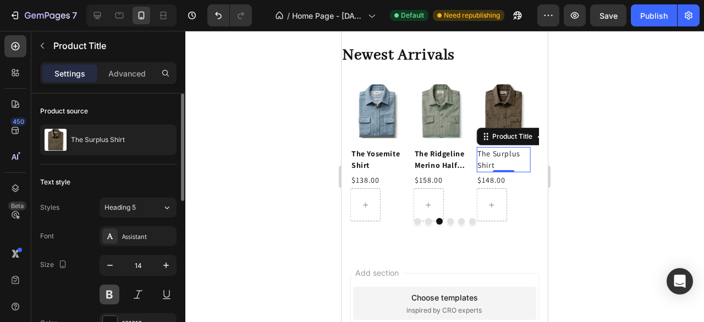
click at [110, 293] on button at bounding box center [110, 295] width 20 height 20
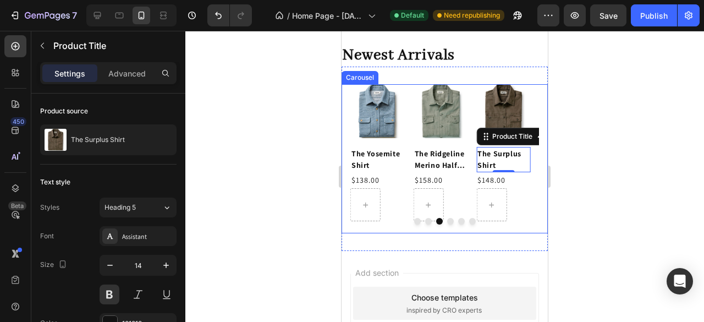
click at [447, 218] on button "Dot" at bounding box center [450, 221] width 7 height 7
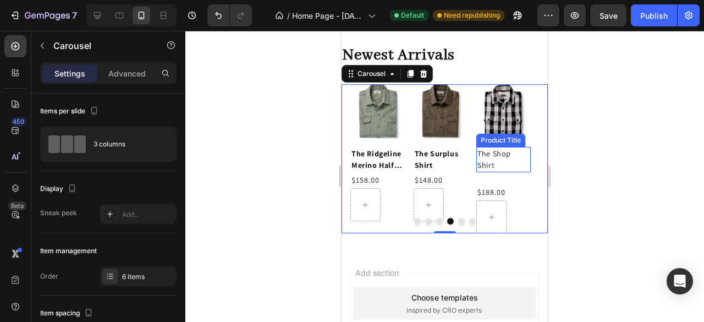
click at [523, 153] on h2 "The Shop Shirt" at bounding box center [504, 159] width 54 height 25
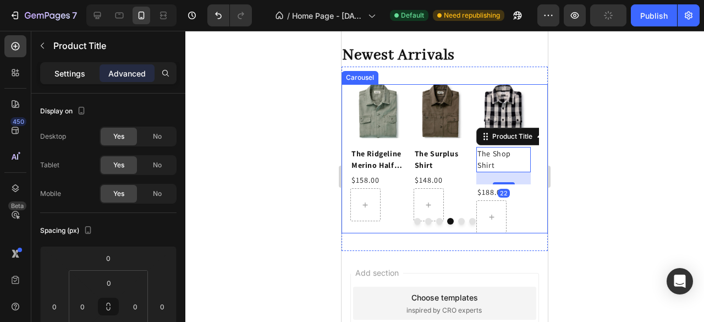
click at [78, 81] on div "Settings" at bounding box center [69, 73] width 55 height 18
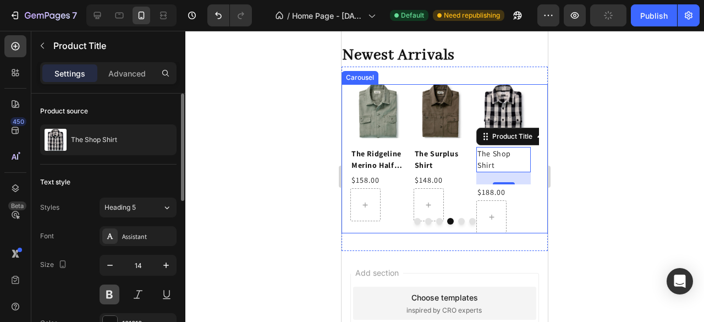
click at [113, 291] on button at bounding box center [110, 295] width 20 height 20
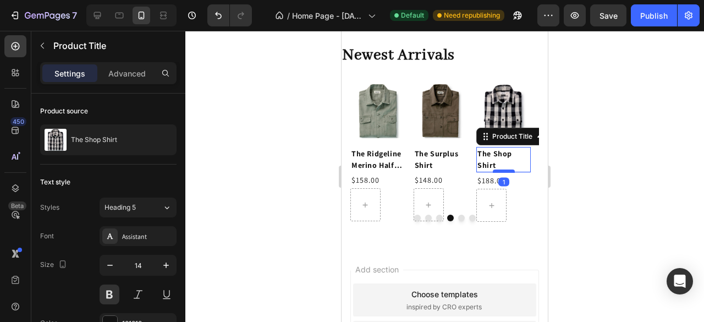
drag, startPoint x: 506, startPoint y: 183, endPoint x: 505, endPoint y: 171, distance: 11.6
click at [505, 171] on div at bounding box center [504, 170] width 22 height 3
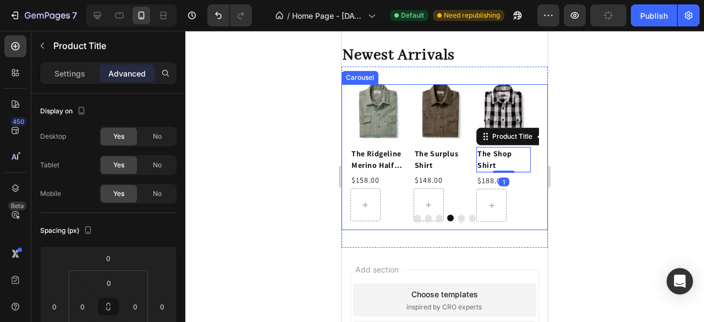
click at [458, 216] on button "Dot" at bounding box center [461, 218] width 7 height 7
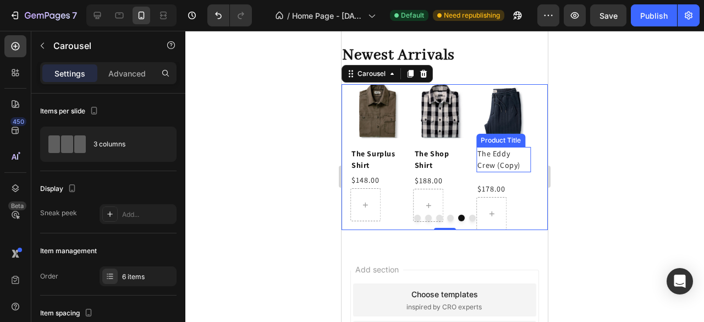
click at [507, 160] on h2 "The Eddy Crew (Copy)" at bounding box center [504, 159] width 54 height 25
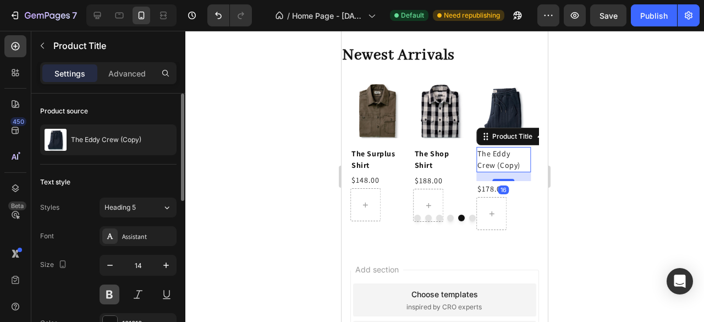
click at [108, 294] on button at bounding box center [110, 295] width 20 height 20
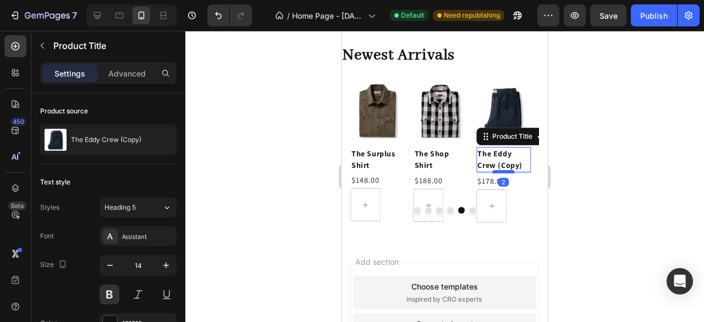
drag, startPoint x: 508, startPoint y: 179, endPoint x: 508, endPoint y: 171, distance: 7.7
click at [508, 171] on div at bounding box center [504, 171] width 22 height 3
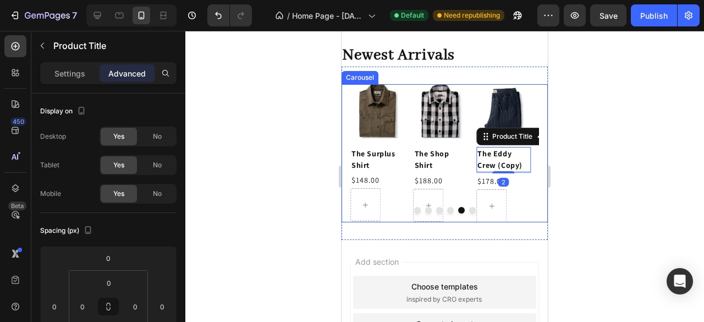
click at [468, 214] on div "Product Images The Eddy Crew (Copy) Product Title Edit content in Shopify 2 $17…" at bounding box center [445, 153] width 189 height 139
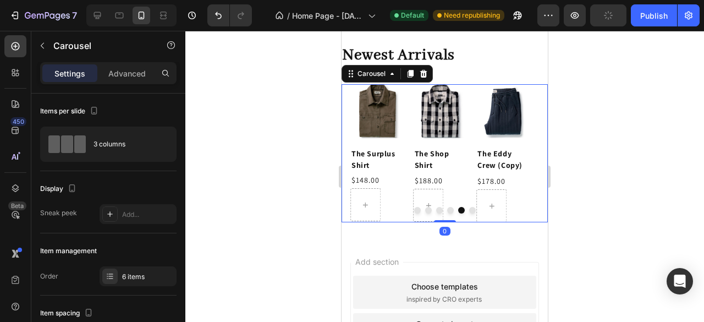
click at [469, 210] on button "Dot" at bounding box center [472, 210] width 7 height 7
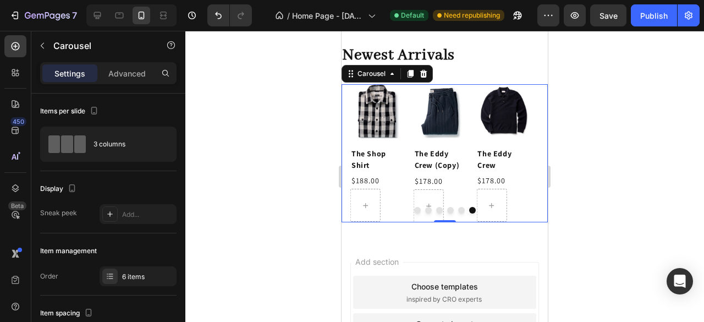
click at [458, 208] on button "Dot" at bounding box center [461, 210] width 7 height 7
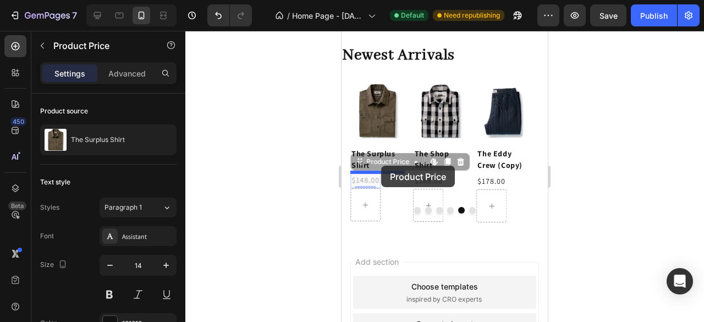
drag, startPoint x: 377, startPoint y: 179, endPoint x: 653, endPoint y: 272, distance: 291.1
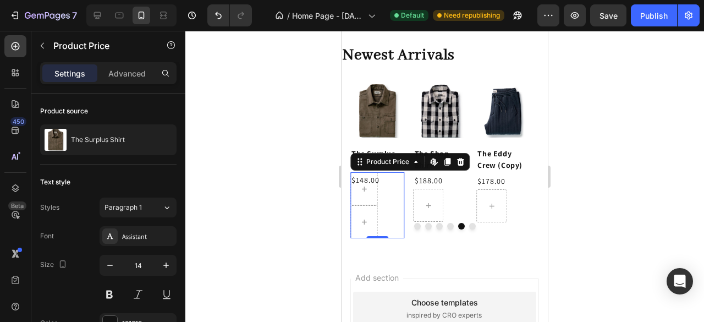
click at [287, 237] on div at bounding box center [444, 176] width 519 height 291
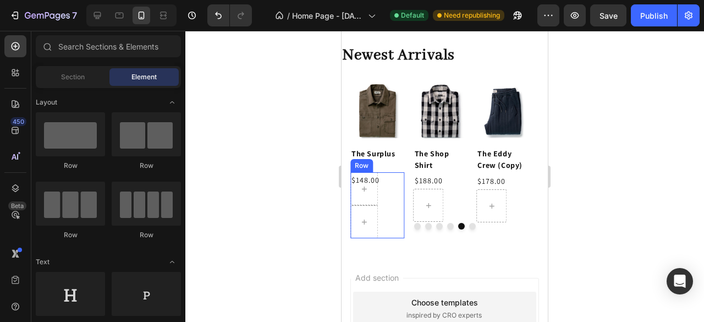
click at [391, 205] on div "Row" at bounding box center [378, 205] width 54 height 66
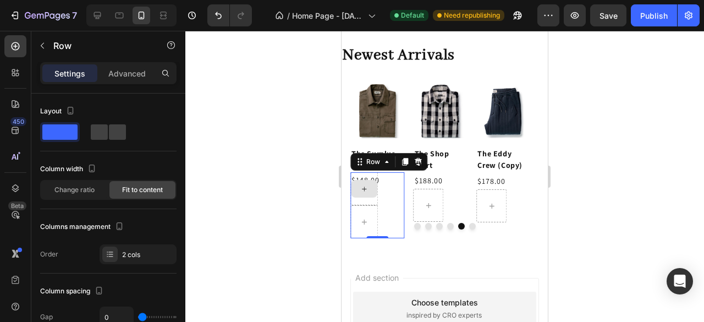
click at [374, 201] on div at bounding box center [365, 188] width 28 height 33
click at [390, 167] on div "Row" at bounding box center [373, 161] width 40 height 13
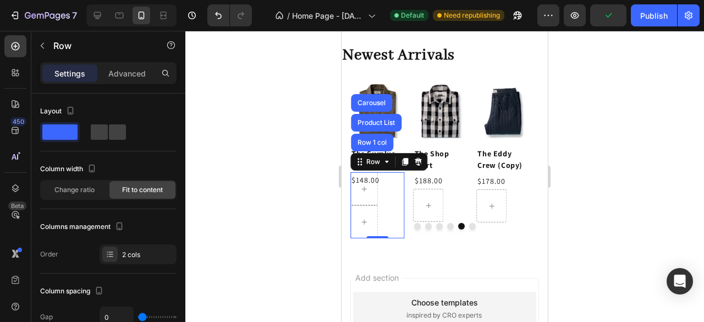
click at [276, 184] on div at bounding box center [444, 176] width 519 height 291
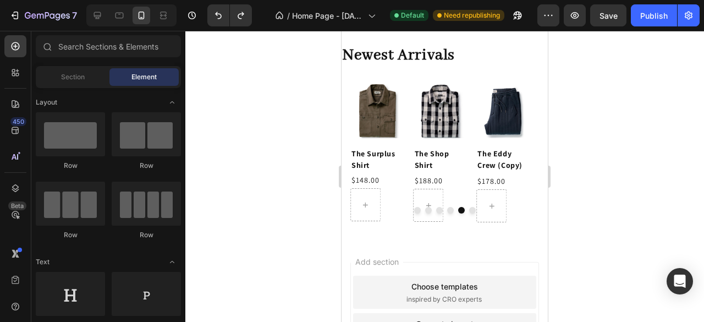
click at [228, 244] on div at bounding box center [444, 176] width 519 height 291
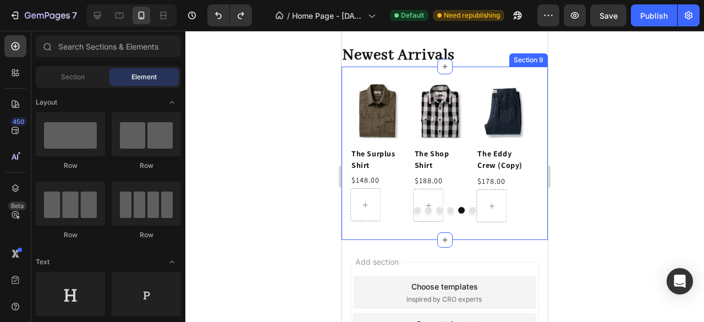
click at [423, 229] on div "Product Images The Eddy Crew (Copy) Product Title $178.00 Product Price Product…" at bounding box center [445, 154] width 206 height 174
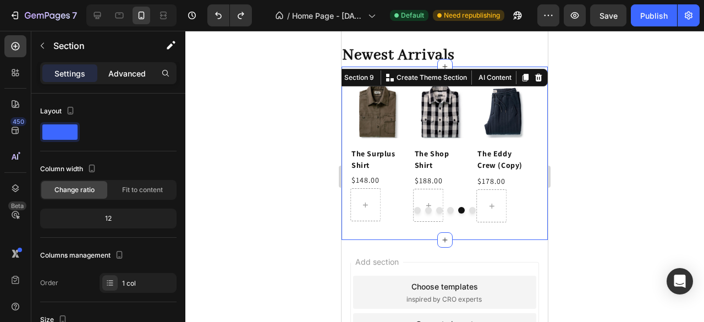
click at [125, 75] on p "Advanced" at bounding box center [126, 74] width 37 height 12
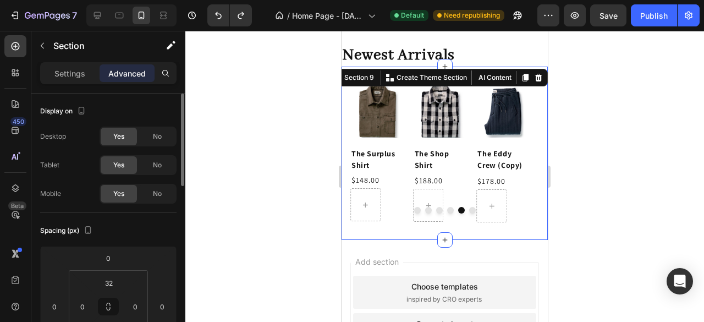
scroll to position [165, 0]
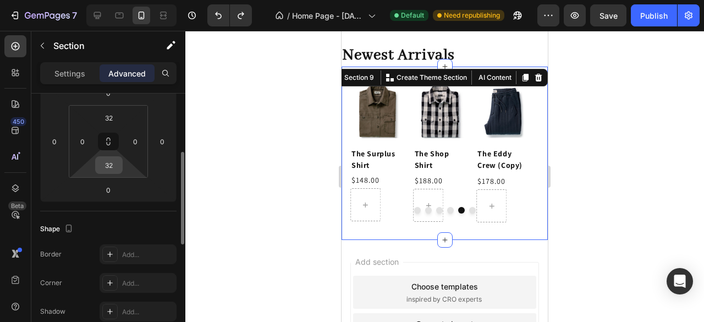
click at [109, 170] on input "32" at bounding box center [109, 165] width 22 height 17
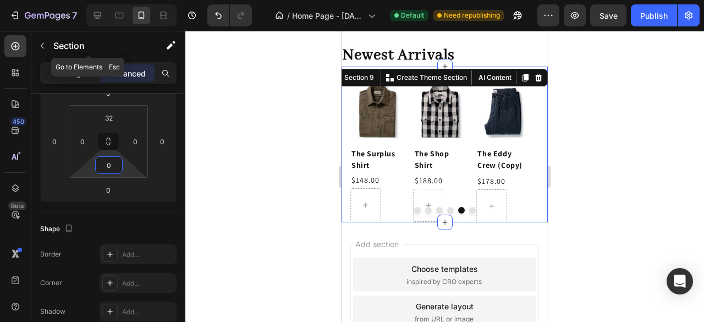
drag, startPoint x: 43, startPoint y: 43, endPoint x: 71, endPoint y: 122, distance: 83.5
click at [43, 42] on icon "button" at bounding box center [42, 45] width 9 height 9
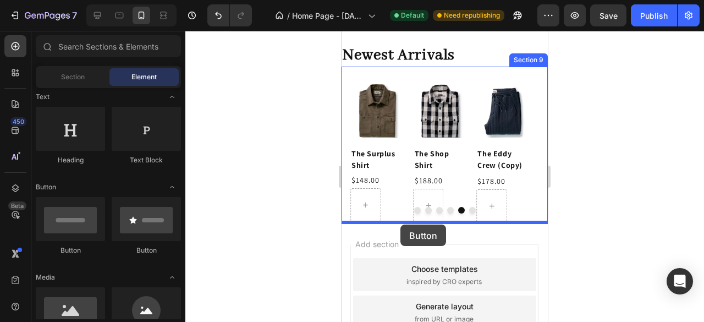
drag, startPoint x: 508, startPoint y: 243, endPoint x: 401, endPoint y: 225, distance: 109.4
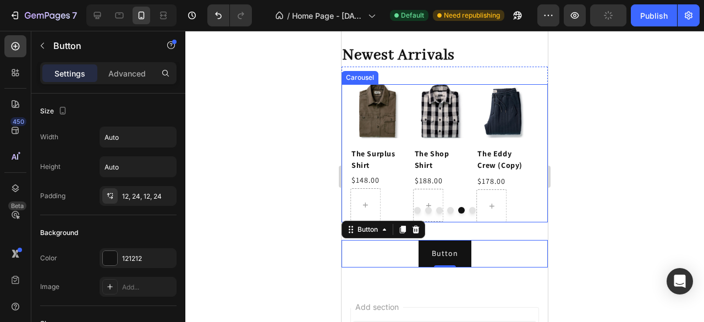
scroll to position [757, 0]
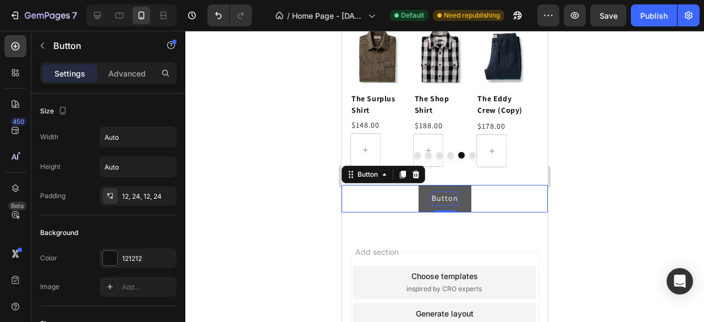
click at [437, 199] on p "Button" at bounding box center [445, 199] width 26 height 14
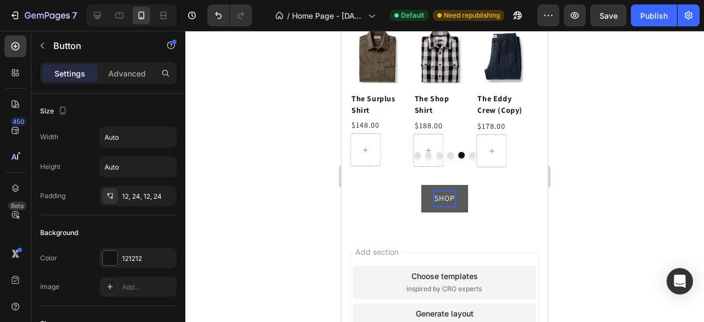
click at [422, 185] on button "SHOP" at bounding box center [445, 198] width 47 height 27
click at [412, 185] on button "SHOP NEW" at bounding box center [444, 198] width 65 height 27
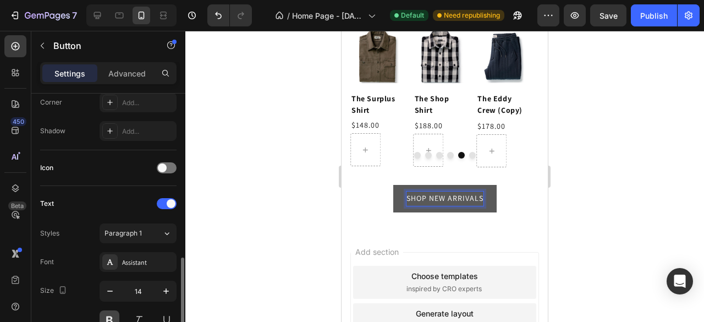
scroll to position [330, 0]
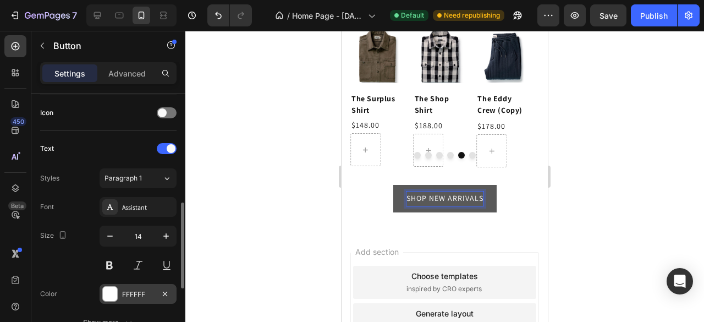
click at [114, 292] on div at bounding box center [110, 294] width 14 height 14
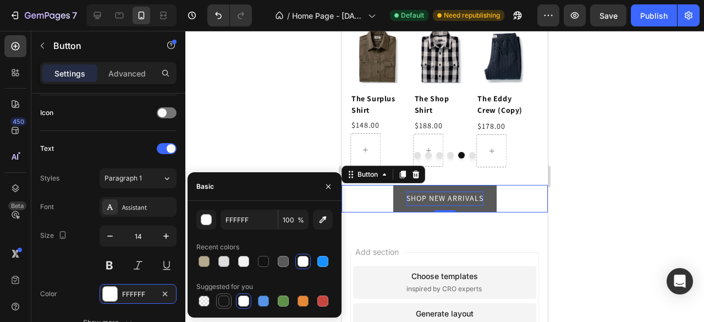
click at [225, 302] on div at bounding box center [223, 301] width 11 height 11
type input "151515"
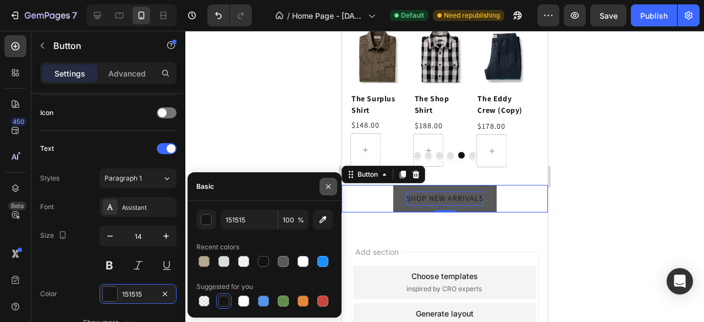
click at [331, 182] on icon "button" at bounding box center [328, 186] width 9 height 9
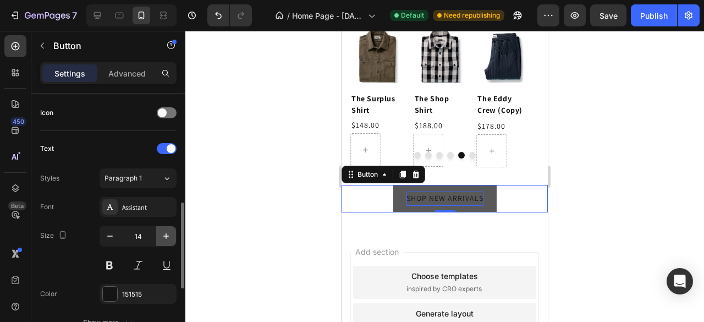
click at [163, 236] on icon "button" at bounding box center [166, 236] width 11 height 11
click at [163, 235] on icon "button" at bounding box center [166, 236] width 11 height 11
type input "16"
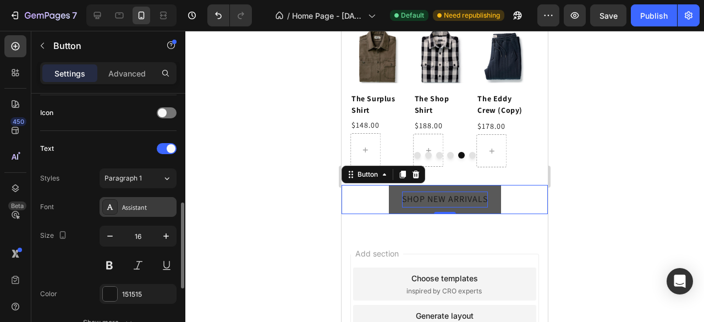
click at [151, 206] on div "Assistant" at bounding box center [148, 208] width 52 height 10
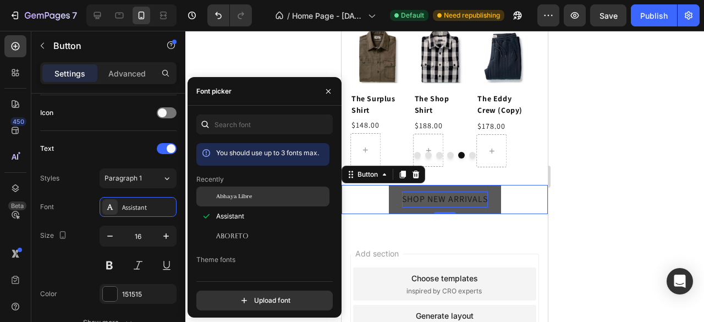
click at [236, 201] on span "Abhaya Libre" at bounding box center [234, 197] width 36 height 10
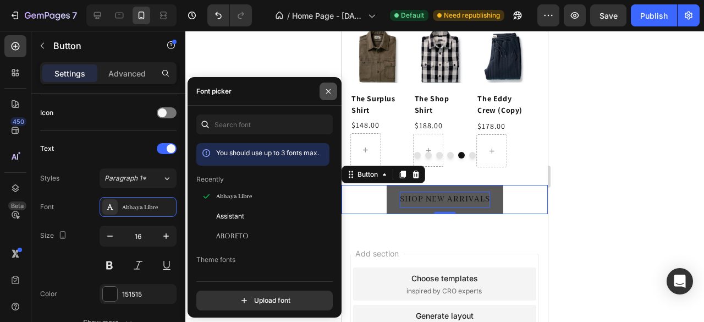
click at [331, 92] on icon "button" at bounding box center [328, 91] width 9 height 9
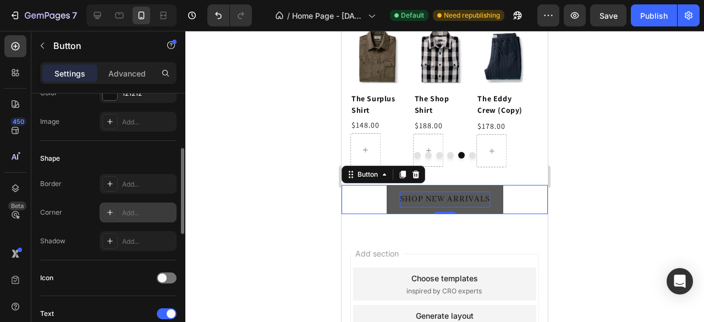
scroll to position [55, 0]
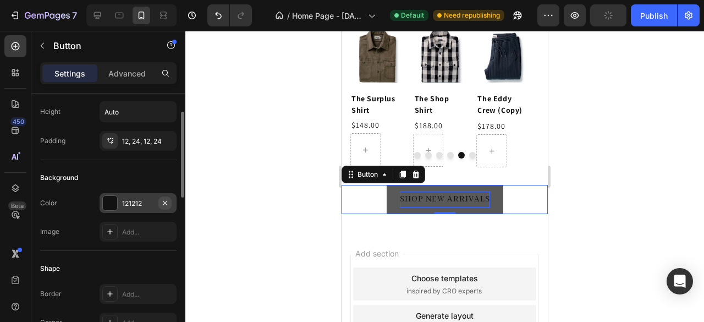
click at [168, 202] on icon "button" at bounding box center [165, 203] width 9 height 9
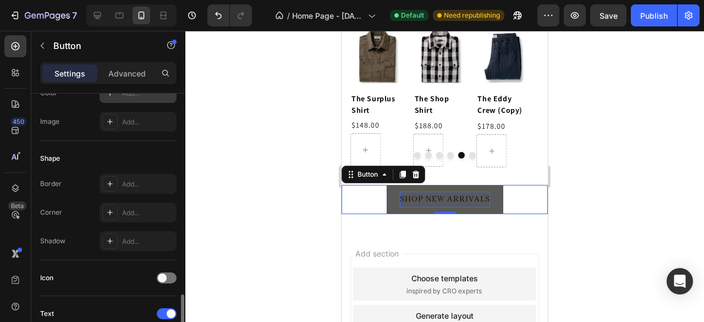
scroll to position [275, 0]
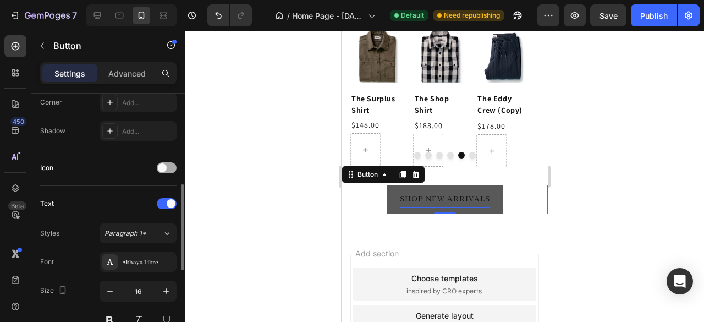
click at [166, 169] on div at bounding box center [167, 167] width 20 height 11
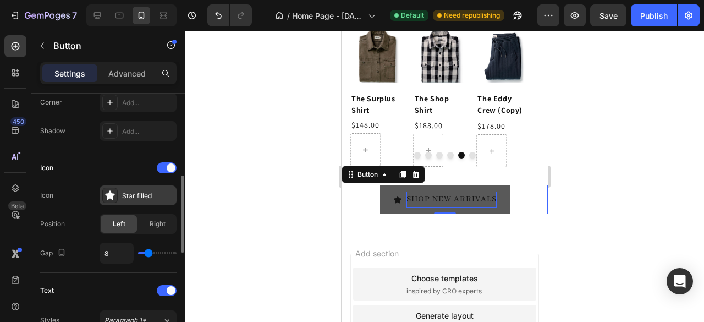
click at [132, 196] on div "Star filled" at bounding box center [148, 196] width 52 height 10
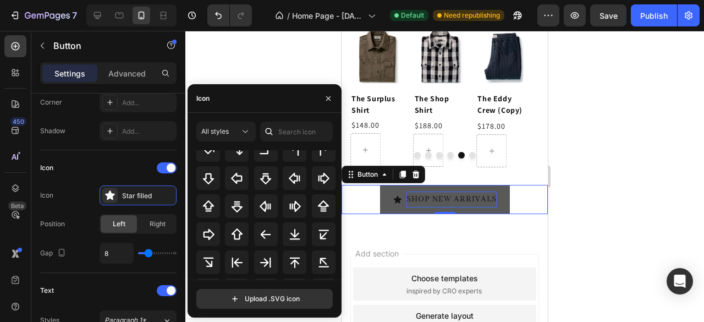
scroll to position [426, 0]
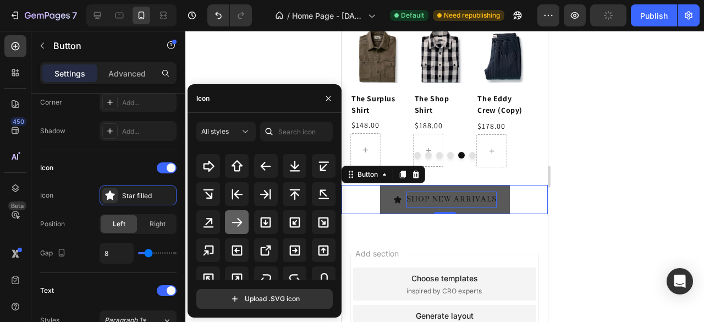
click at [238, 225] on icon at bounding box center [237, 222] width 10 height 9
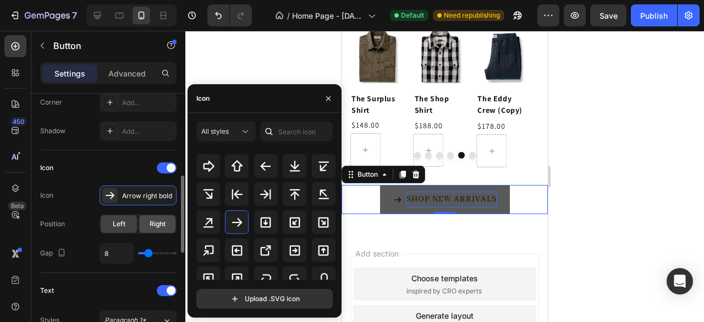
click at [153, 228] on div "Right" at bounding box center [157, 224] width 36 height 18
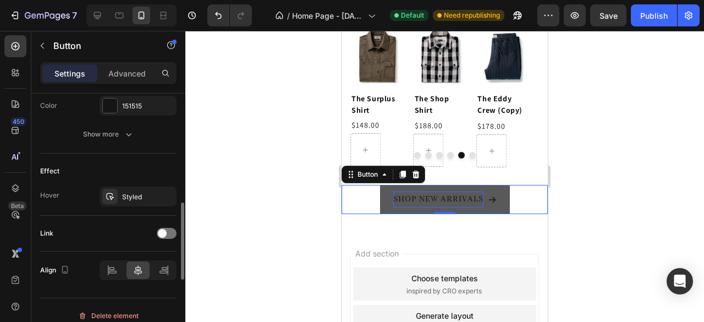
scroll to position [613, 0]
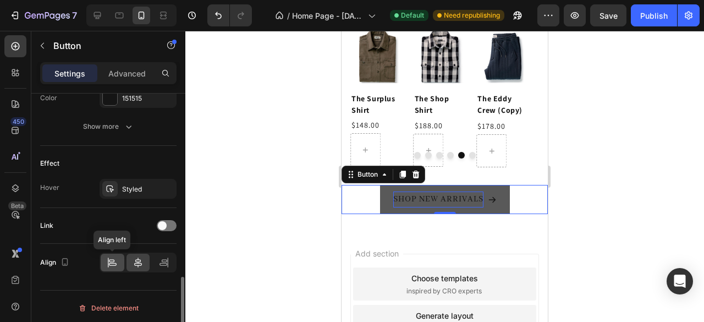
click at [114, 262] on icon at bounding box center [112, 262] width 11 height 11
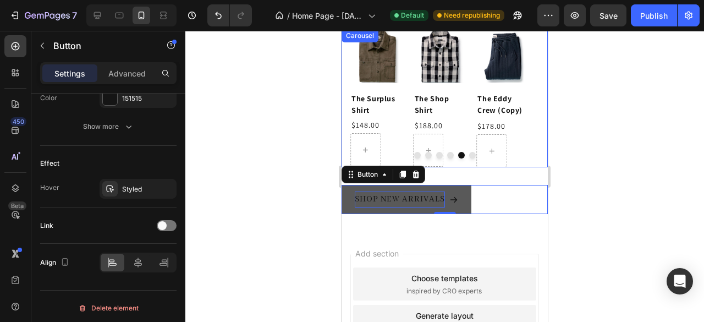
click at [313, 179] on div at bounding box center [444, 176] width 519 height 291
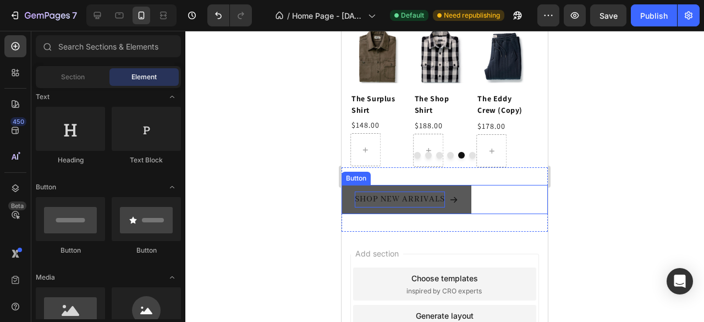
click at [478, 199] on div "SHOP NEW ARRIVALS Button" at bounding box center [445, 199] width 206 height 29
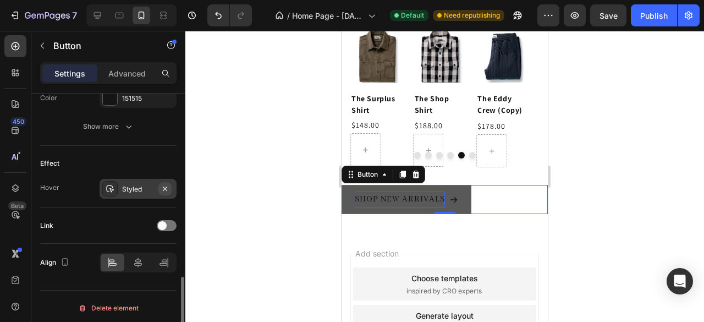
click at [165, 190] on button "button" at bounding box center [164, 188] width 13 height 13
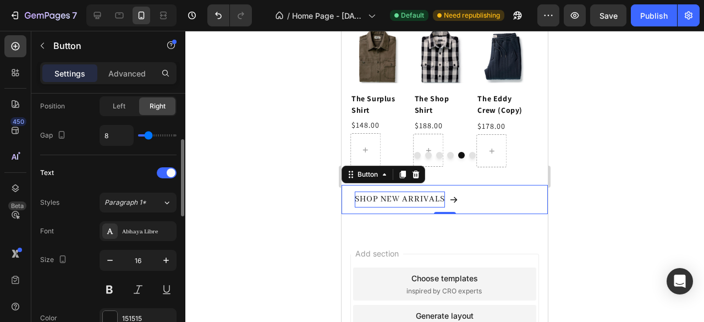
scroll to position [338, 0]
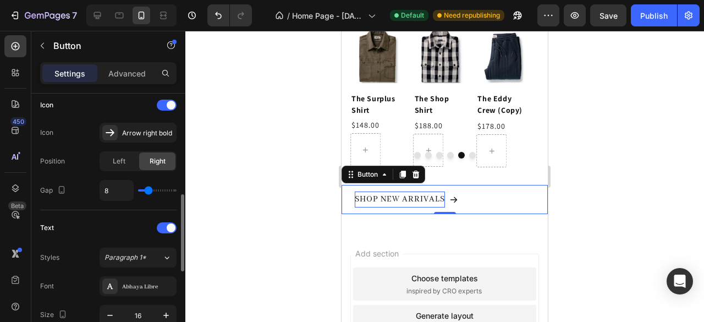
click at [503, 195] on div "SHOP NEW ARRIVALS Button 0" at bounding box center [445, 199] width 206 height 29
click at [125, 77] on p "Advanced" at bounding box center [126, 74] width 37 height 12
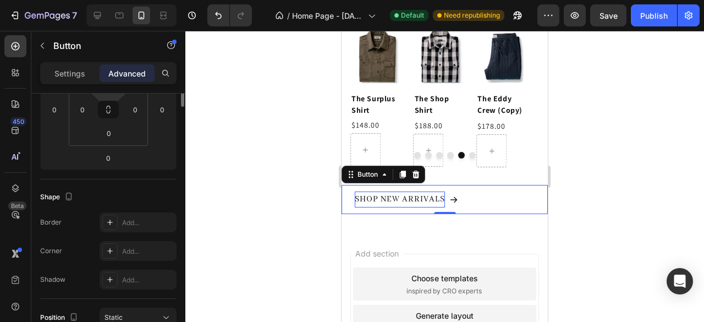
scroll to position [87, 0]
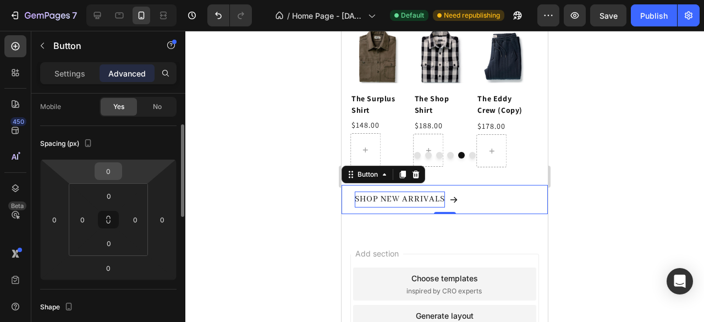
click at [112, 173] on input "0" at bounding box center [108, 171] width 22 height 17
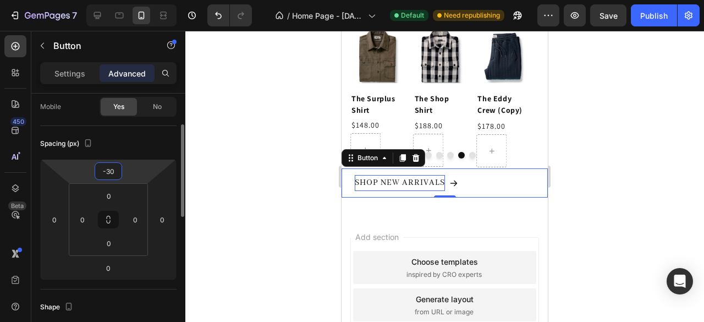
type input "-3"
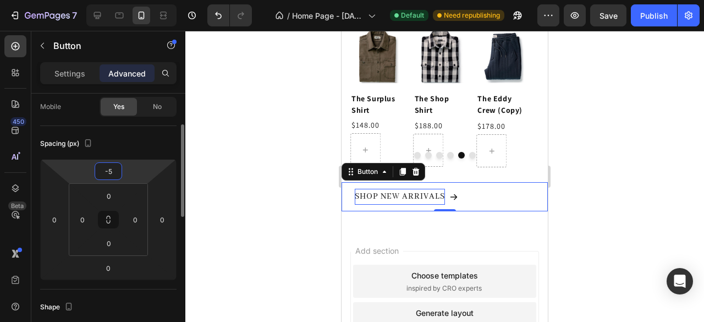
type input "-50"
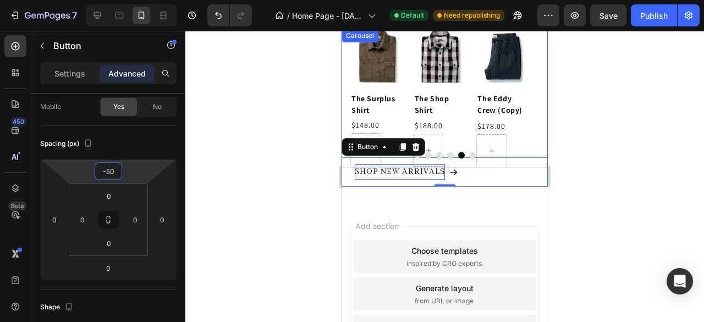
click at [412, 95] on div "Product Images The Eddy Crew (Copy) Product Title $178.00 Product Price Product…" at bounding box center [445, 98] width 189 height 139
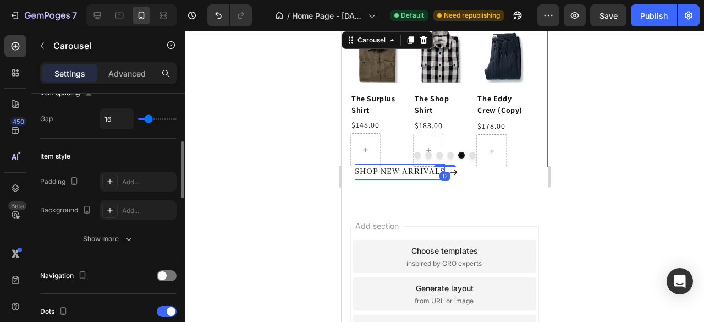
scroll to position [385, 0]
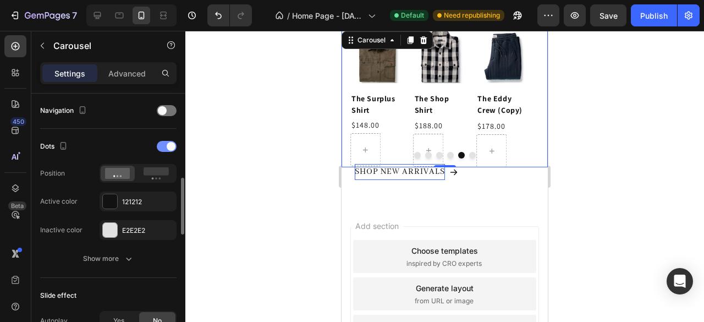
click at [172, 142] on span at bounding box center [171, 146] width 9 height 9
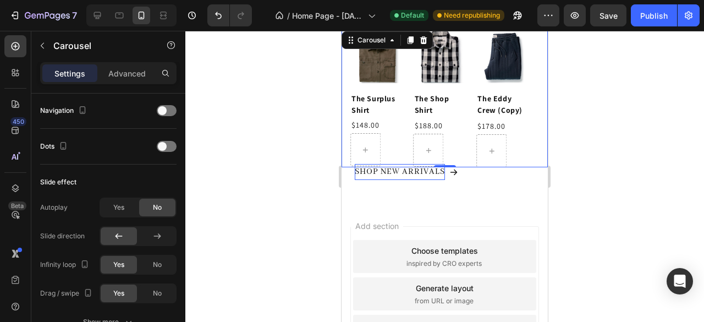
click at [288, 232] on div at bounding box center [444, 176] width 519 height 291
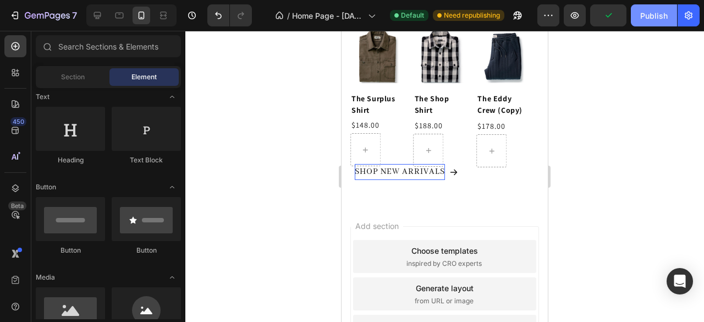
click at [663, 19] on div "Publish" at bounding box center [655, 16] width 28 height 12
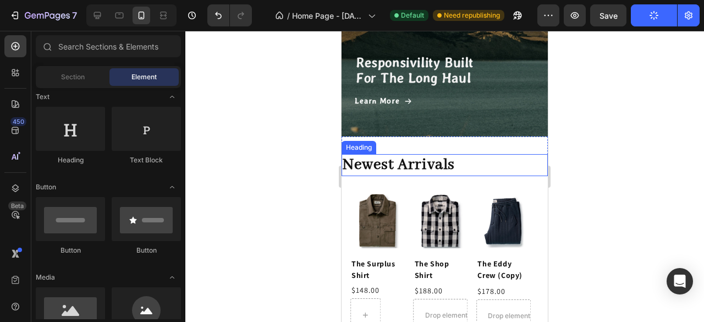
scroll to position [647, 0]
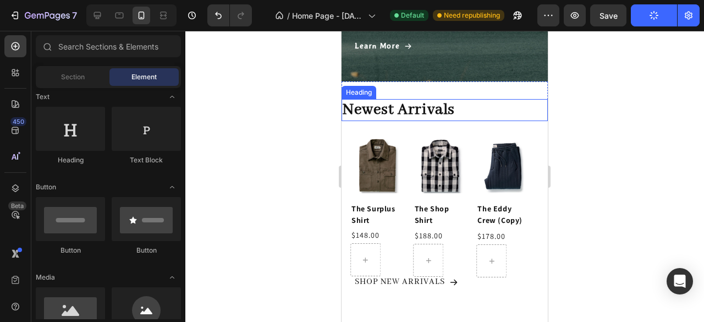
click at [479, 110] on h2 "Newest Arrivals" at bounding box center [445, 110] width 206 height 22
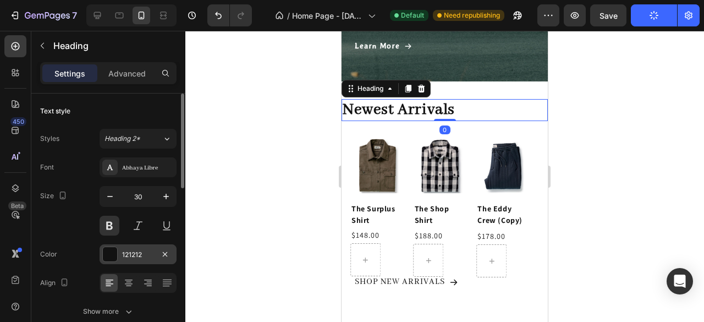
scroll to position [647, 0]
click at [127, 76] on p "Advanced" at bounding box center [126, 74] width 37 height 12
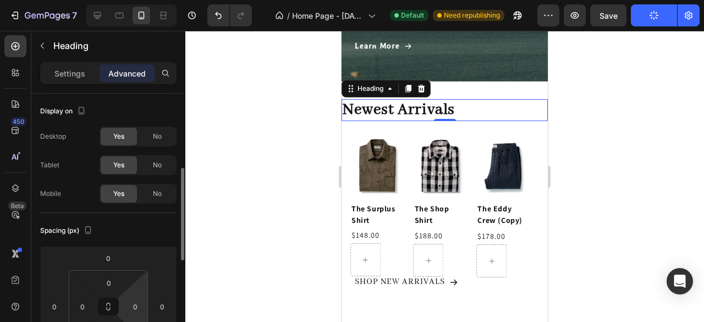
scroll to position [110, 0]
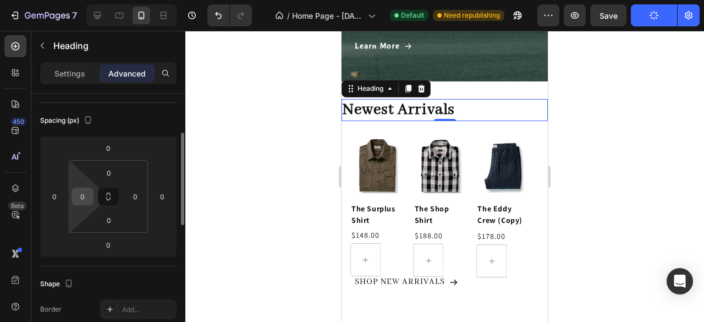
click at [89, 203] on input "0" at bounding box center [82, 196] width 17 height 17
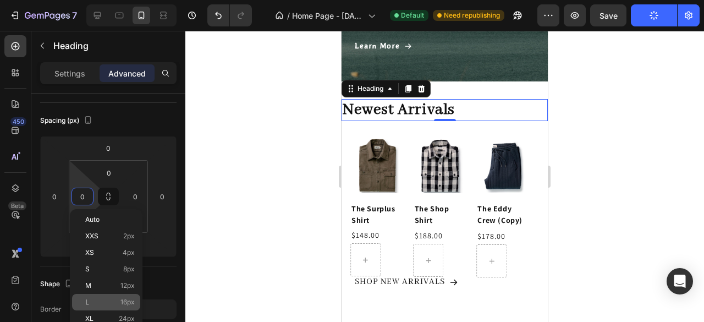
click at [132, 303] on span "16px" at bounding box center [128, 302] width 14 height 8
type input "16"
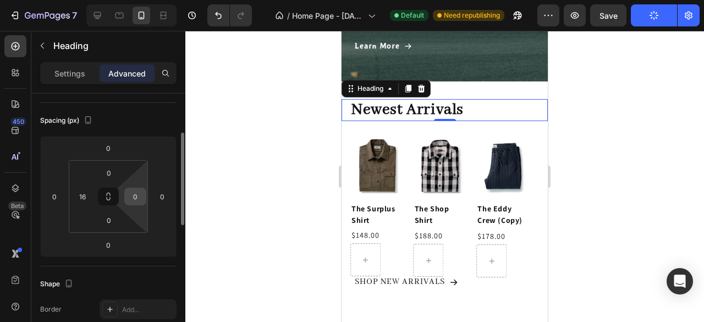
click at [136, 193] on input "0" at bounding box center [135, 196] width 17 height 17
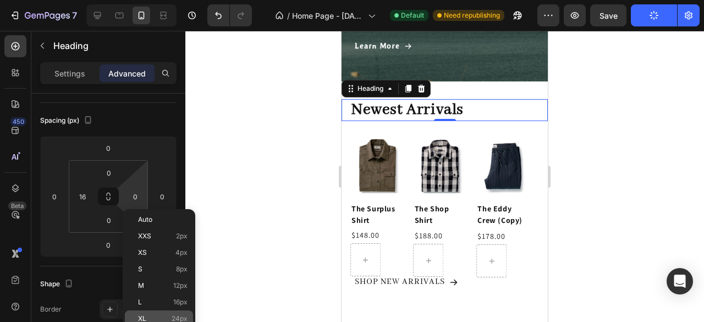
click at [178, 312] on div "XL 24px" at bounding box center [159, 318] width 68 height 17
type input "24"
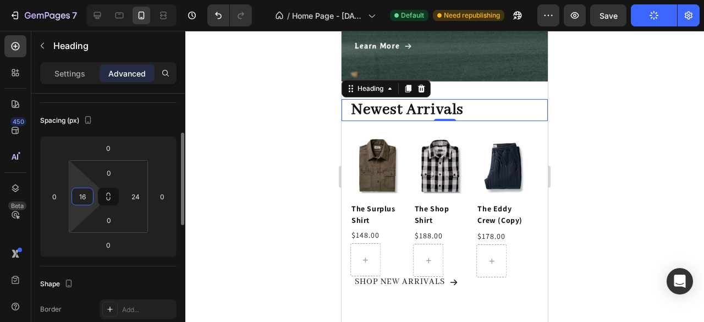
click at [86, 201] on input "16" at bounding box center [82, 196] width 17 height 17
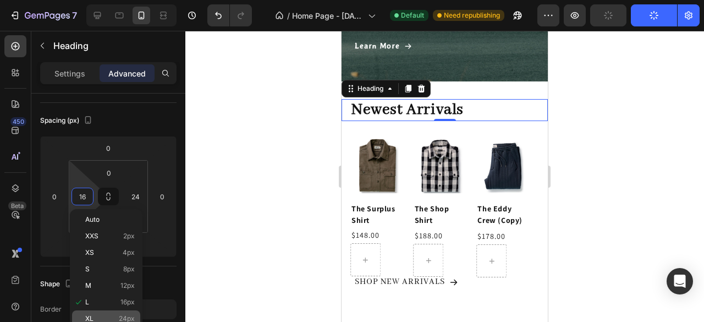
click at [129, 315] on span "24px" at bounding box center [127, 319] width 16 height 8
type input "24"
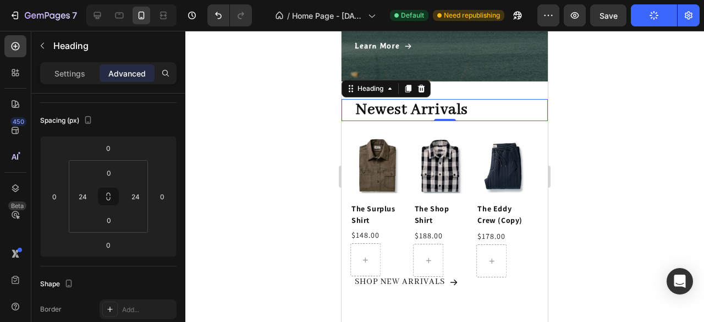
click at [482, 110] on h2 "Newest Arrivals" at bounding box center [445, 110] width 180 height 22
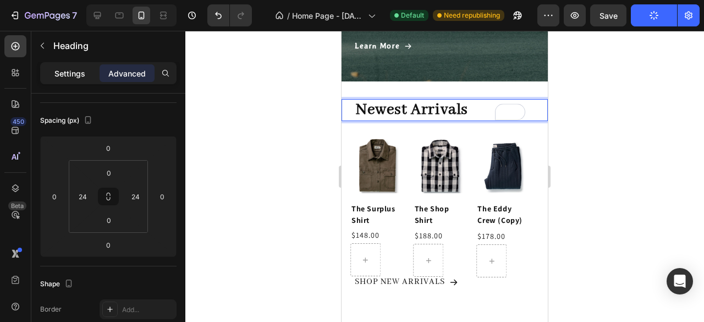
click at [91, 80] on div "Settings" at bounding box center [69, 73] width 55 height 18
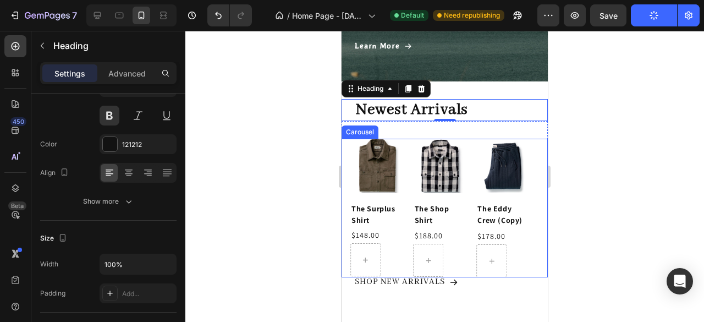
scroll to position [0, 0]
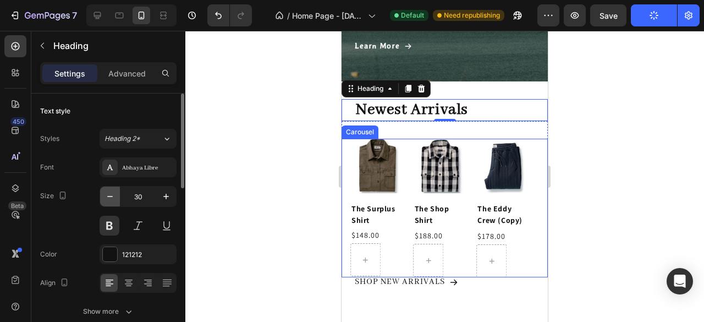
click at [110, 204] on button "button" at bounding box center [110, 197] width 20 height 20
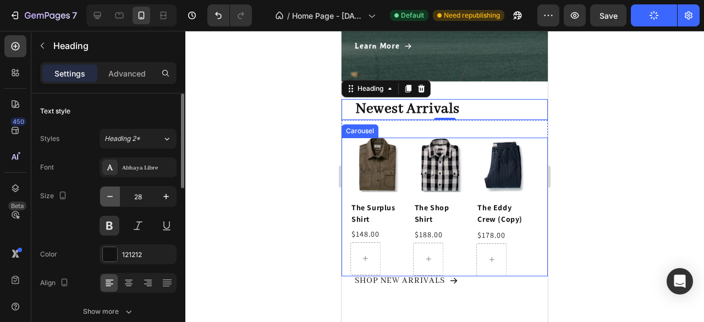
click at [110, 204] on button "button" at bounding box center [110, 197] width 20 height 20
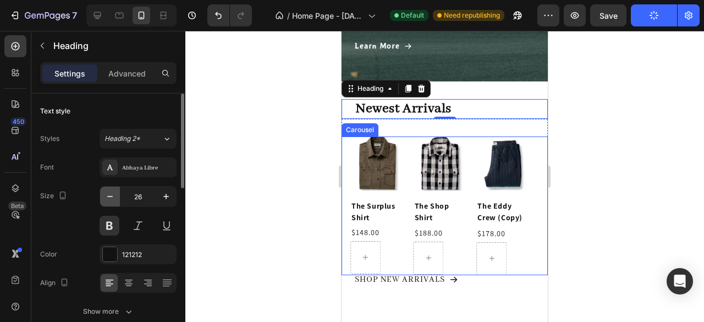
click at [110, 204] on button "button" at bounding box center [110, 197] width 20 height 20
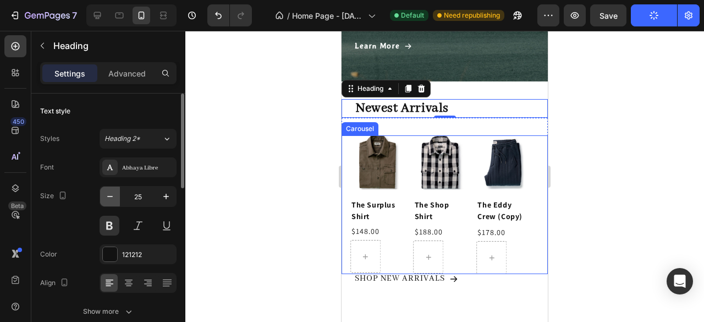
click at [110, 201] on icon "button" at bounding box center [110, 196] width 11 height 11
type input "24"
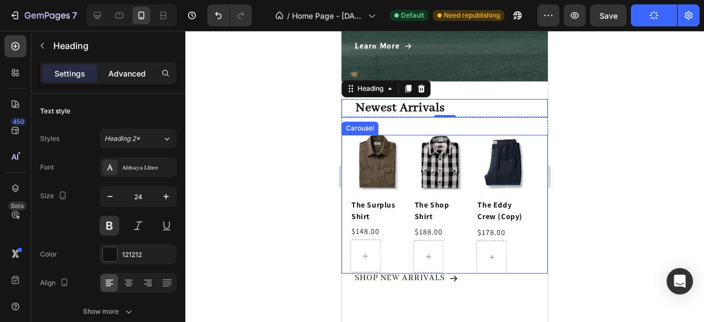
click at [135, 70] on p "Advanced" at bounding box center [126, 74] width 37 height 12
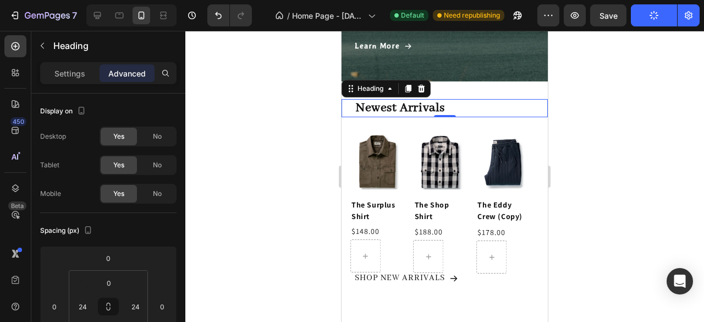
click at [274, 264] on div at bounding box center [444, 176] width 519 height 291
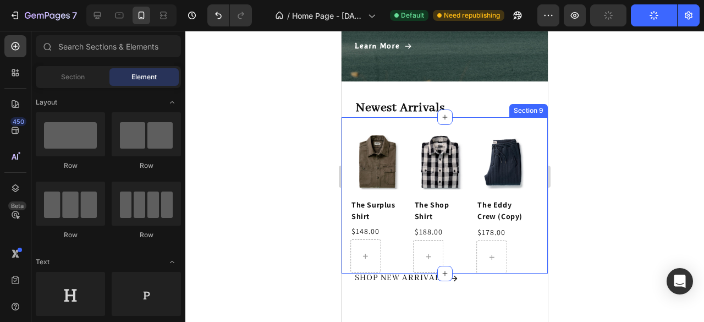
click at [455, 125] on div "Product Images The Eddy Crew (Copy) Product Title $178.00 Product Price Product…" at bounding box center [445, 195] width 206 height 156
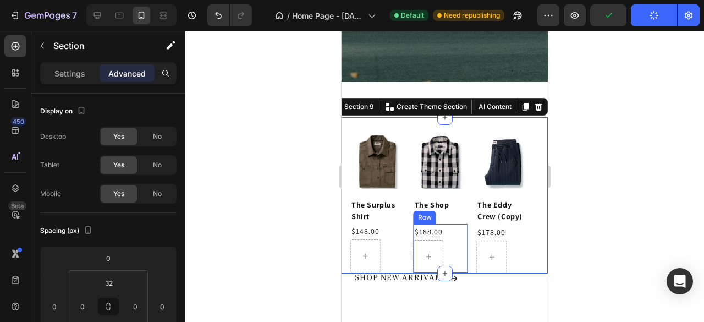
scroll to position [702, 0]
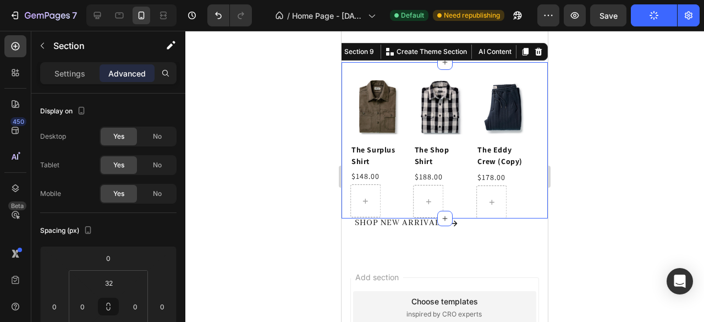
click at [296, 217] on div at bounding box center [444, 176] width 519 height 291
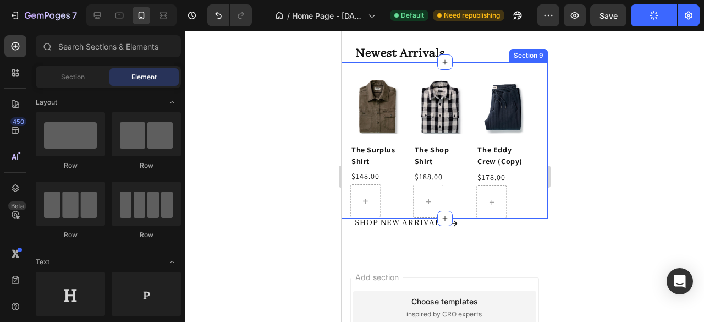
click at [475, 77] on div "Product Images The Eddy Crew (Copy) Product Title $178.00 Product Price Product…" at bounding box center [445, 140] width 206 height 156
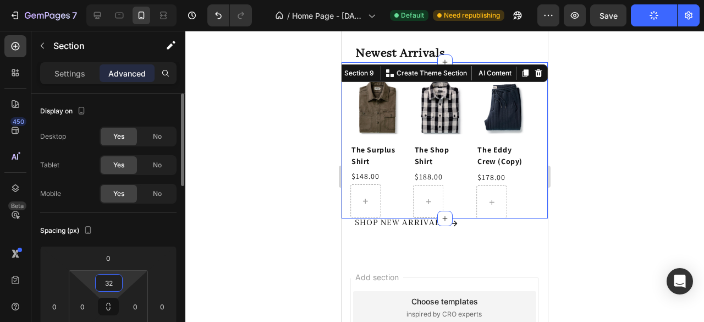
click at [113, 281] on input "32" at bounding box center [109, 283] width 22 height 17
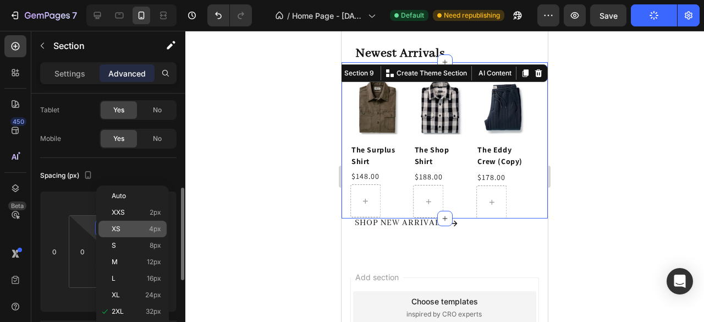
scroll to position [110, 0]
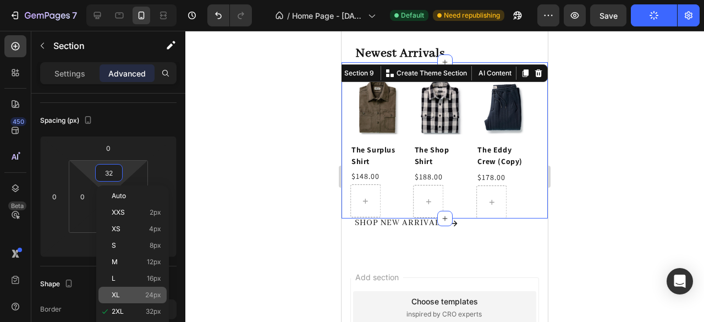
click at [151, 292] on span "24px" at bounding box center [153, 295] width 16 height 8
type input "24"
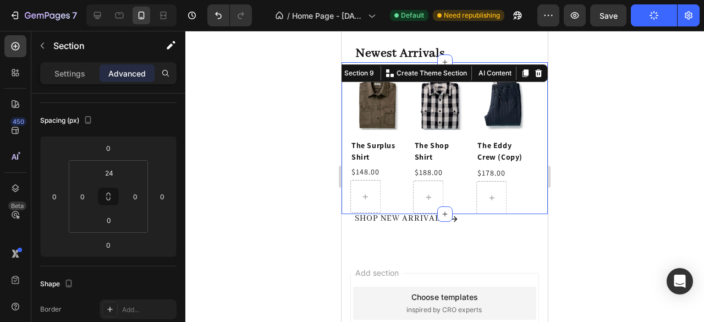
click at [280, 242] on div at bounding box center [444, 176] width 519 height 291
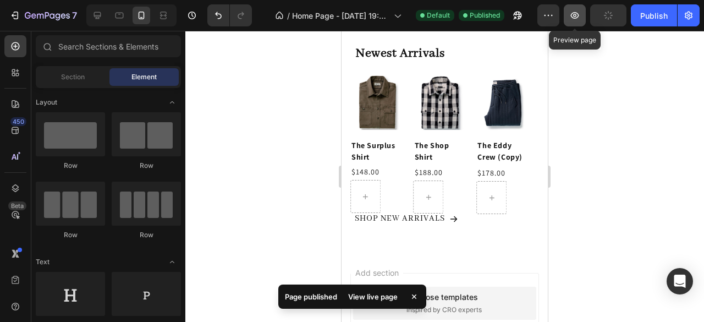
click at [573, 16] on icon "button" at bounding box center [575, 15] width 11 height 11
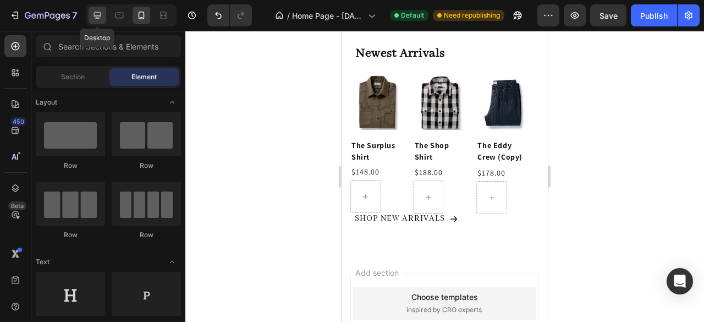
click at [97, 14] on icon at bounding box center [97, 15] width 11 height 11
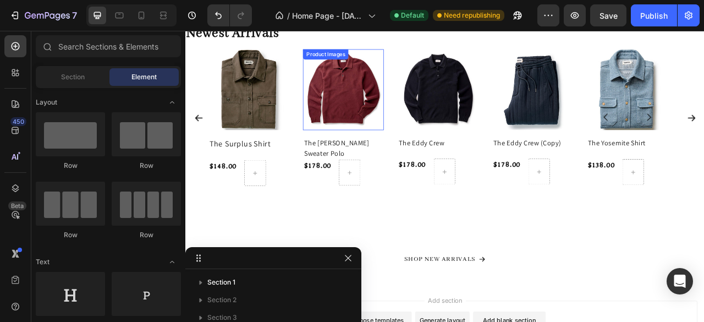
scroll to position [647, 0]
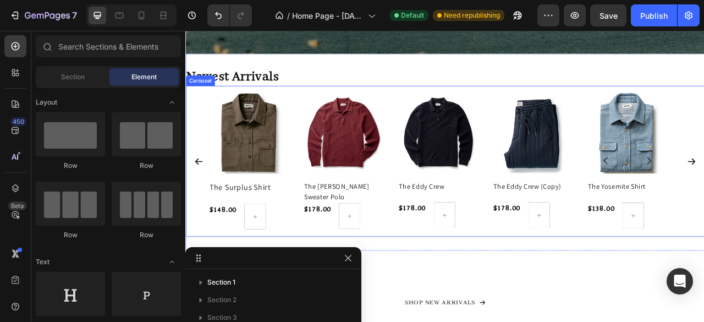
click at [214, 118] on div "Product Images The Yosemite Shirt Product Title $138.00 Product Price Product P…" at bounding box center [515, 197] width 660 height 192
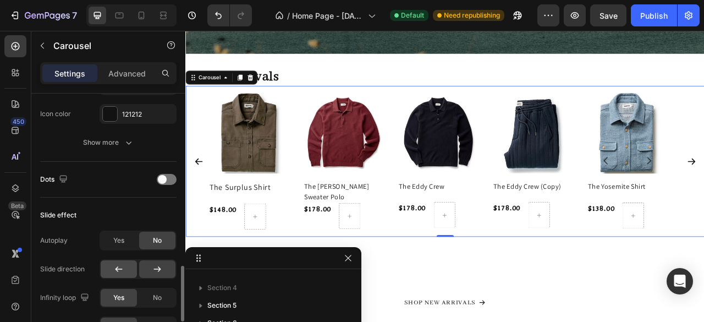
scroll to position [605, 0]
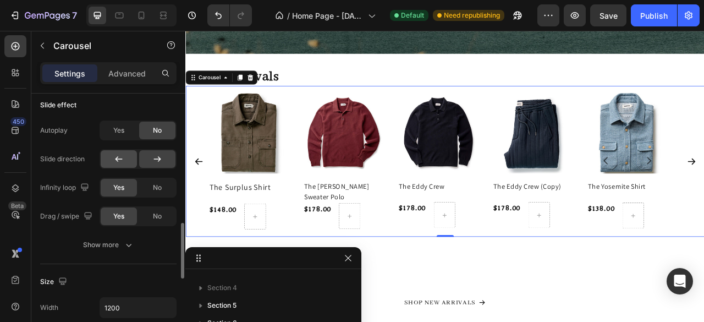
click at [129, 157] on div at bounding box center [119, 159] width 36 height 18
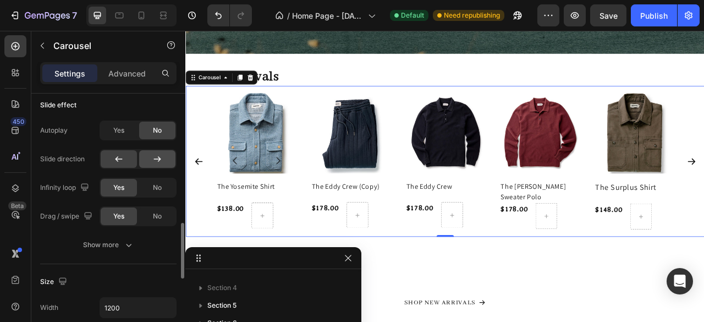
click at [150, 165] on div at bounding box center [157, 159] width 36 height 18
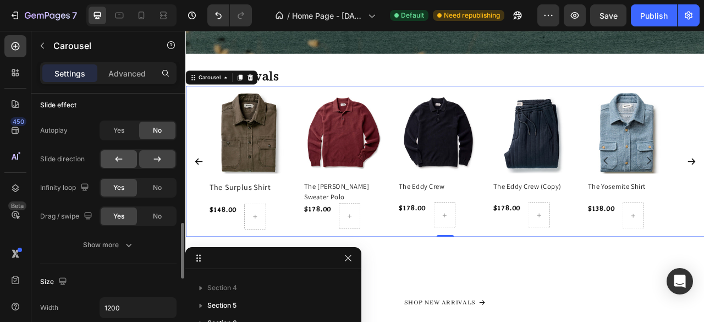
click at [129, 157] on div at bounding box center [119, 159] width 36 height 18
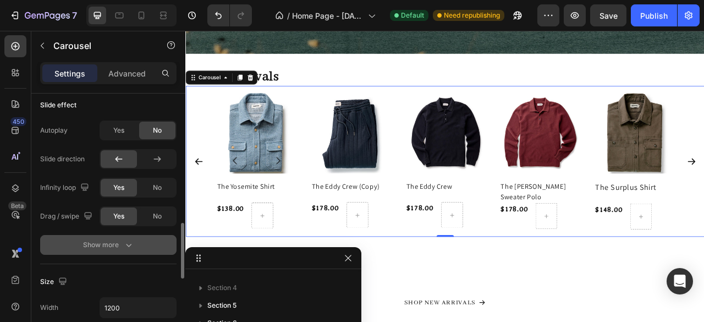
click at [133, 244] on icon "button" at bounding box center [128, 244] width 11 height 11
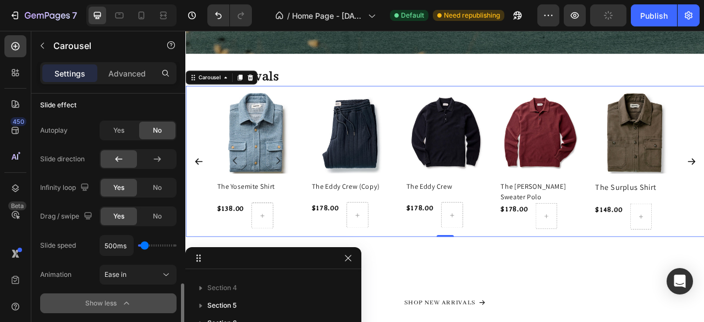
scroll to position [660, 0]
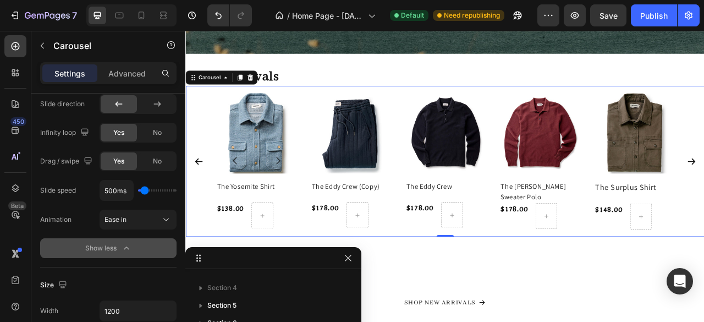
type input "600ms"
type input "600"
type input "900ms"
type input "900"
type input "1200ms"
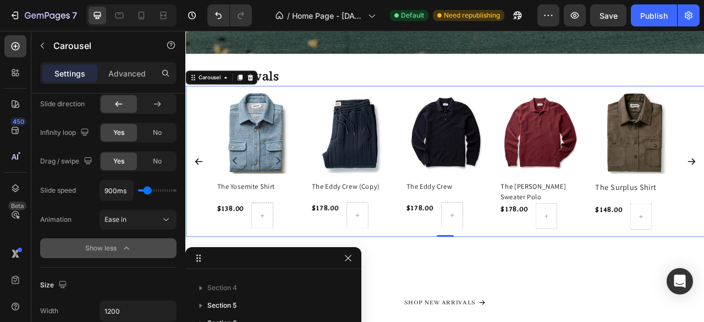
type input "1200"
type input "1300ms"
type input "1300"
type input "750ms"
type input "750"
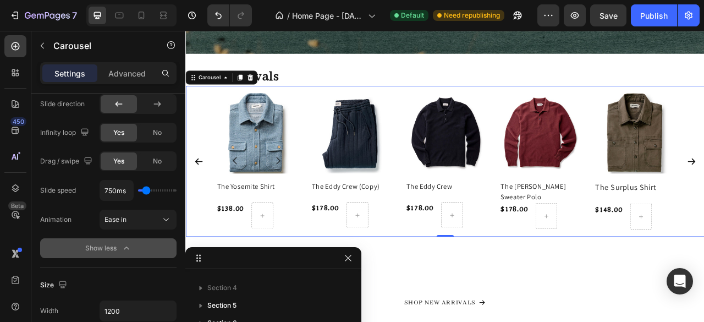
type input "650ms"
type input "650"
type input "850ms"
type input "850"
type input "1100ms"
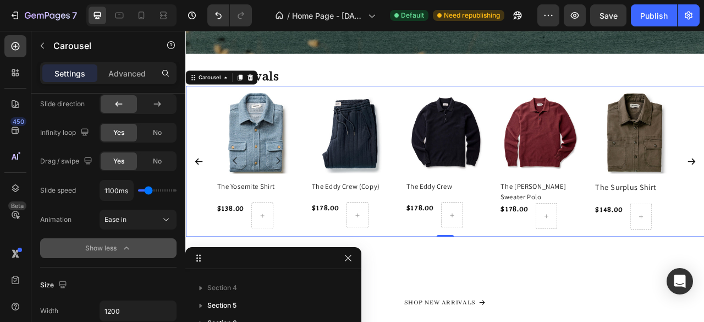
drag, startPoint x: 145, startPoint y: 191, endPoint x: 149, endPoint y: 186, distance: 6.0
type input "1100"
click at [149, 189] on input "range" at bounding box center [157, 190] width 39 height 2
click at [158, 215] on div "Ease in" at bounding box center [133, 220] width 56 height 10
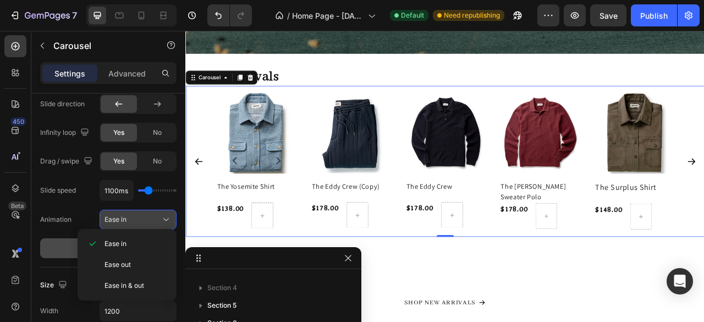
click at [158, 215] on div "Ease in" at bounding box center [133, 220] width 56 height 10
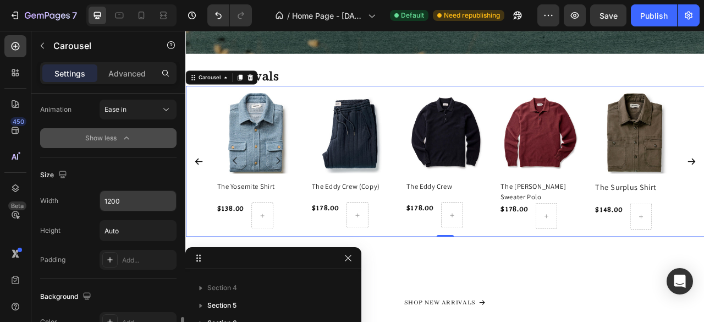
scroll to position [825, 0]
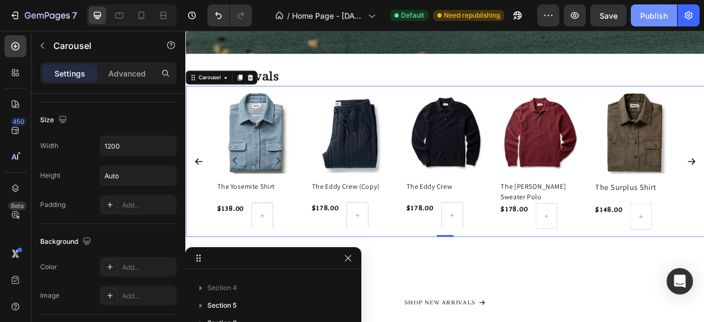
click at [650, 21] on button "Publish" at bounding box center [654, 15] width 46 height 22
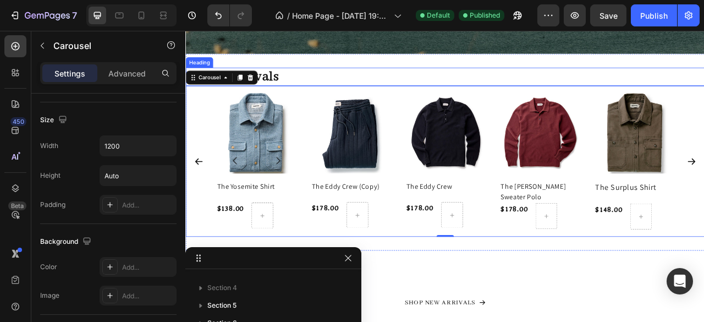
click at [343, 85] on p "Newest Arrivals" at bounding box center [516, 89] width 658 height 21
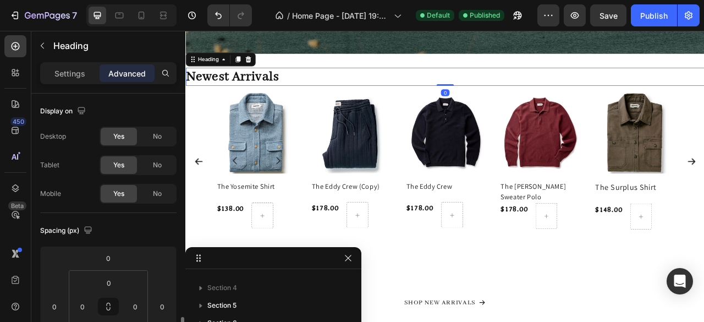
scroll to position [165, 0]
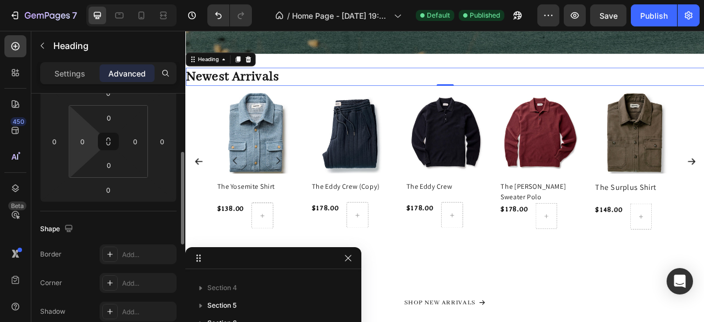
click at [84, 0] on html "7 Version history / Home Page - Aug 27, 19:38:46 Default Published Preview Save…" at bounding box center [352, 0] width 704 height 0
click at [83, 145] on input "0" at bounding box center [82, 141] width 17 height 17
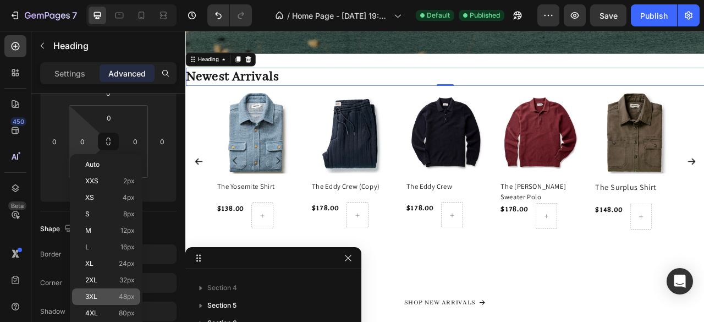
click at [125, 298] on span "48px" at bounding box center [127, 297] width 16 height 8
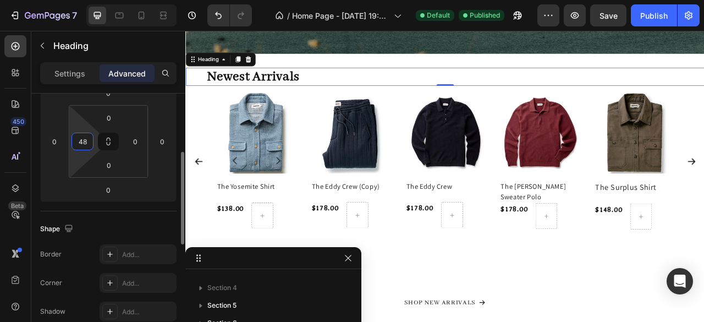
click at [88, 147] on input "48" at bounding box center [82, 141] width 17 height 17
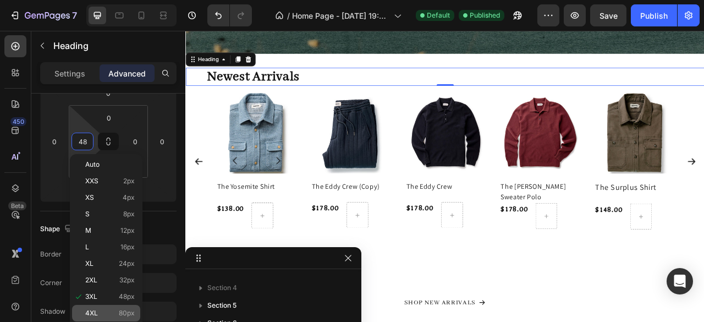
click at [123, 315] on span "80px" at bounding box center [127, 313] width 16 height 8
type input "80"
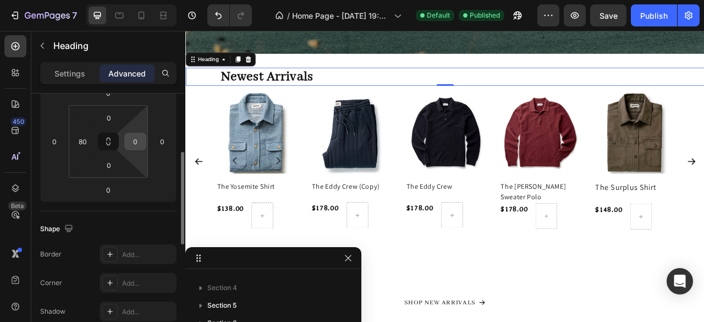
click at [134, 147] on input "0" at bounding box center [135, 141] width 17 height 17
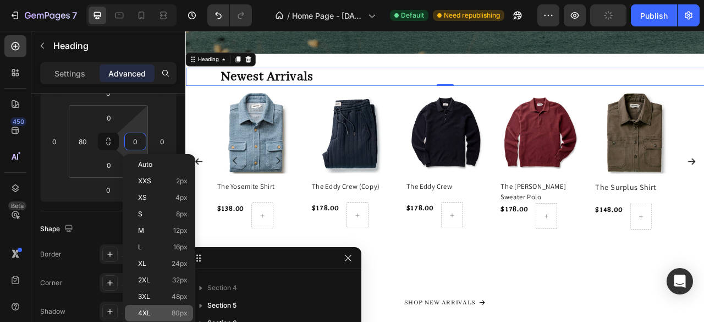
drag, startPoint x: 10, startPoint y: 76, endPoint x: 175, endPoint y: 312, distance: 287.6
click at [175, 312] on span "80px" at bounding box center [180, 313] width 16 height 8
type input "80"
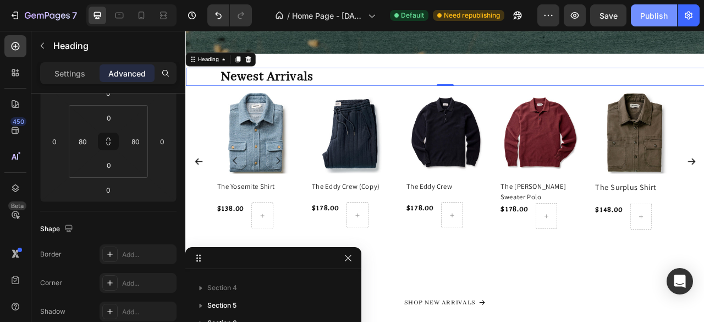
click at [657, 19] on div "Publish" at bounding box center [655, 16] width 28 height 12
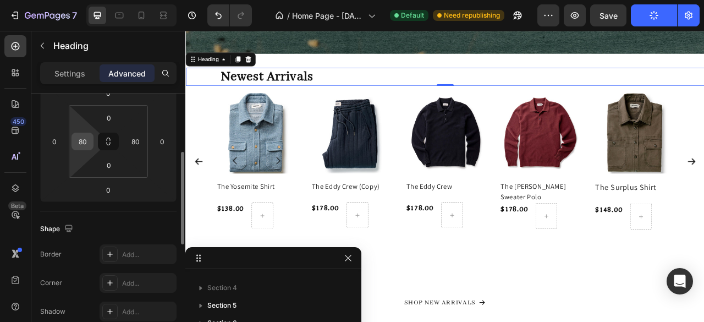
click at [84, 145] on input "80" at bounding box center [82, 141] width 17 height 17
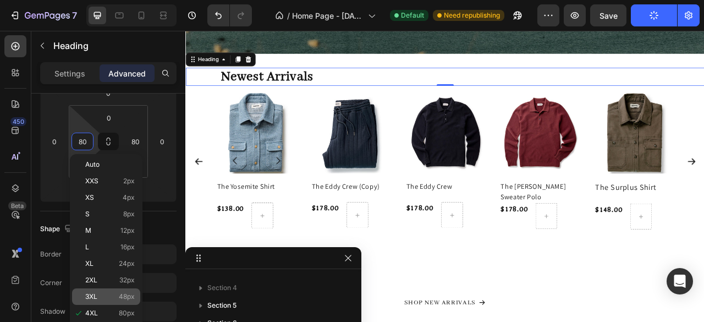
click at [117, 297] on p "3XL 48px" at bounding box center [110, 297] width 50 height 8
type input "48"
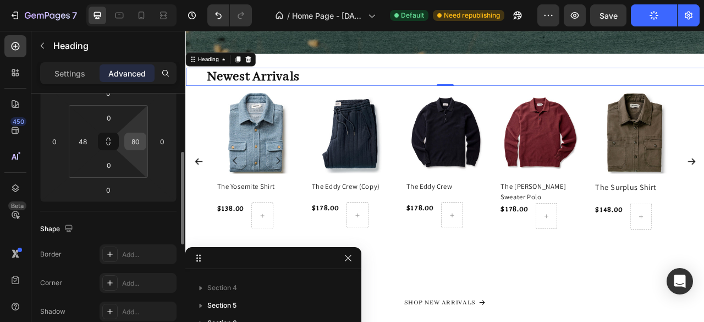
click at [134, 145] on input "80" at bounding box center [135, 141] width 17 height 17
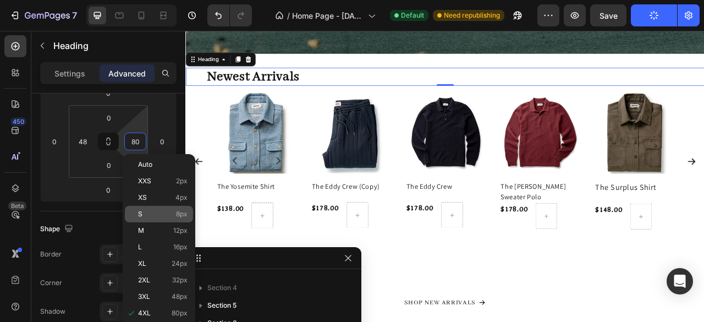
click at [155, 294] on p "3XL 48px" at bounding box center [163, 297] width 50 height 8
type input "48"
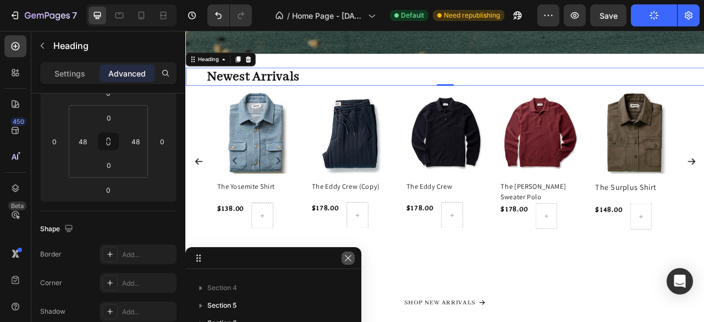
click at [351, 259] on icon "button" at bounding box center [348, 258] width 9 height 9
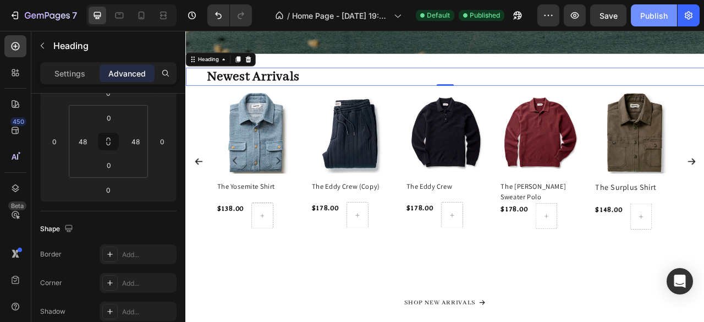
click at [650, 13] on div "Publish" at bounding box center [655, 16] width 28 height 12
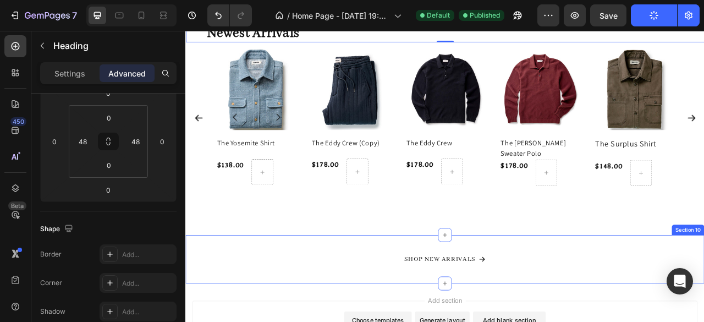
click at [304, 297] on div "SHOP NEW ARRIVALS Button Section 10" at bounding box center [515, 322] width 660 height 62
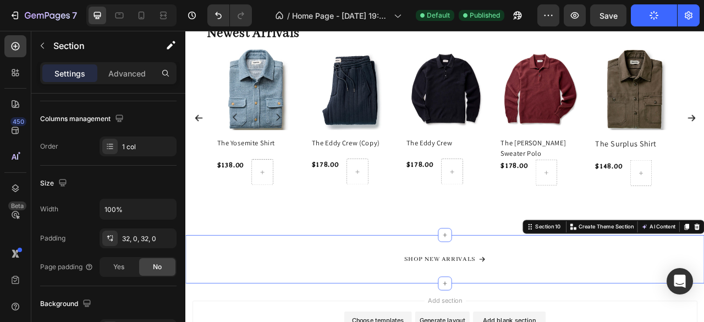
scroll to position [0, 0]
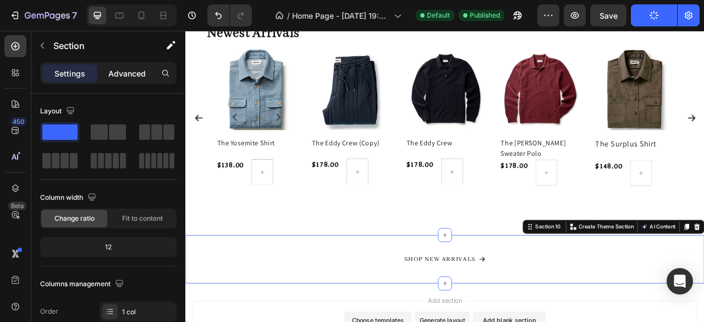
click at [123, 77] on p "Advanced" at bounding box center [126, 74] width 37 height 12
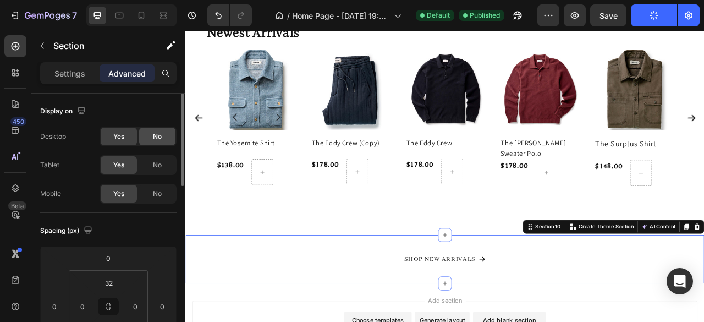
click at [153, 139] on span "No" at bounding box center [157, 137] width 9 height 10
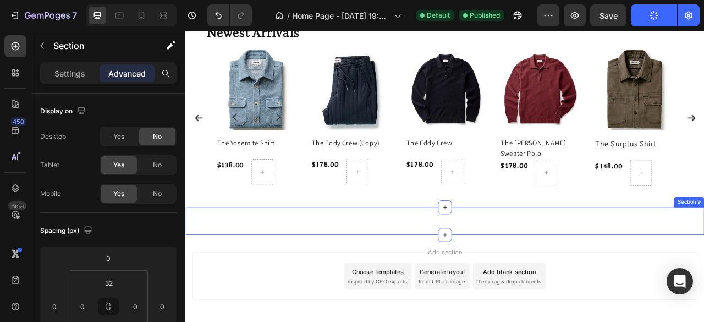
click at [473, 275] on div "Product Images The Eddy Crew (Copy) Product Title $178.00 Product Price Product…" at bounding box center [515, 272] width 660 height 35
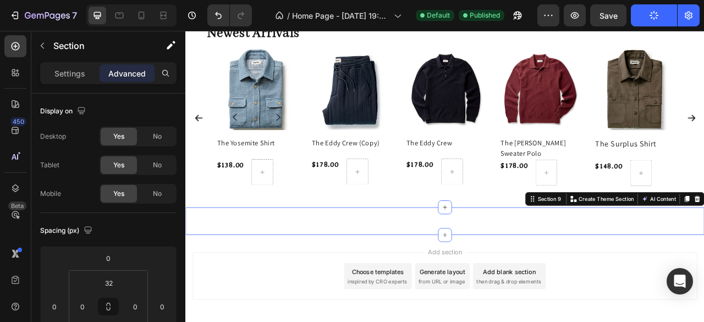
click at [470, 275] on div "Product Images The Eddy Crew (Copy) Product Title $178.00 Product Price Product…" at bounding box center [515, 272] width 660 height 35
click at [155, 136] on span "No" at bounding box center [157, 137] width 9 height 10
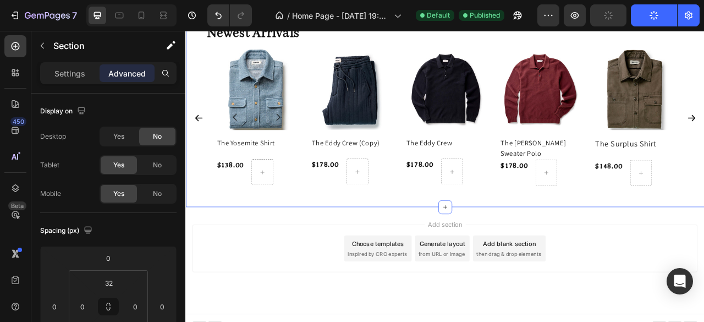
click at [439, 242] on div "Newest Arrivals Heading Product Images The Yosemite Shirt Product Title $138.00…" at bounding box center [515, 130] width 660 height 250
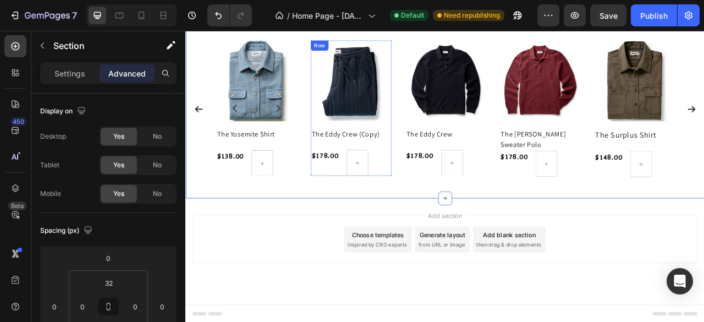
scroll to position [494, 0]
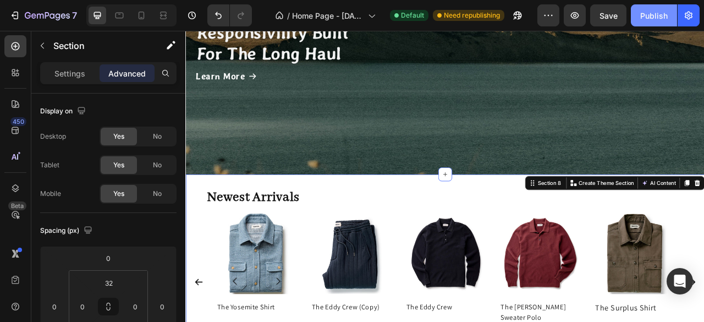
click at [640, 10] on button "Publish" at bounding box center [654, 15] width 46 height 22
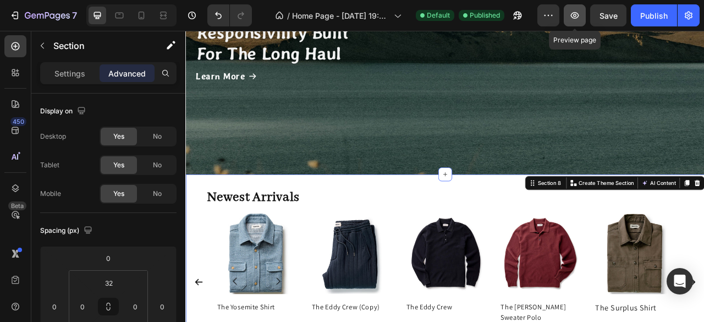
click at [576, 21] on button "button" at bounding box center [575, 15] width 22 height 22
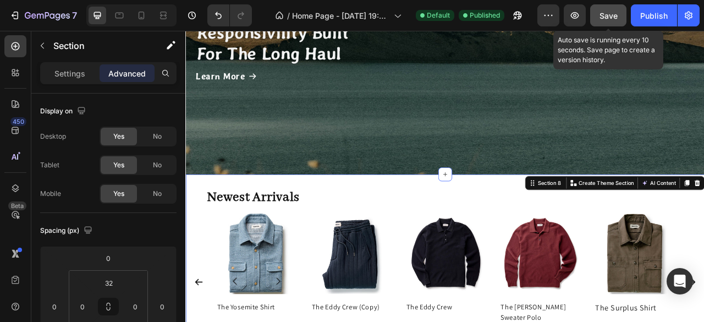
click at [620, 14] on button "Save" at bounding box center [608, 15] width 36 height 22
